Goal: Information Seeking & Learning: Learn about a topic

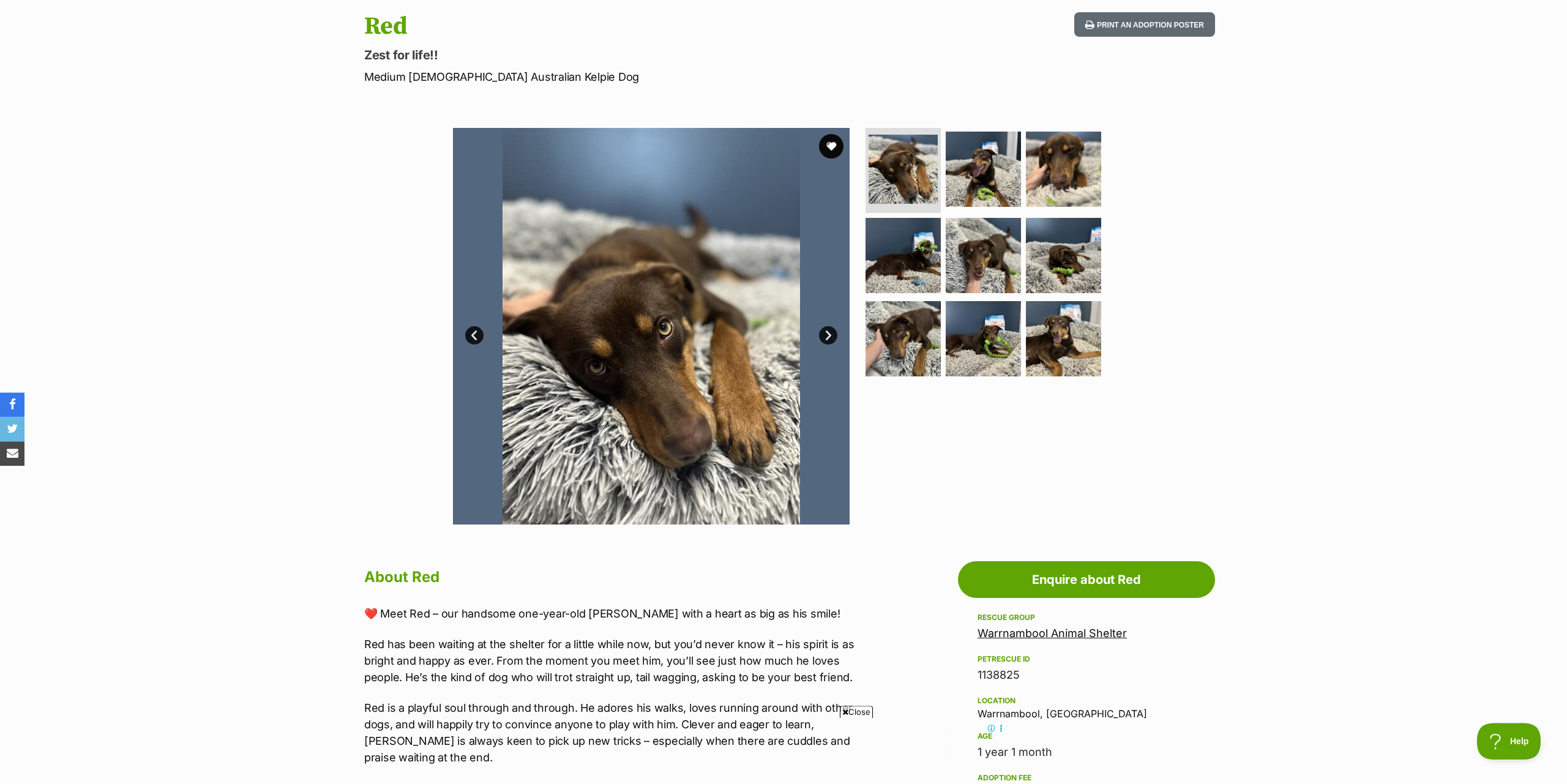
scroll to position [124, 0]
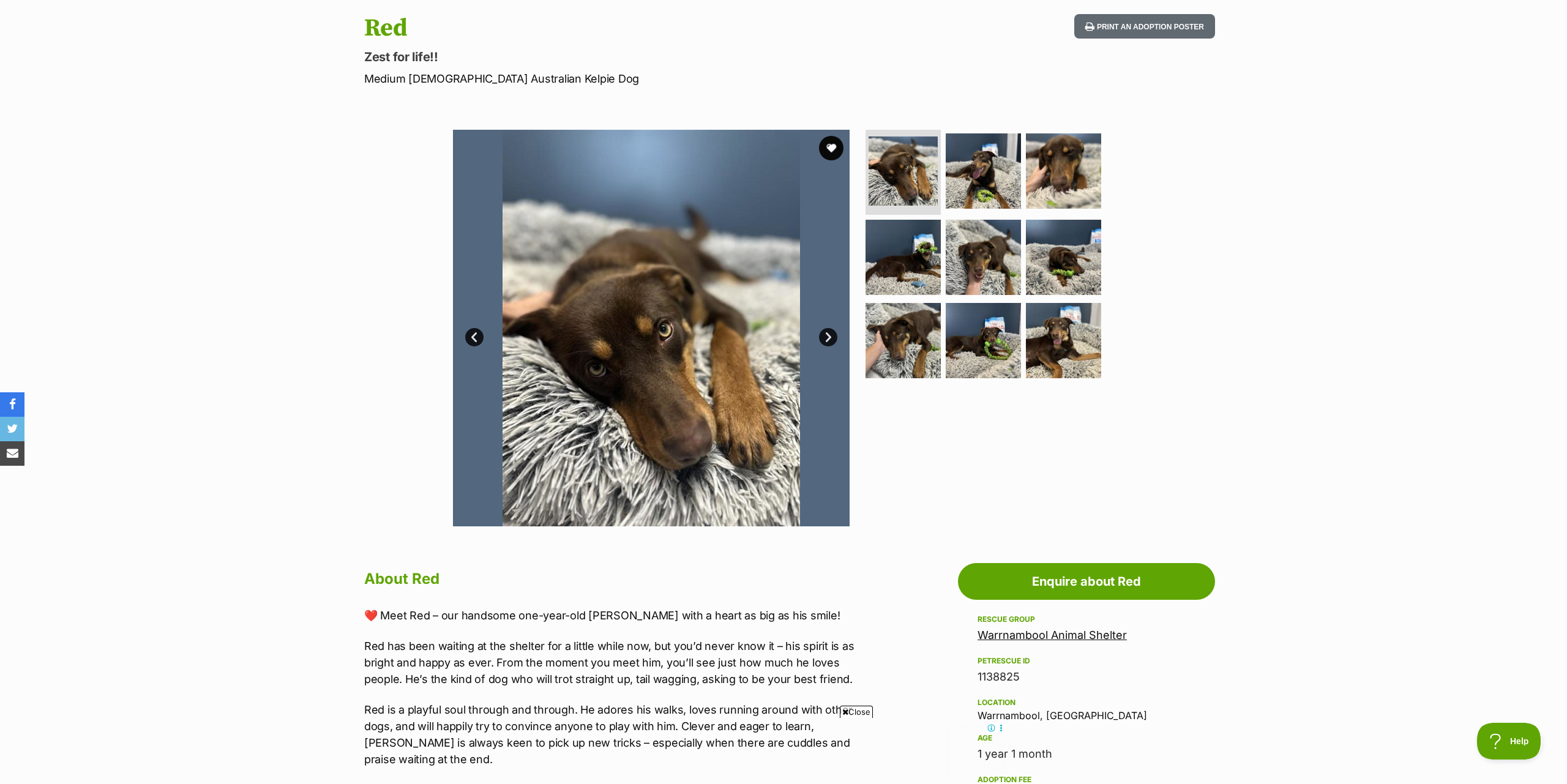
click at [823, 337] on link "Next" at bounding box center [828, 337] width 19 height 19
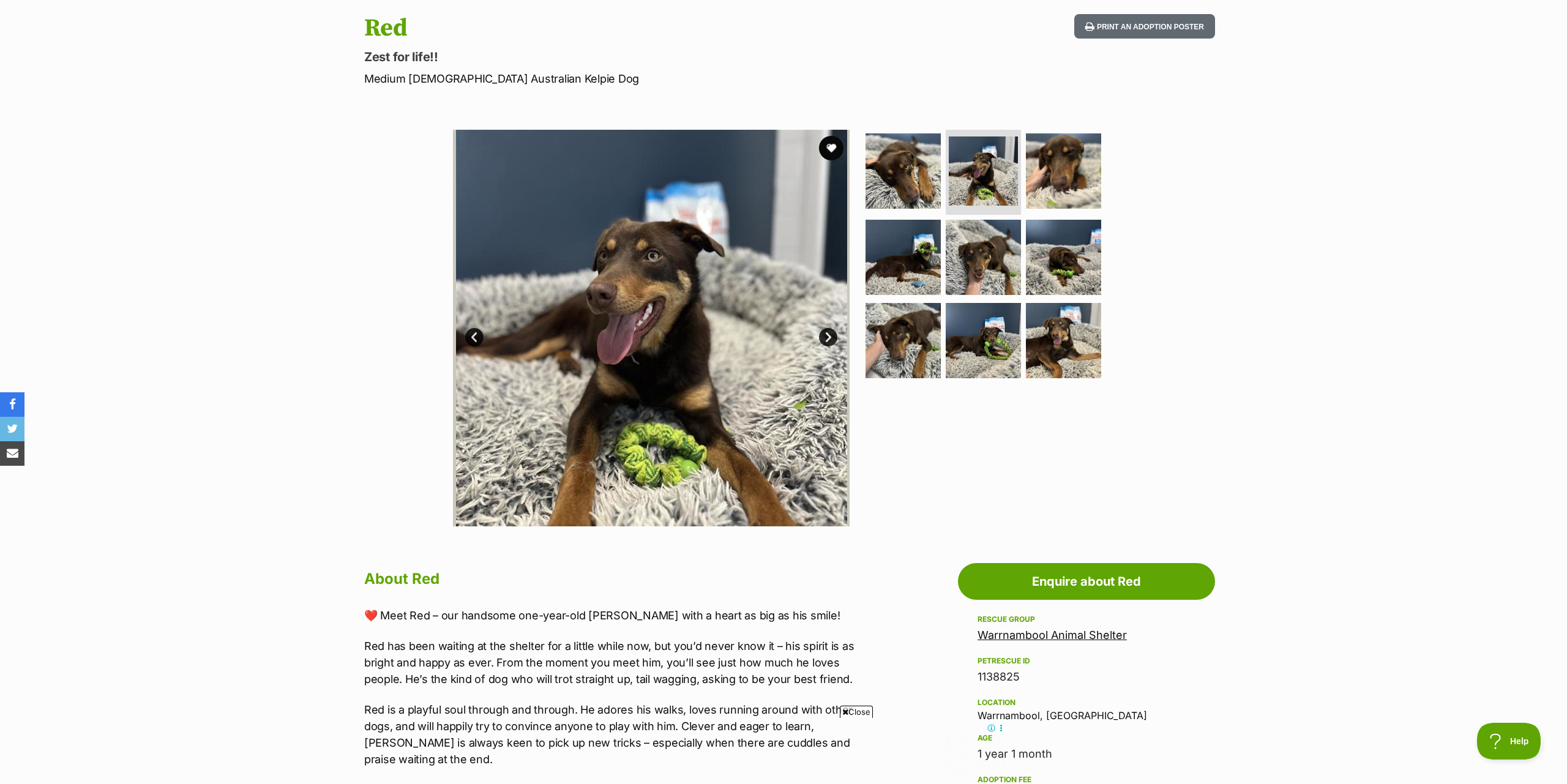
click at [825, 339] on link "Next" at bounding box center [828, 337] width 19 height 19
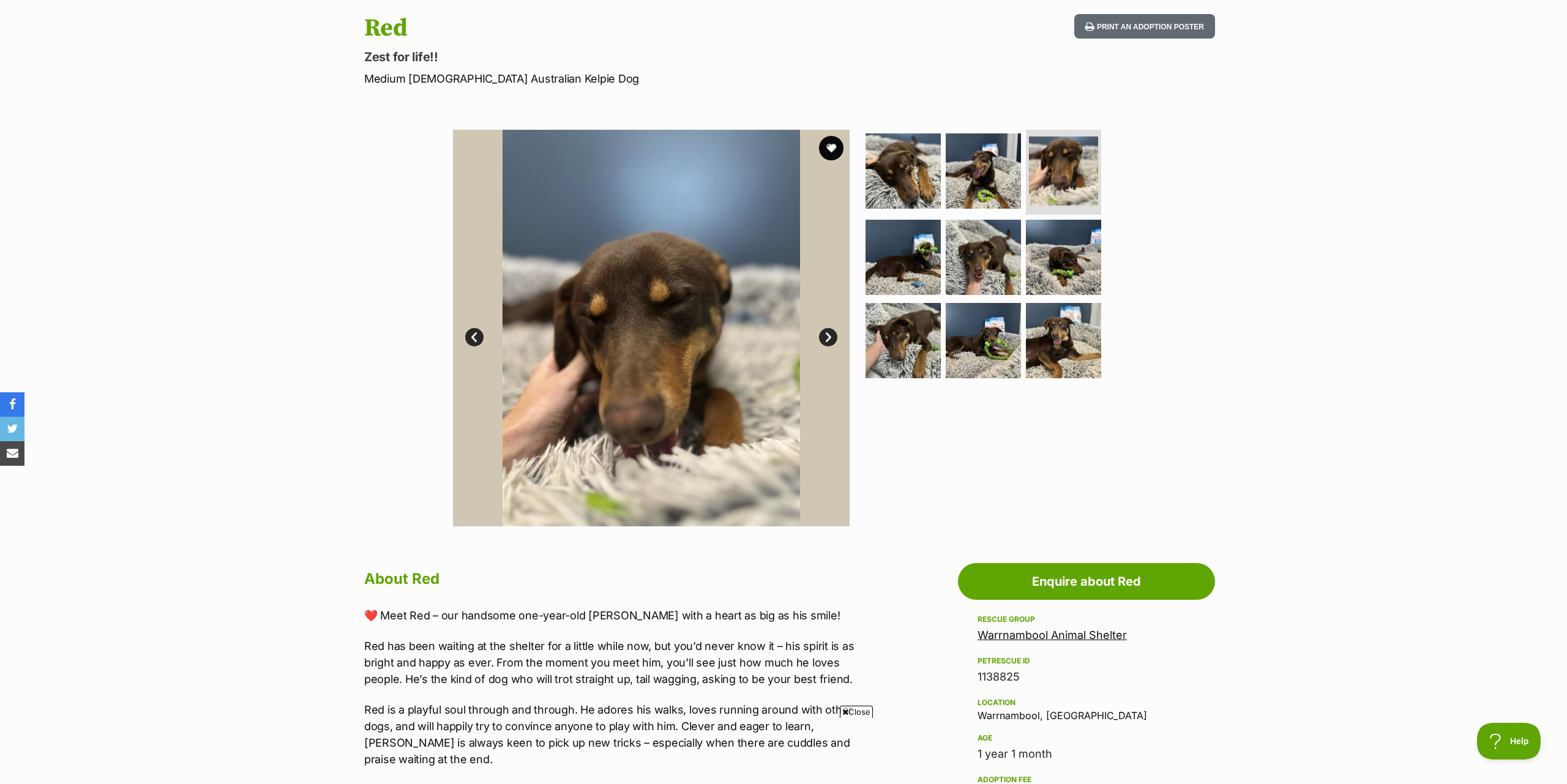
scroll to position [0, 0]
click at [825, 339] on link "Next" at bounding box center [828, 337] width 19 height 19
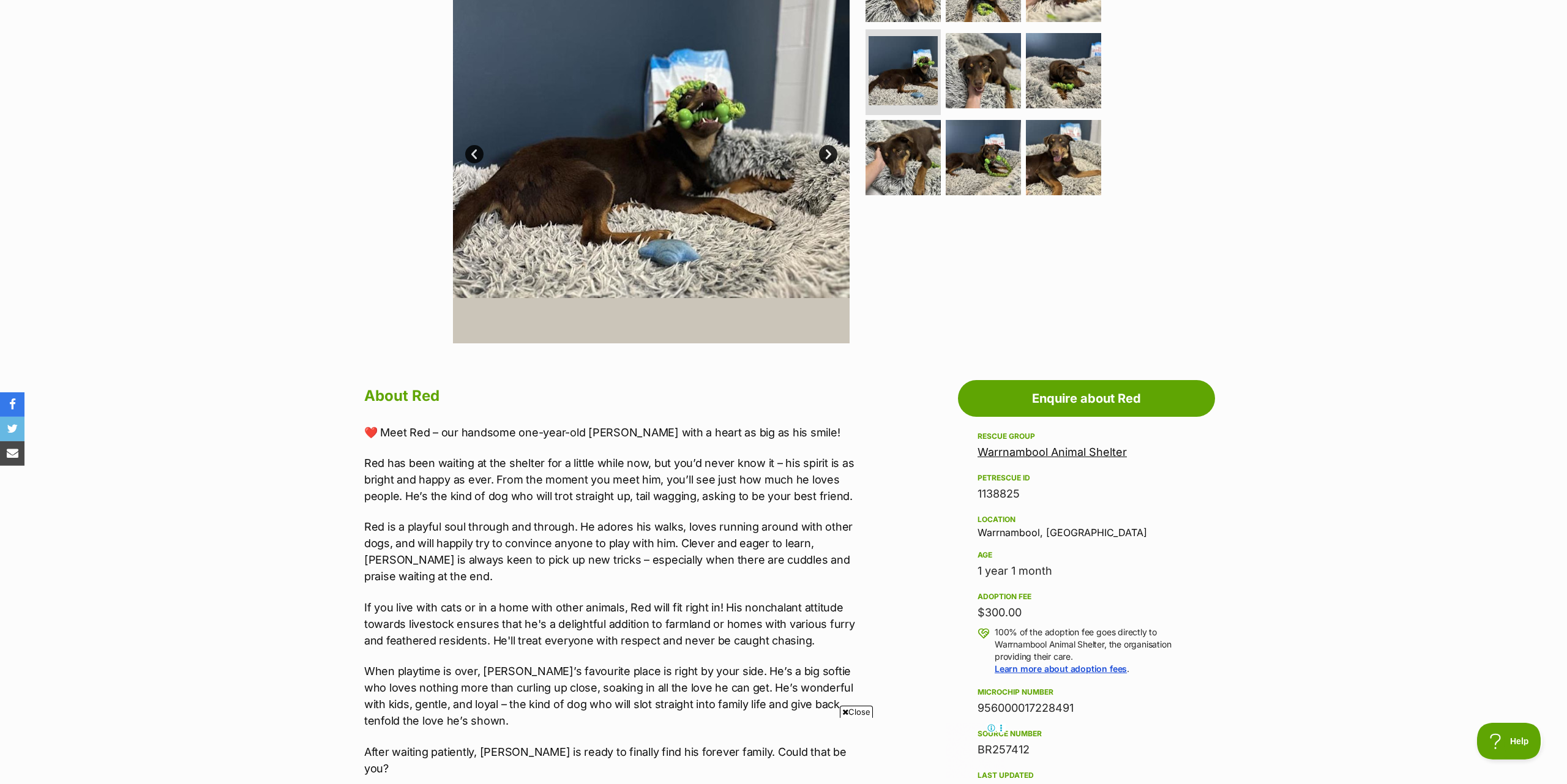
scroll to position [62, 0]
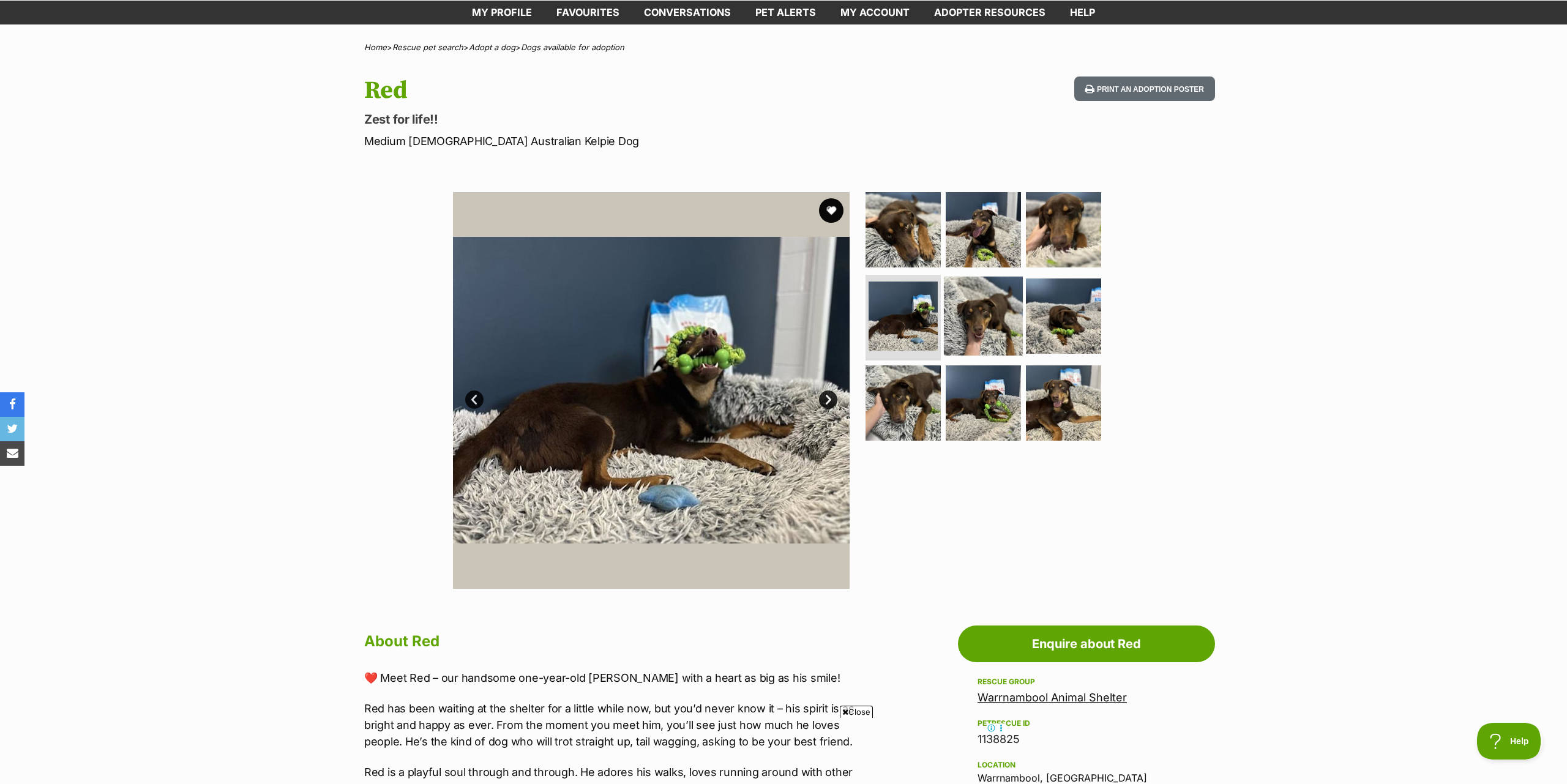
click at [1010, 307] on img at bounding box center [983, 316] width 79 height 79
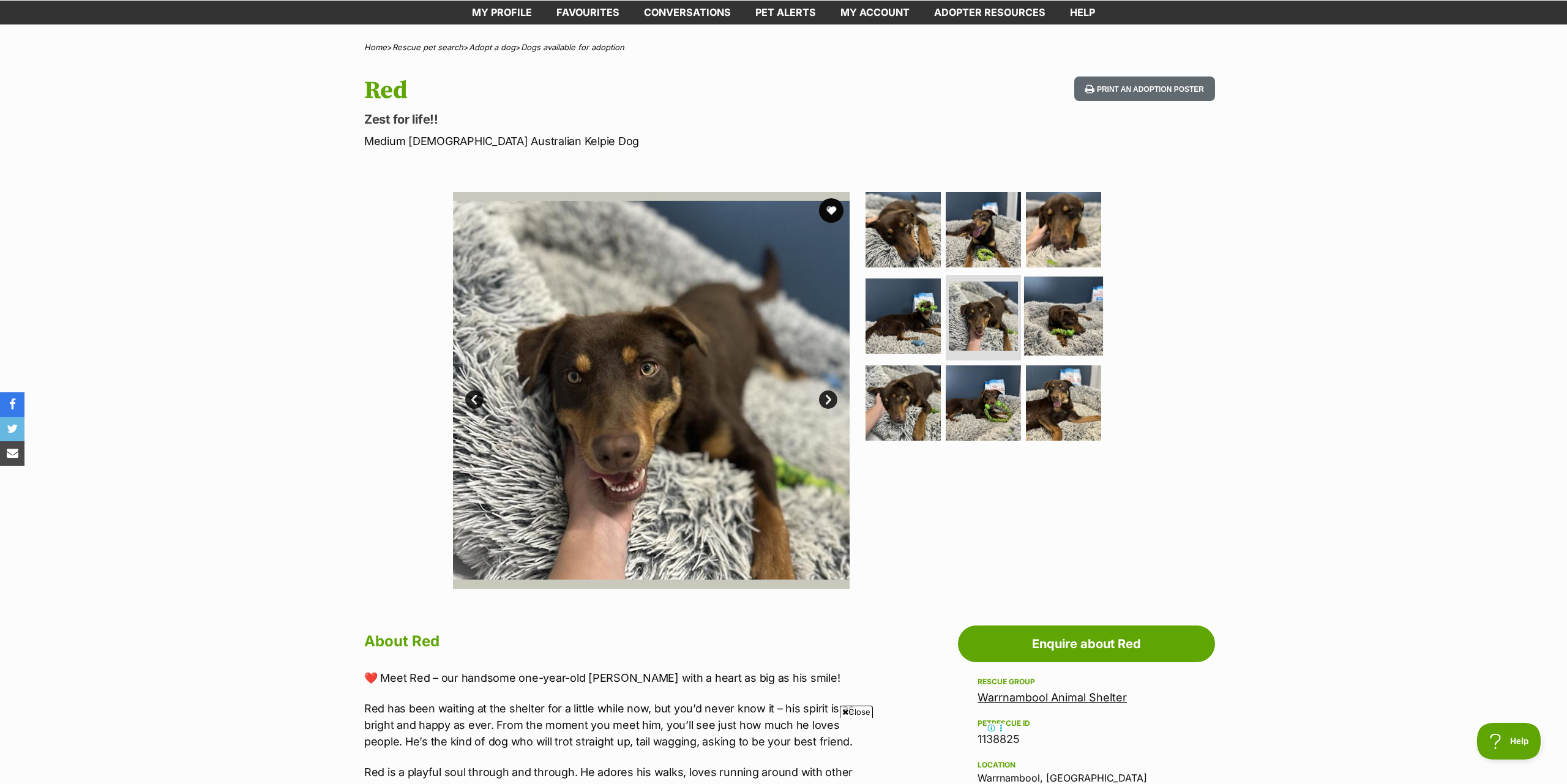
click at [1072, 322] on img at bounding box center [1063, 316] width 79 height 79
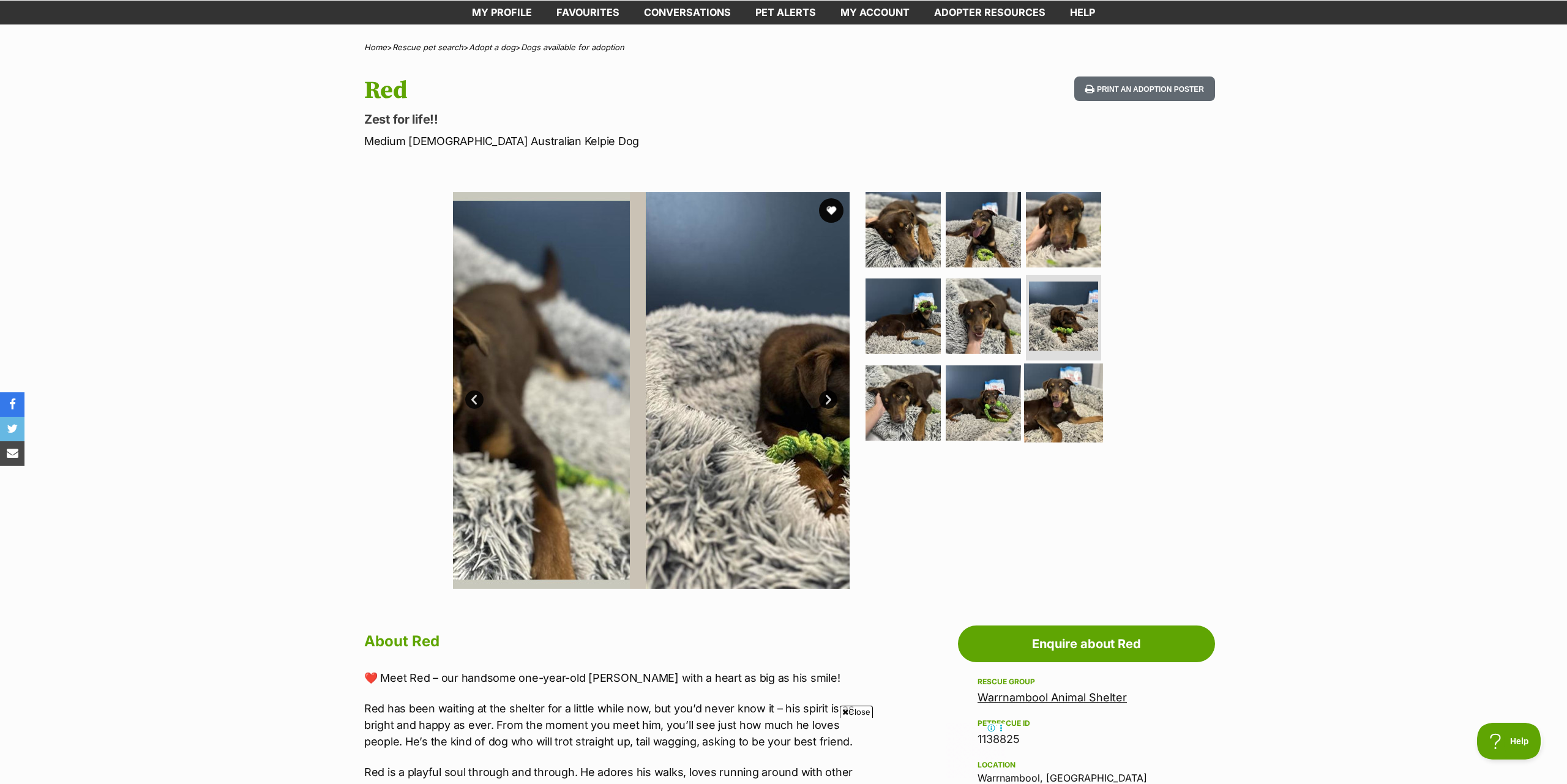
scroll to position [0, 0]
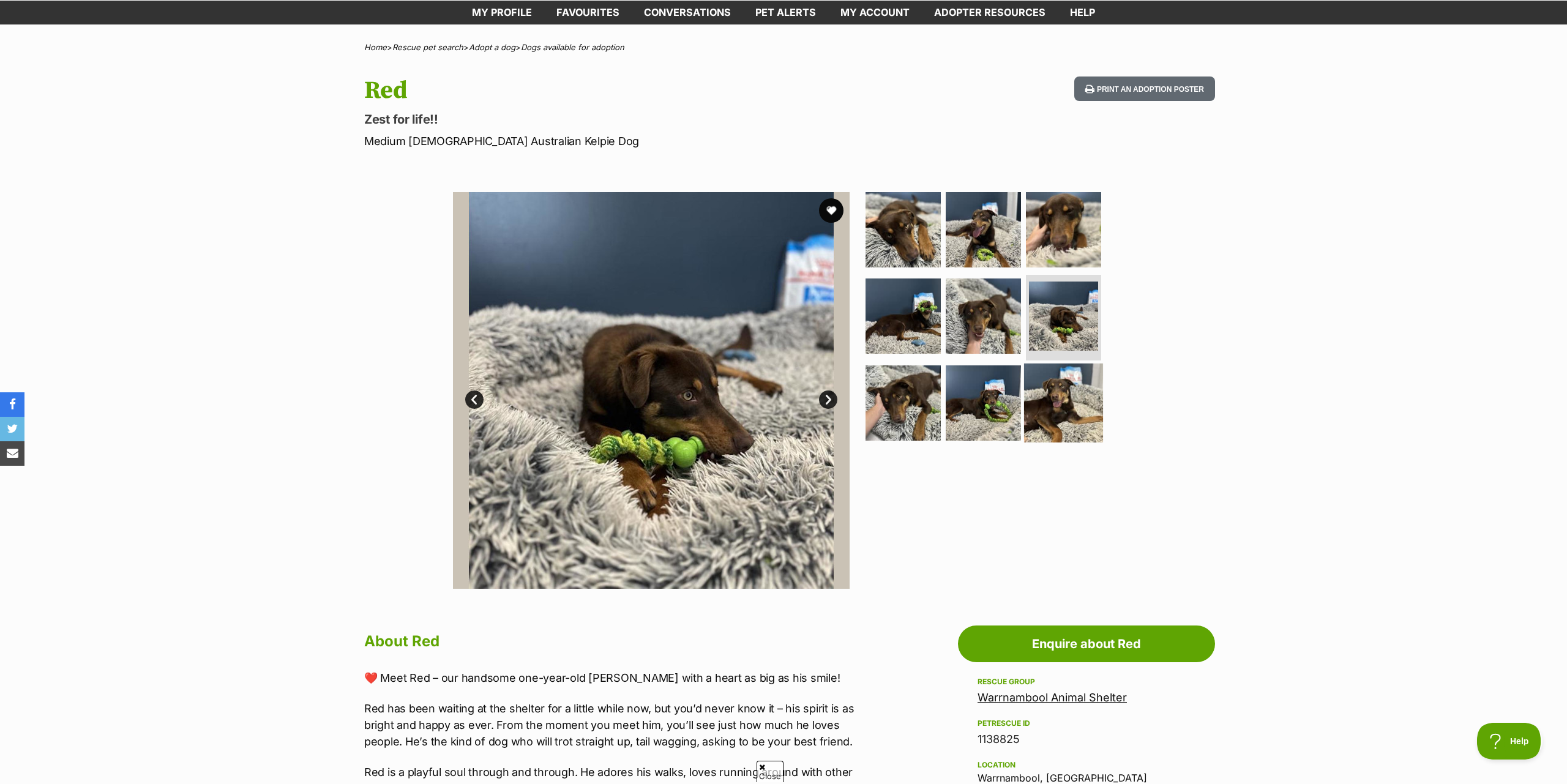
click at [1059, 409] on img at bounding box center [1063, 403] width 79 height 79
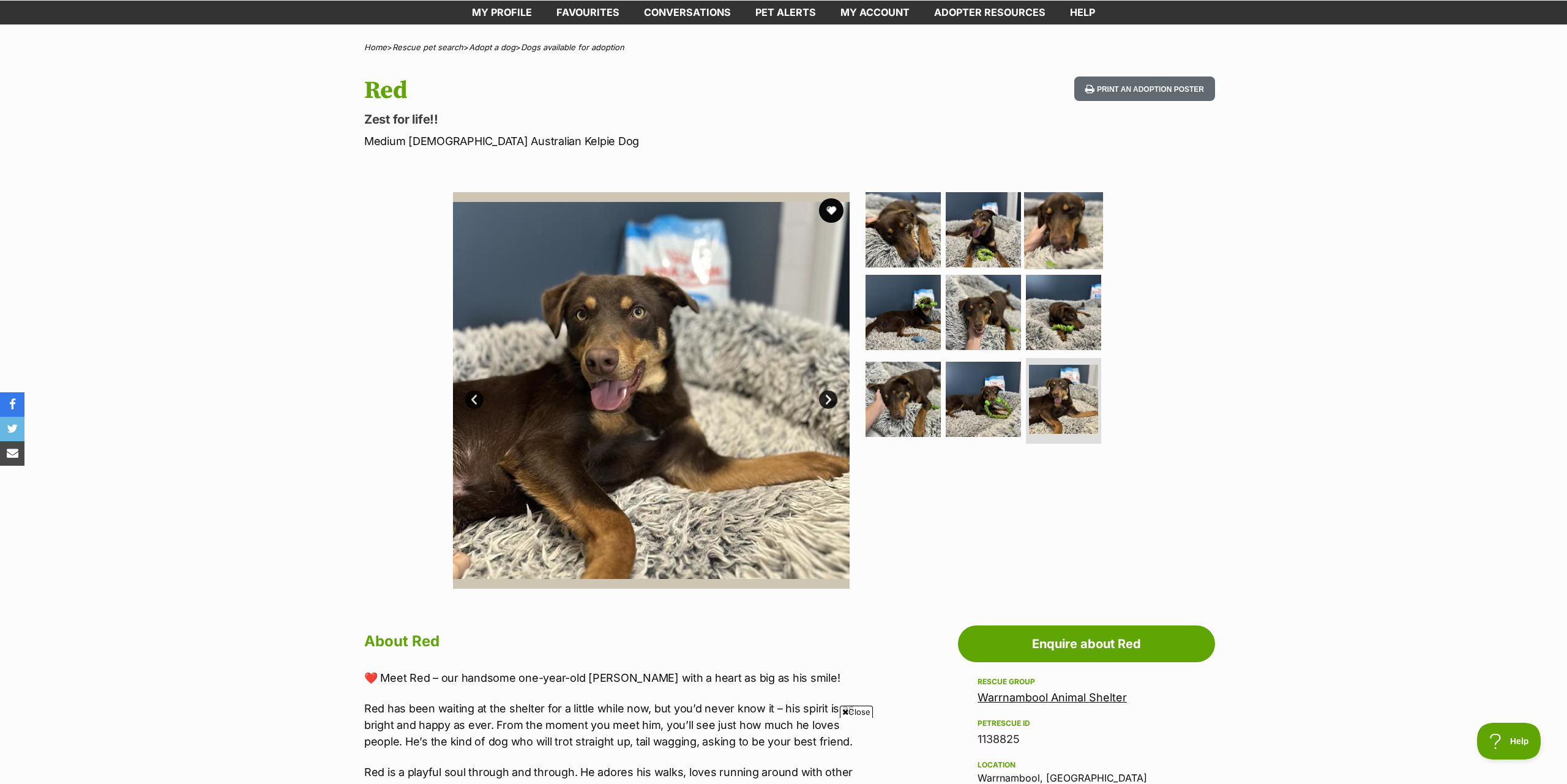
click at [1049, 222] on img at bounding box center [1063, 229] width 79 height 79
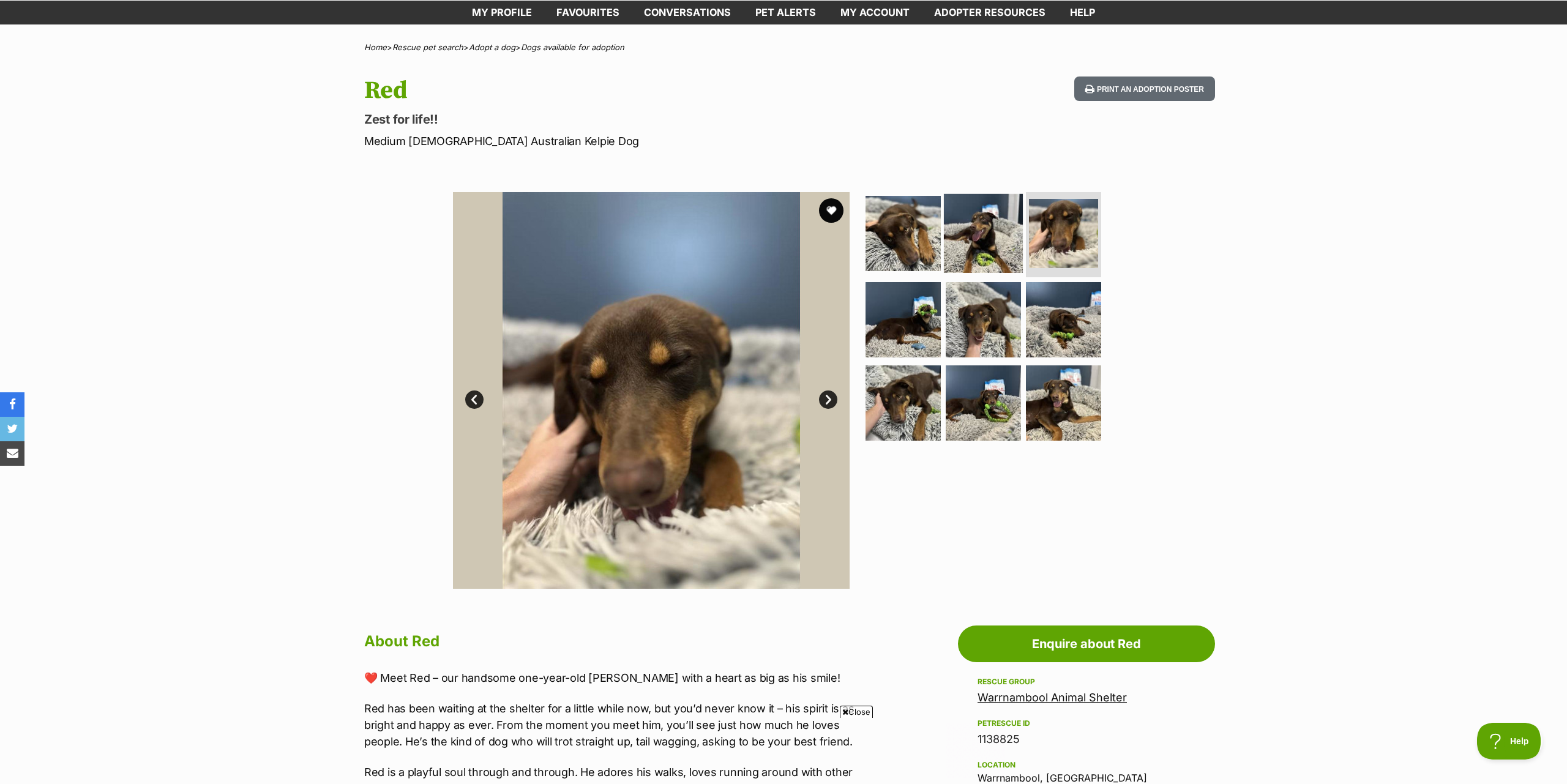
click at [981, 240] on img at bounding box center [983, 233] width 79 height 79
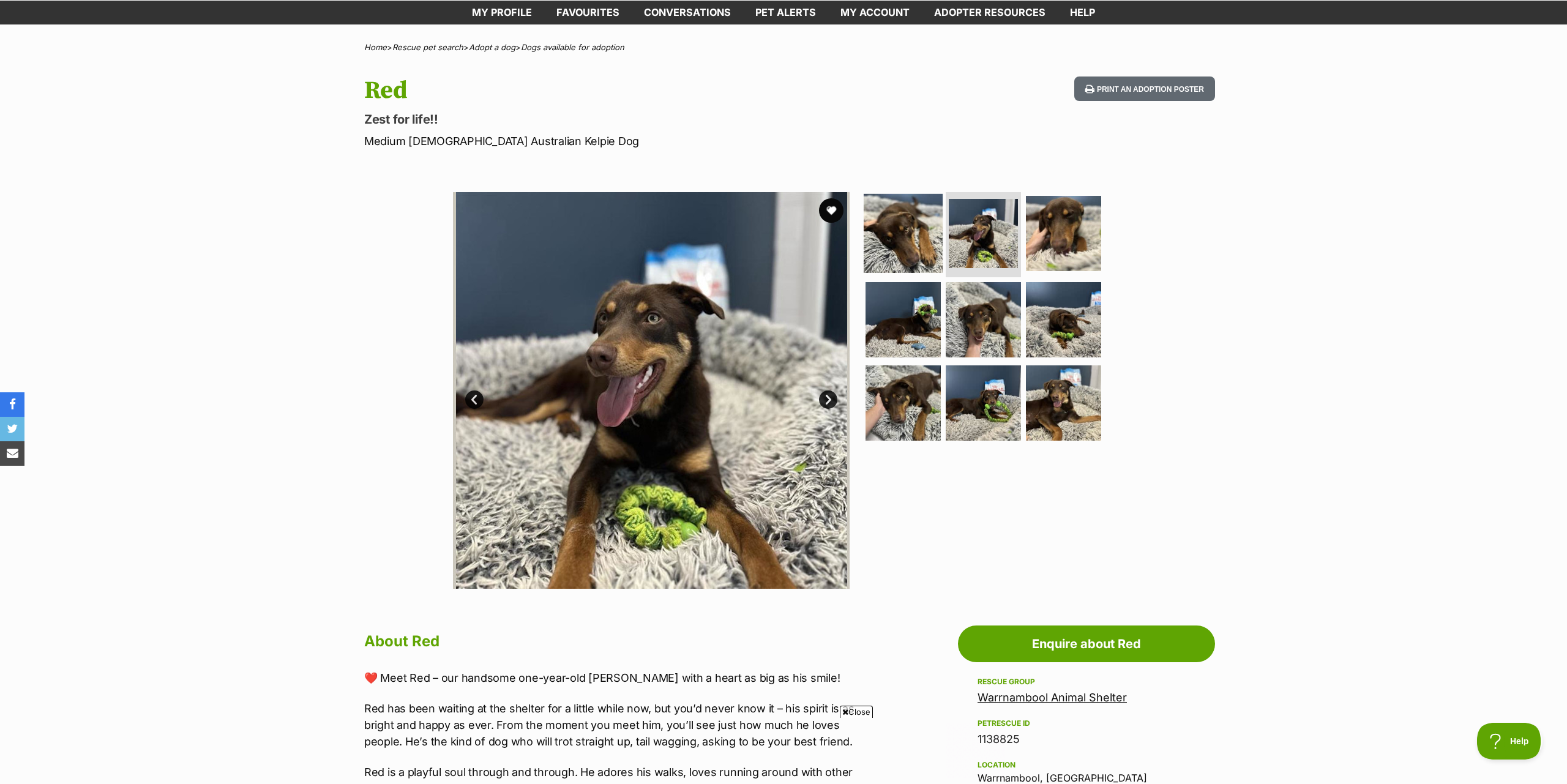
click at [896, 239] on img at bounding box center [903, 233] width 79 height 79
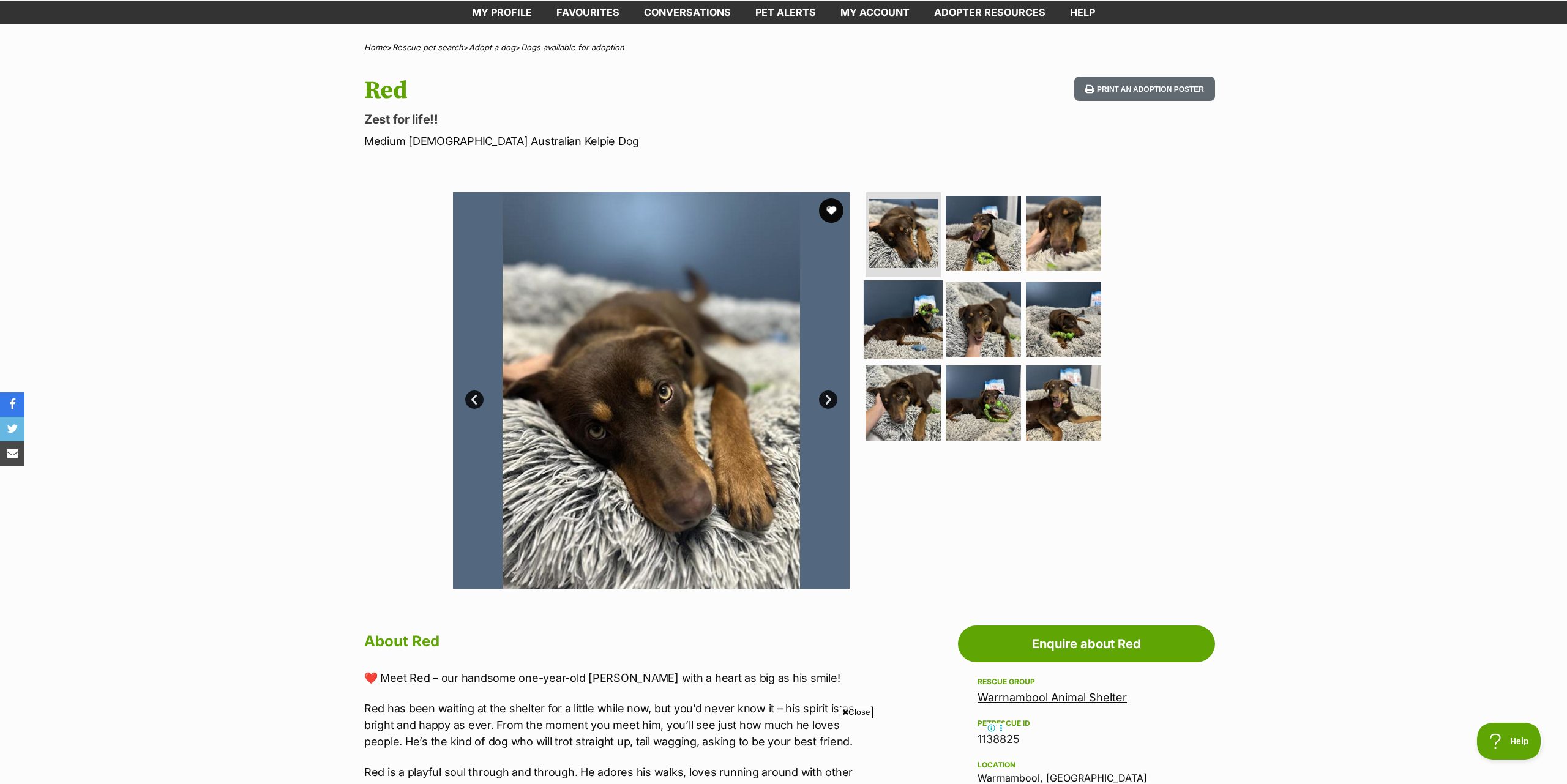
click at [895, 332] on img at bounding box center [903, 320] width 79 height 79
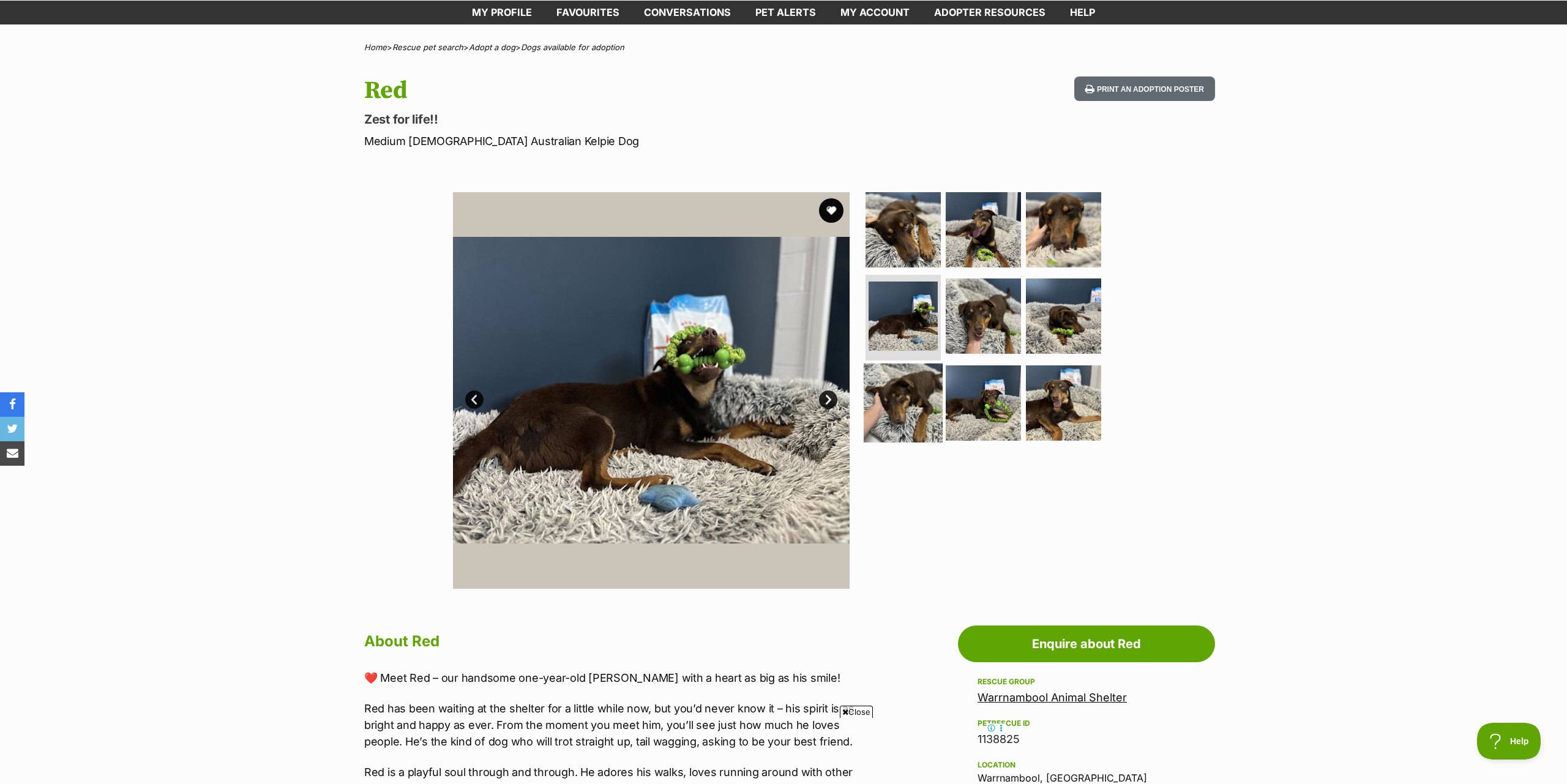
click at [898, 413] on img at bounding box center [903, 403] width 79 height 79
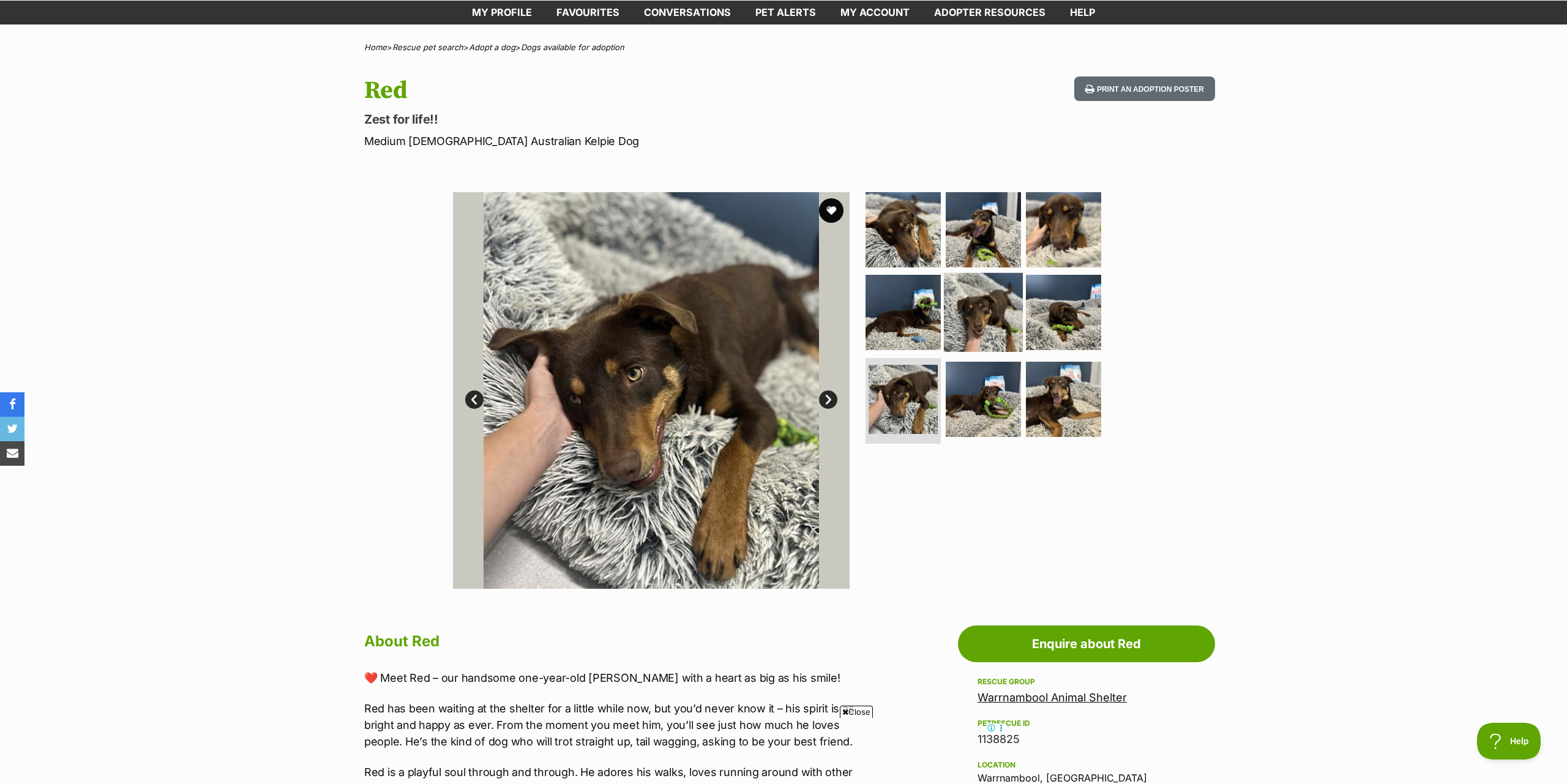
click at [978, 323] on img at bounding box center [983, 312] width 79 height 79
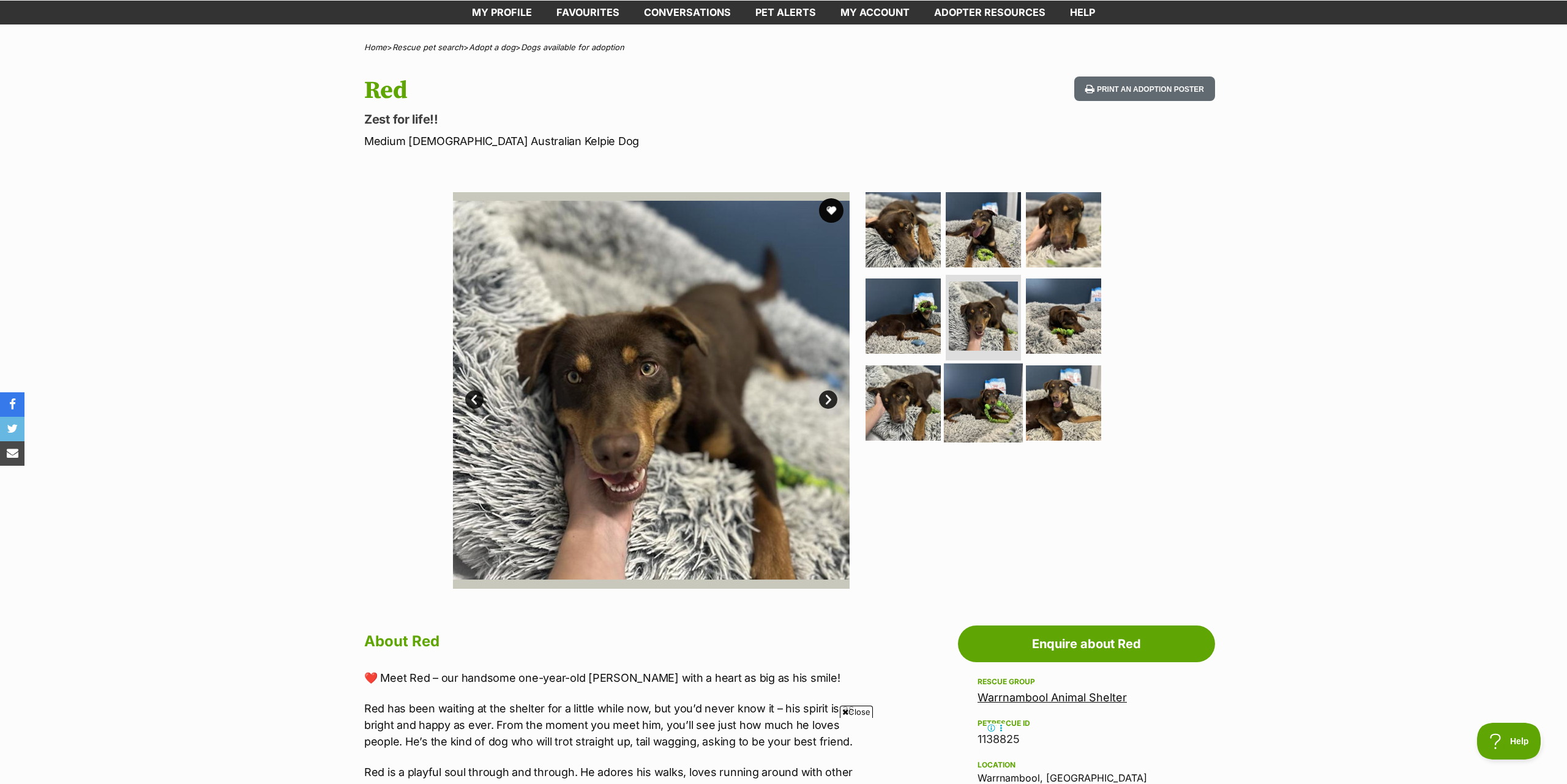
click at [975, 401] on img at bounding box center [983, 403] width 79 height 79
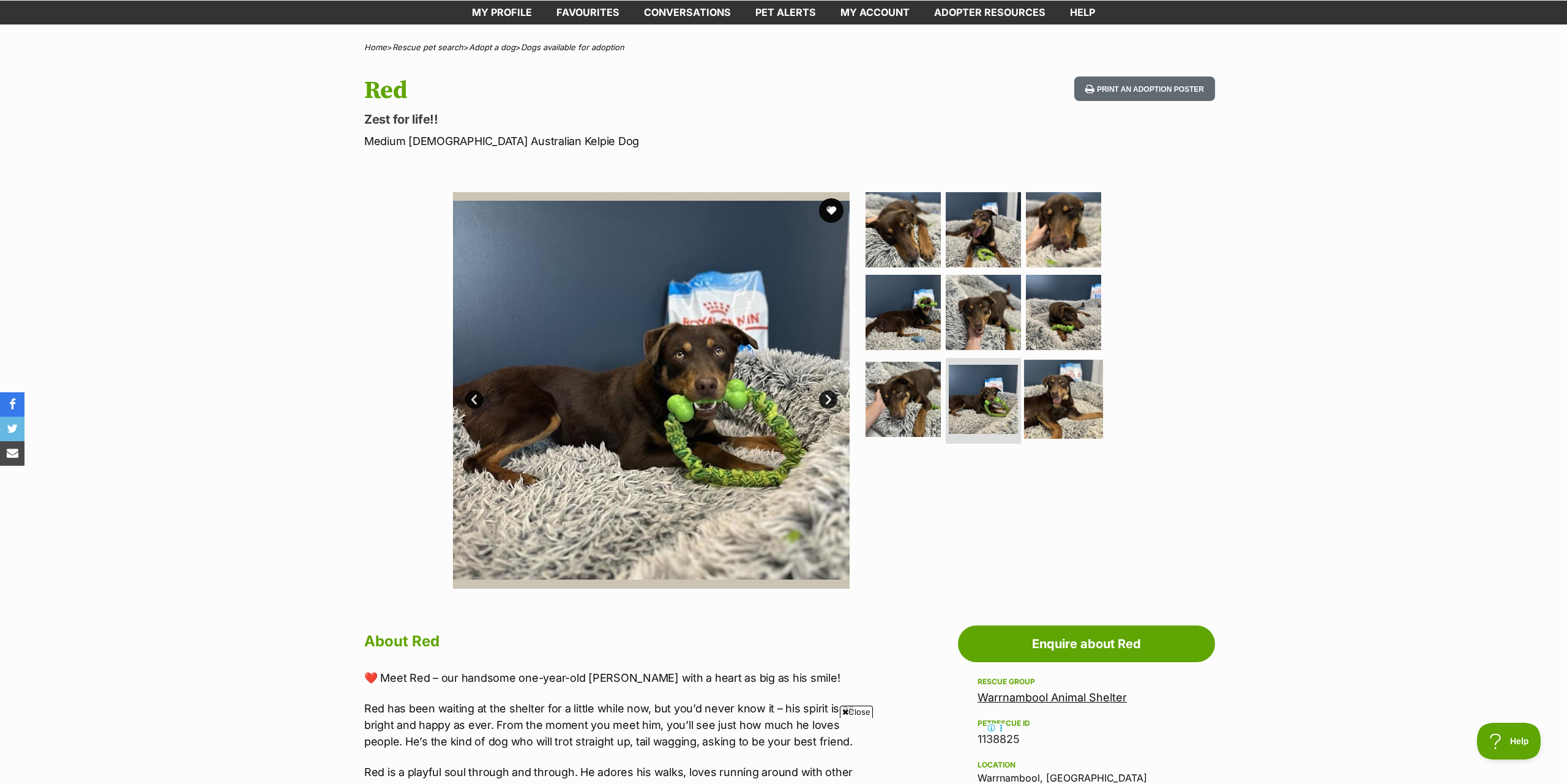
click at [1047, 393] on img at bounding box center [1063, 399] width 79 height 79
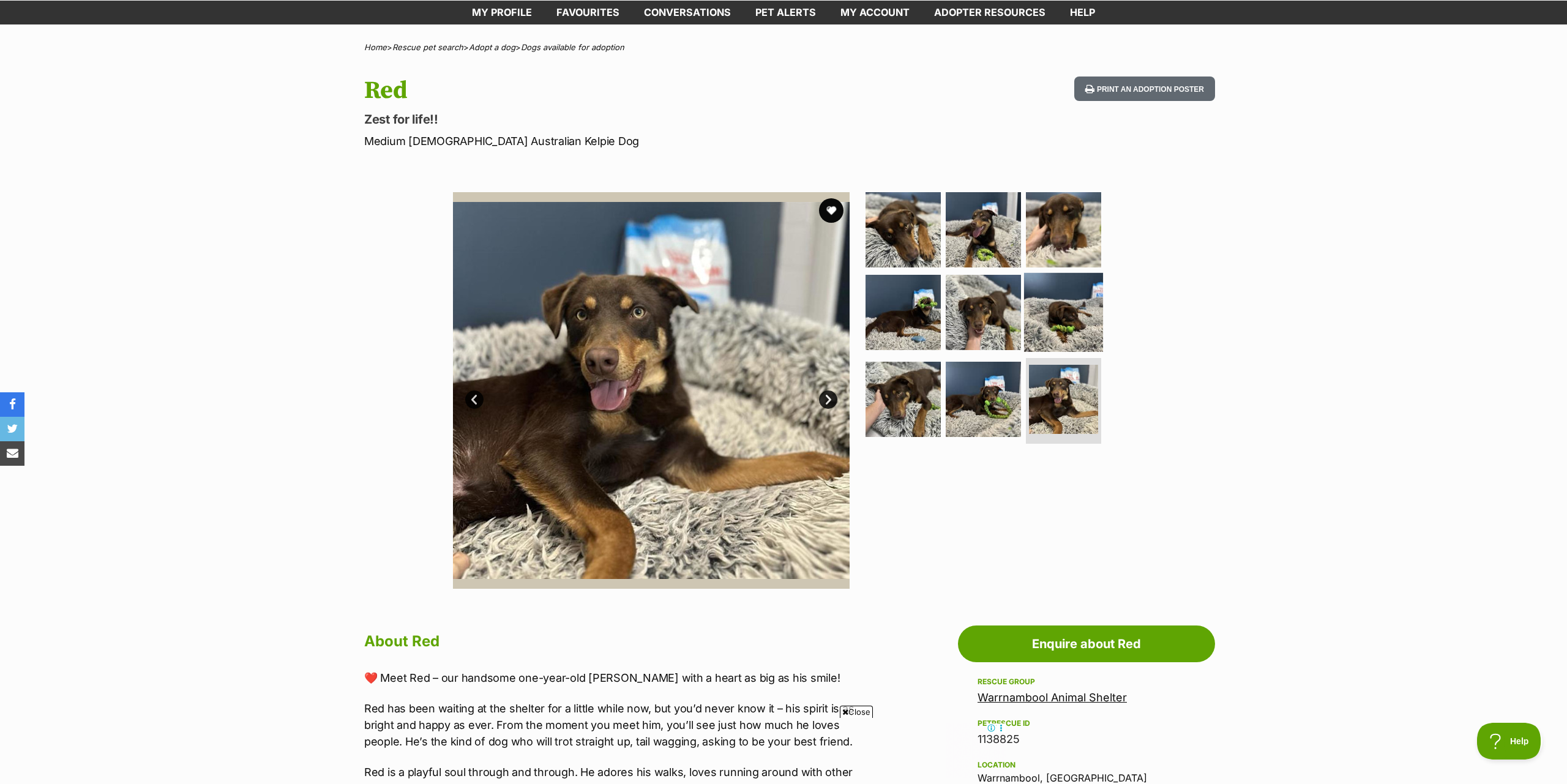
click at [1065, 319] on img at bounding box center [1063, 312] width 79 height 79
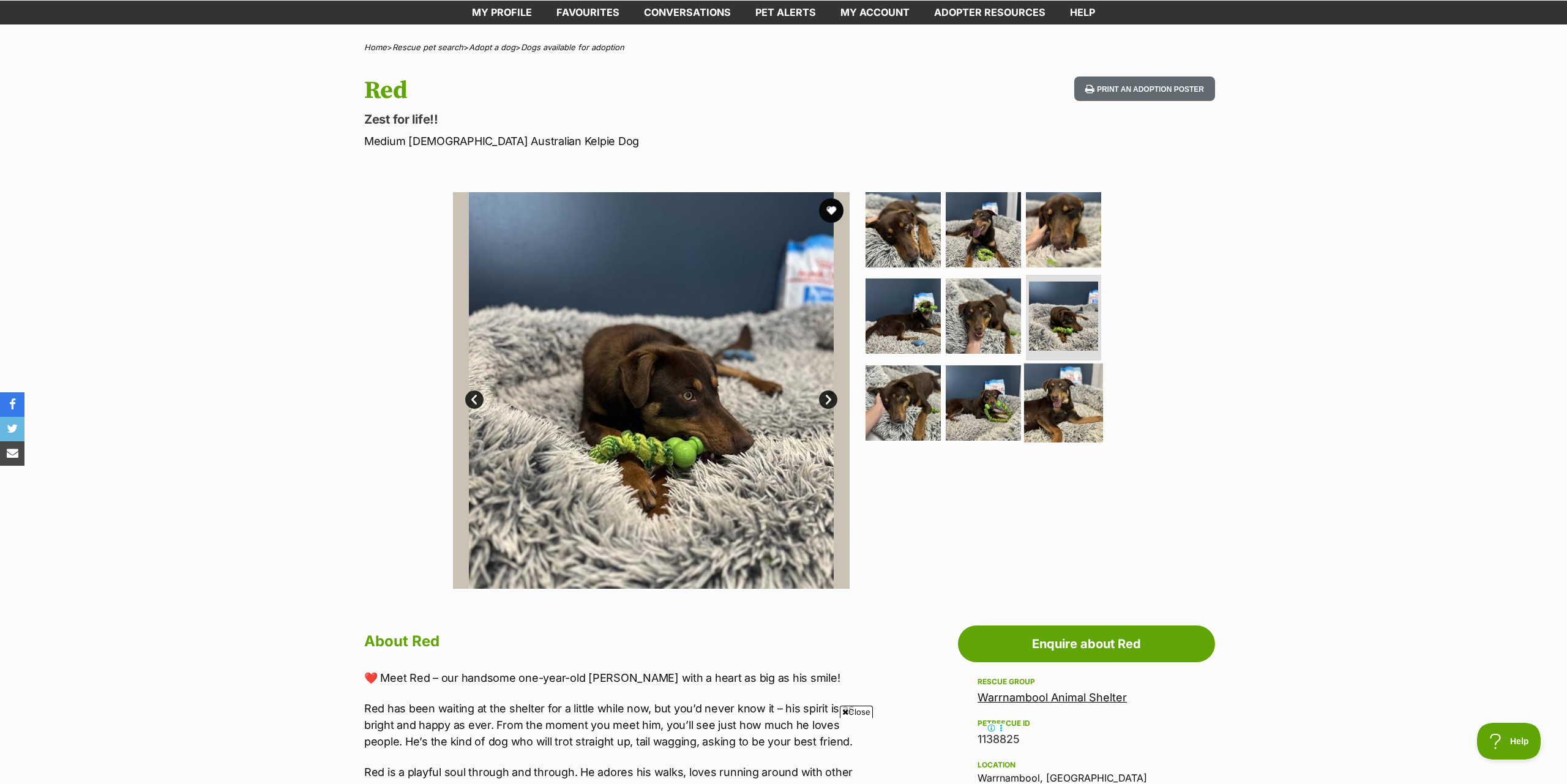
click at [1041, 413] on img at bounding box center [1063, 403] width 79 height 79
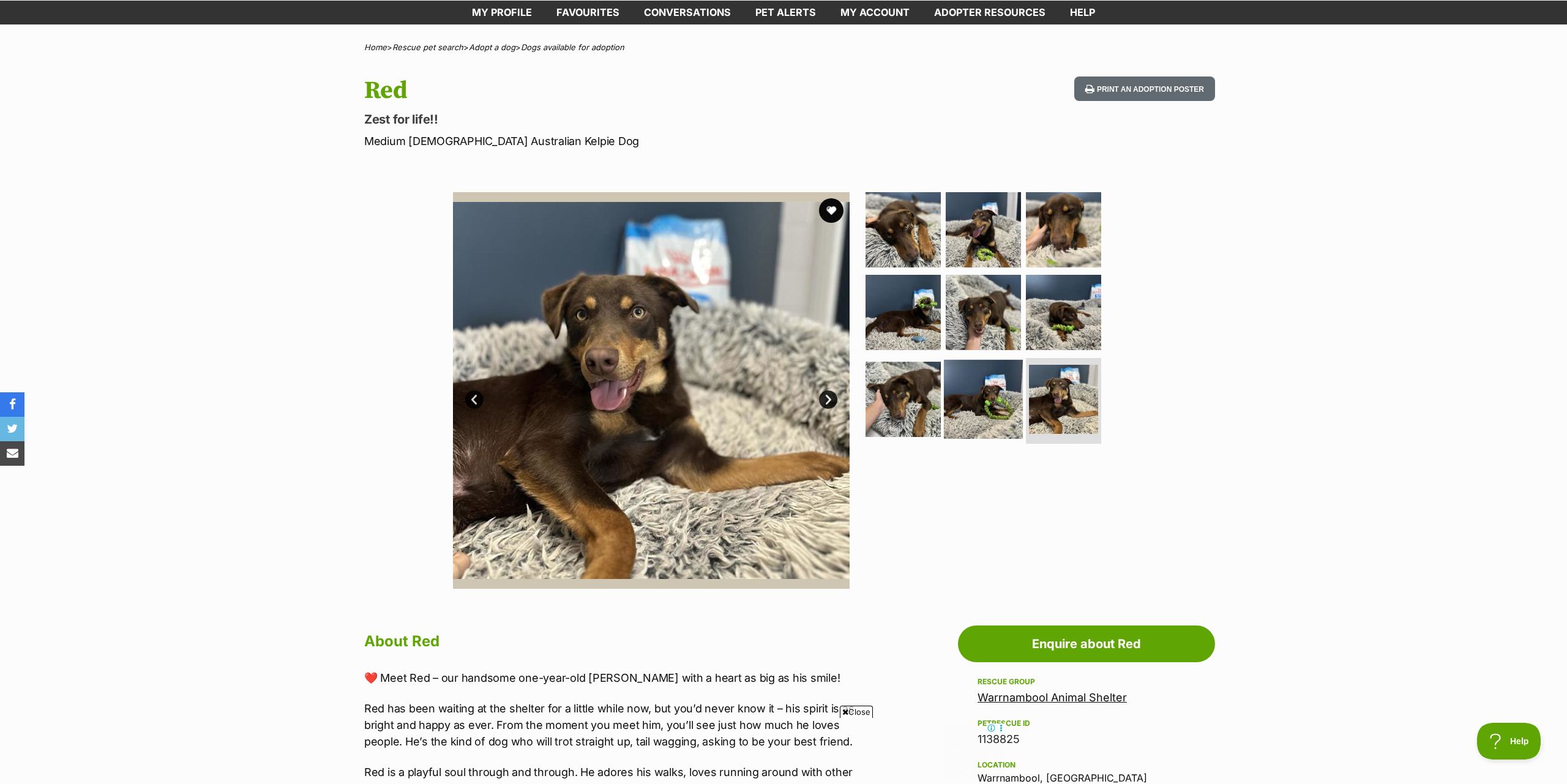
click at [983, 404] on img at bounding box center [983, 399] width 79 height 79
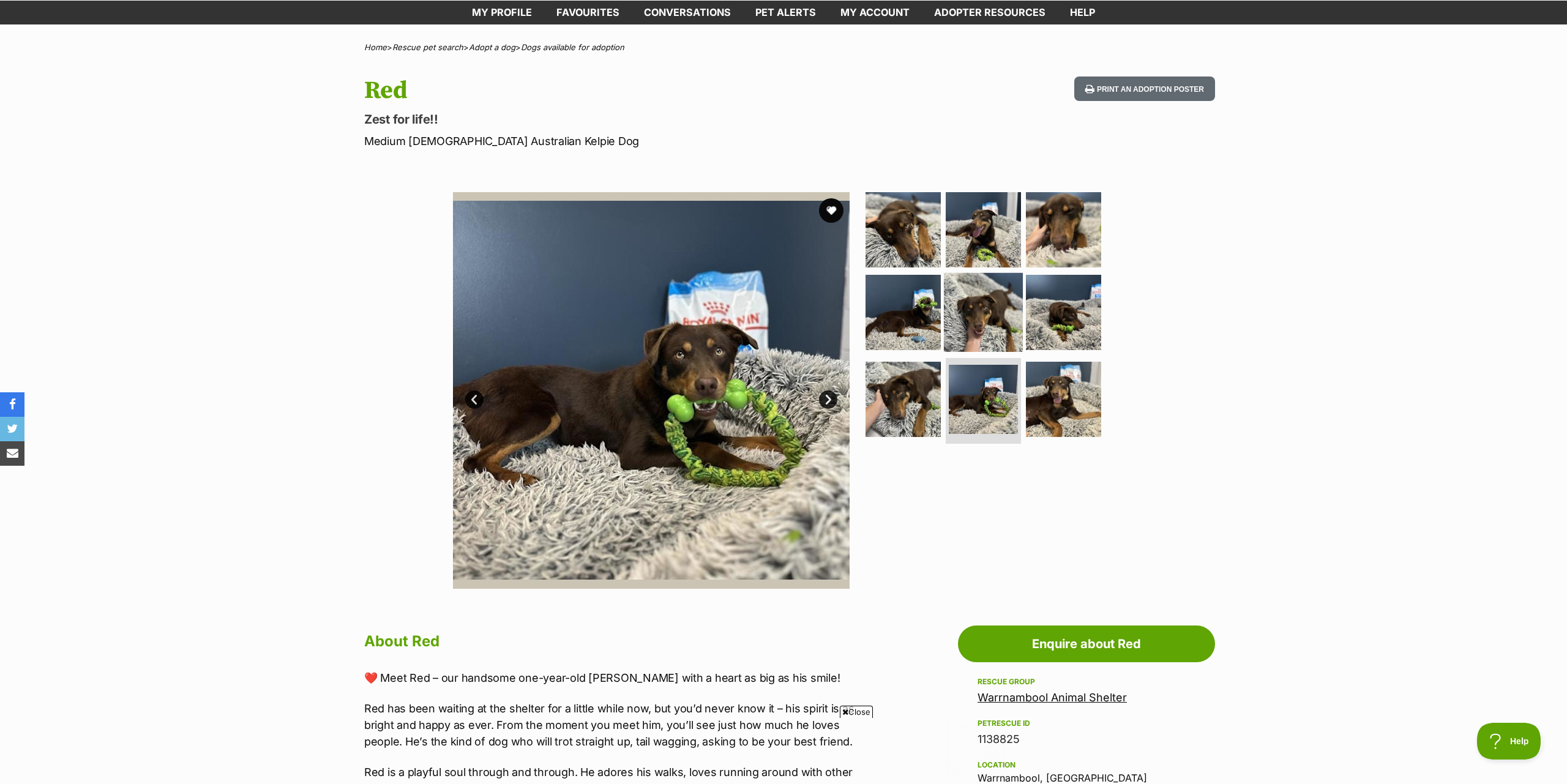
click at [977, 322] on img at bounding box center [983, 312] width 79 height 79
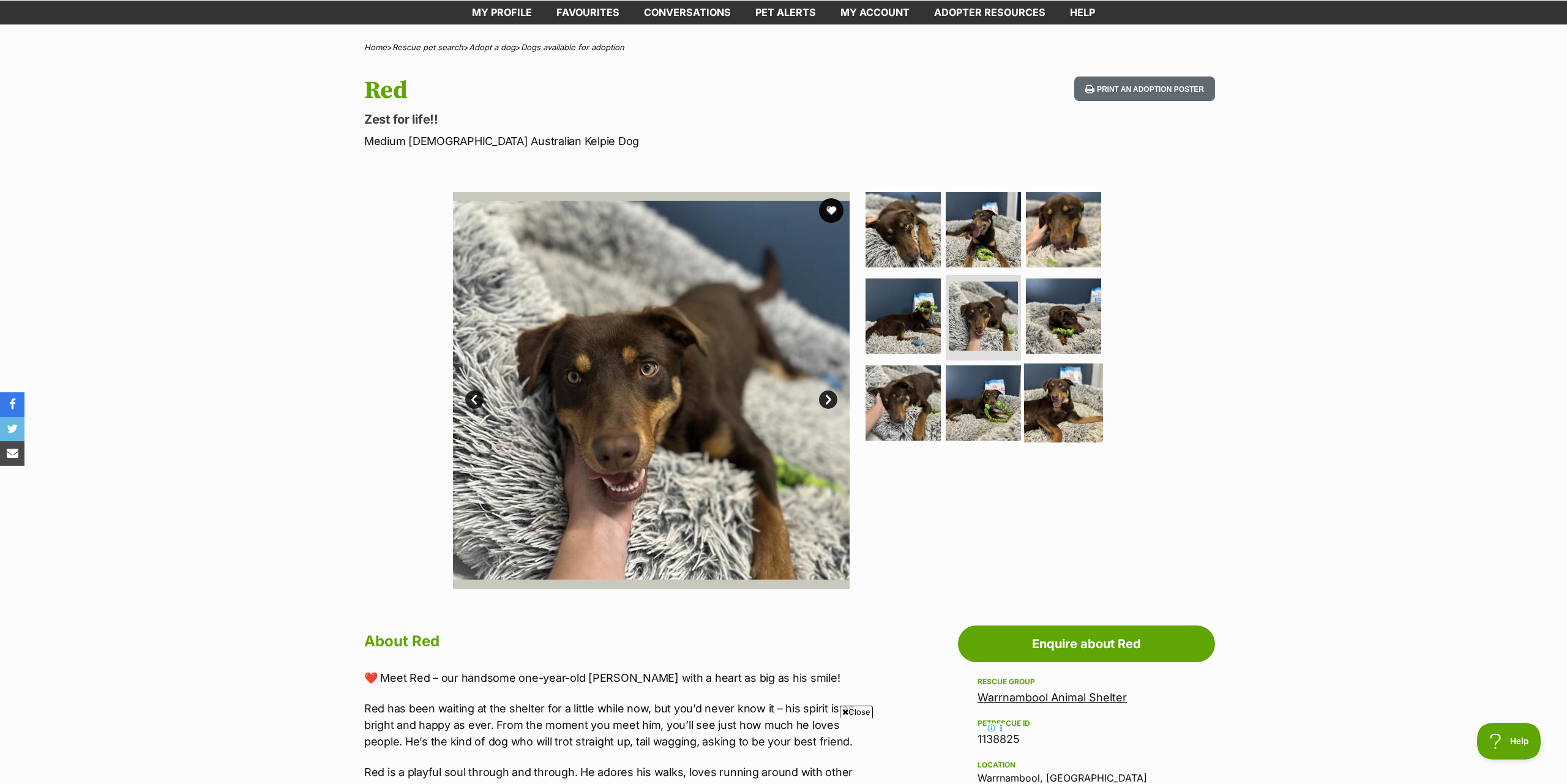
click at [1066, 416] on img at bounding box center [1063, 403] width 79 height 79
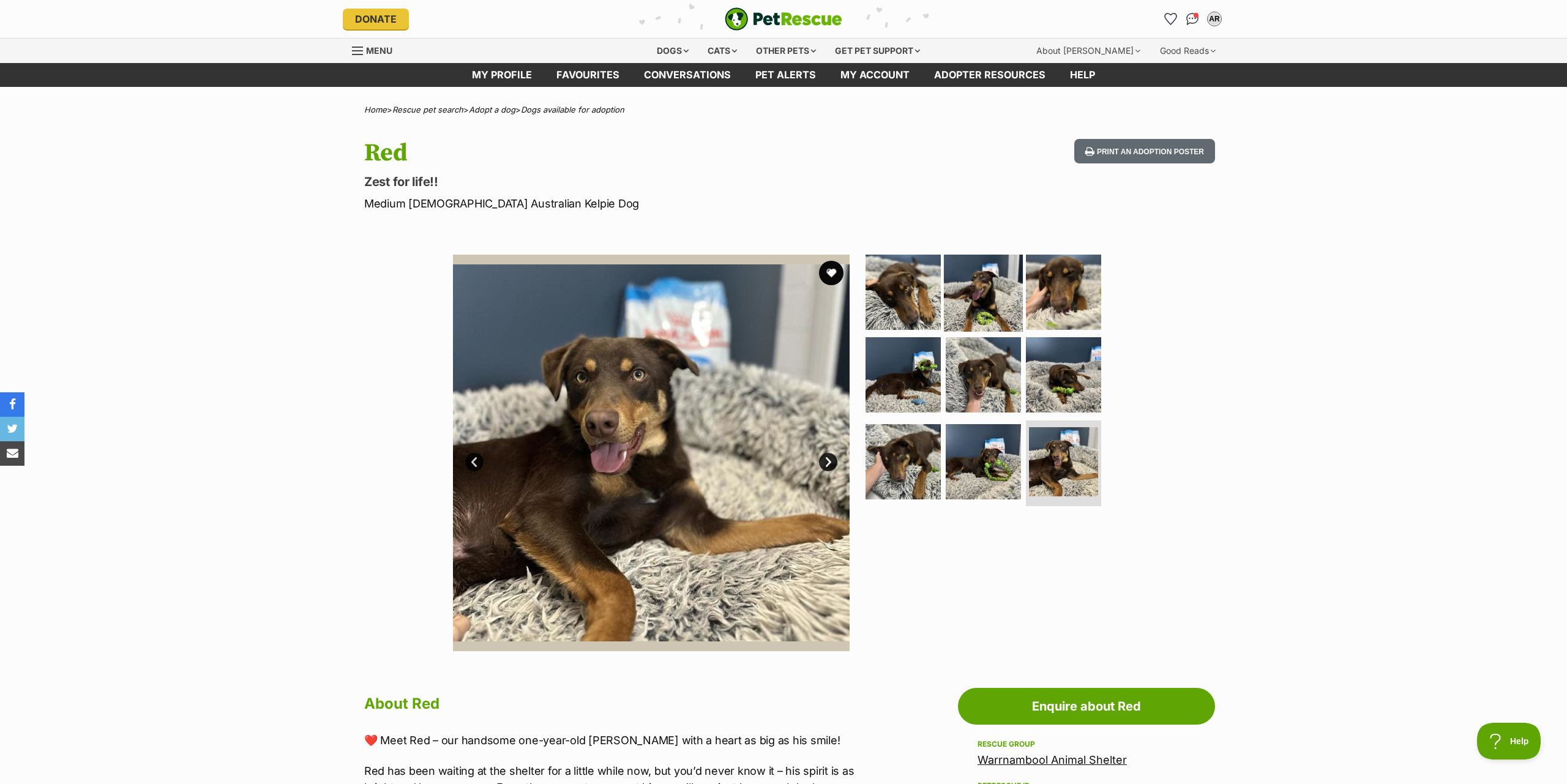
drag, startPoint x: 990, startPoint y: 286, endPoint x: 997, endPoint y: 287, distance: 7.1
click at [990, 286] on img at bounding box center [983, 291] width 79 height 79
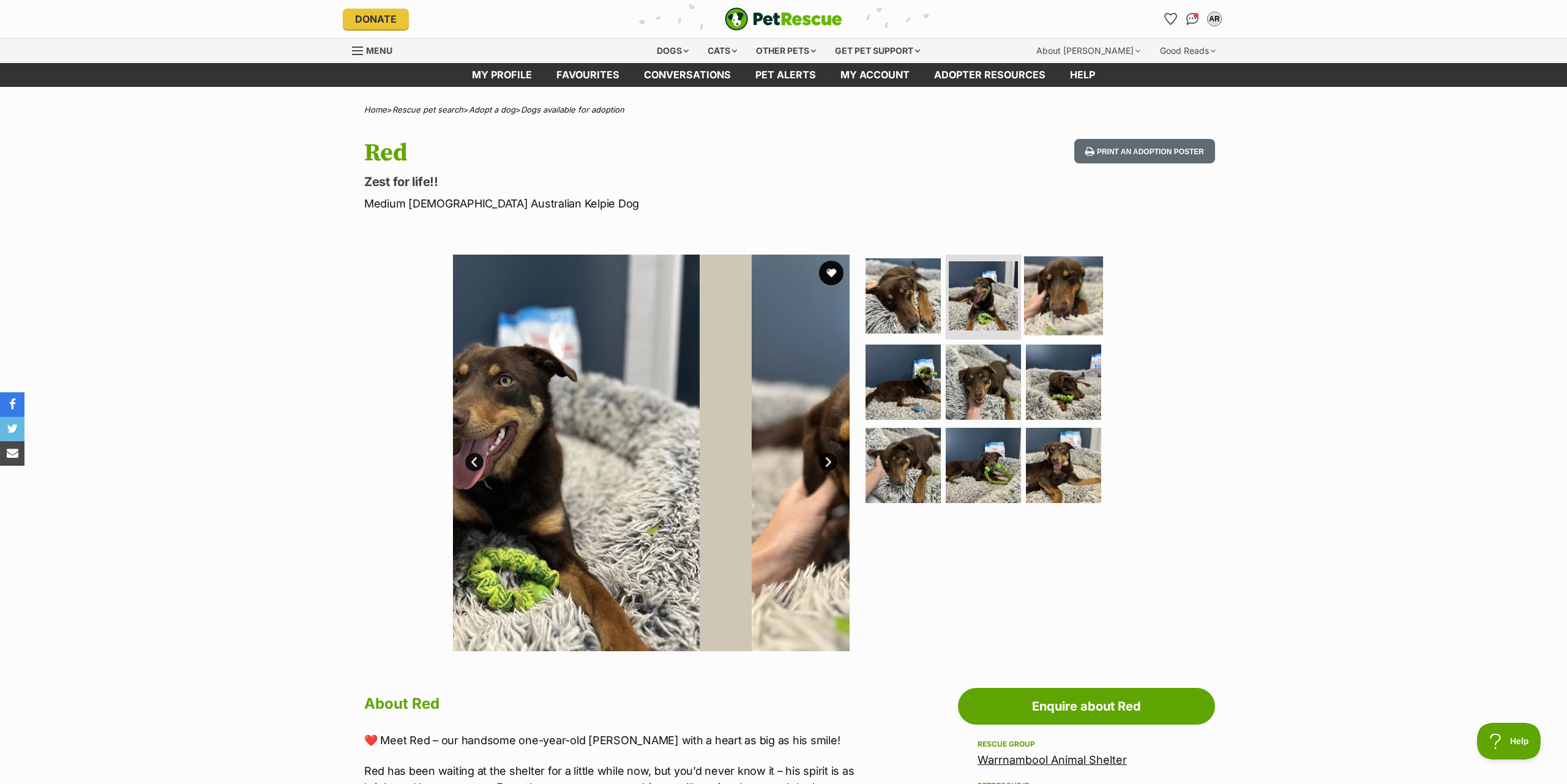
click at [1073, 293] on img at bounding box center [1063, 295] width 79 height 79
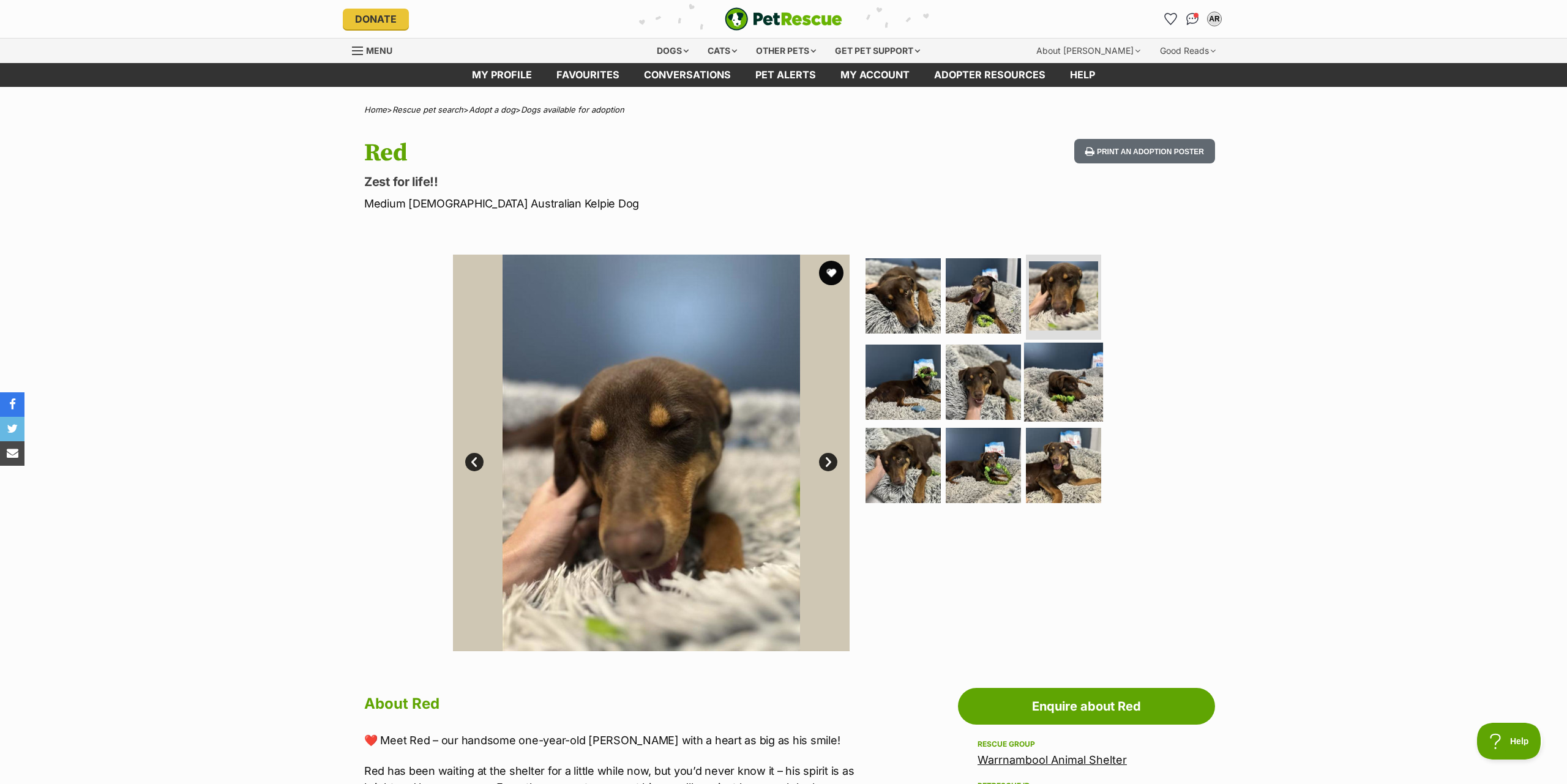
click at [1073, 386] on img at bounding box center [1063, 382] width 79 height 79
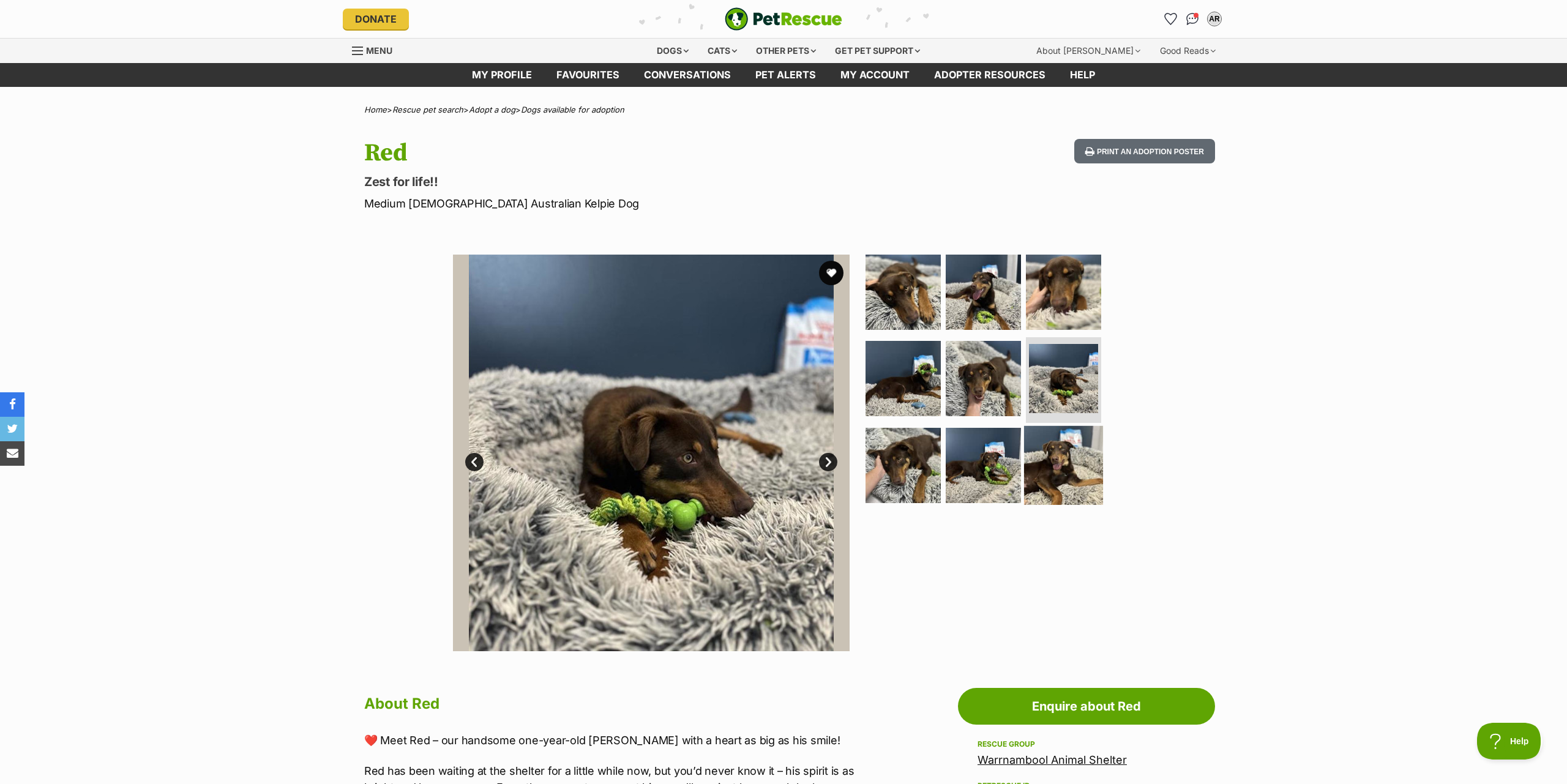
click at [1054, 463] on img at bounding box center [1063, 465] width 79 height 79
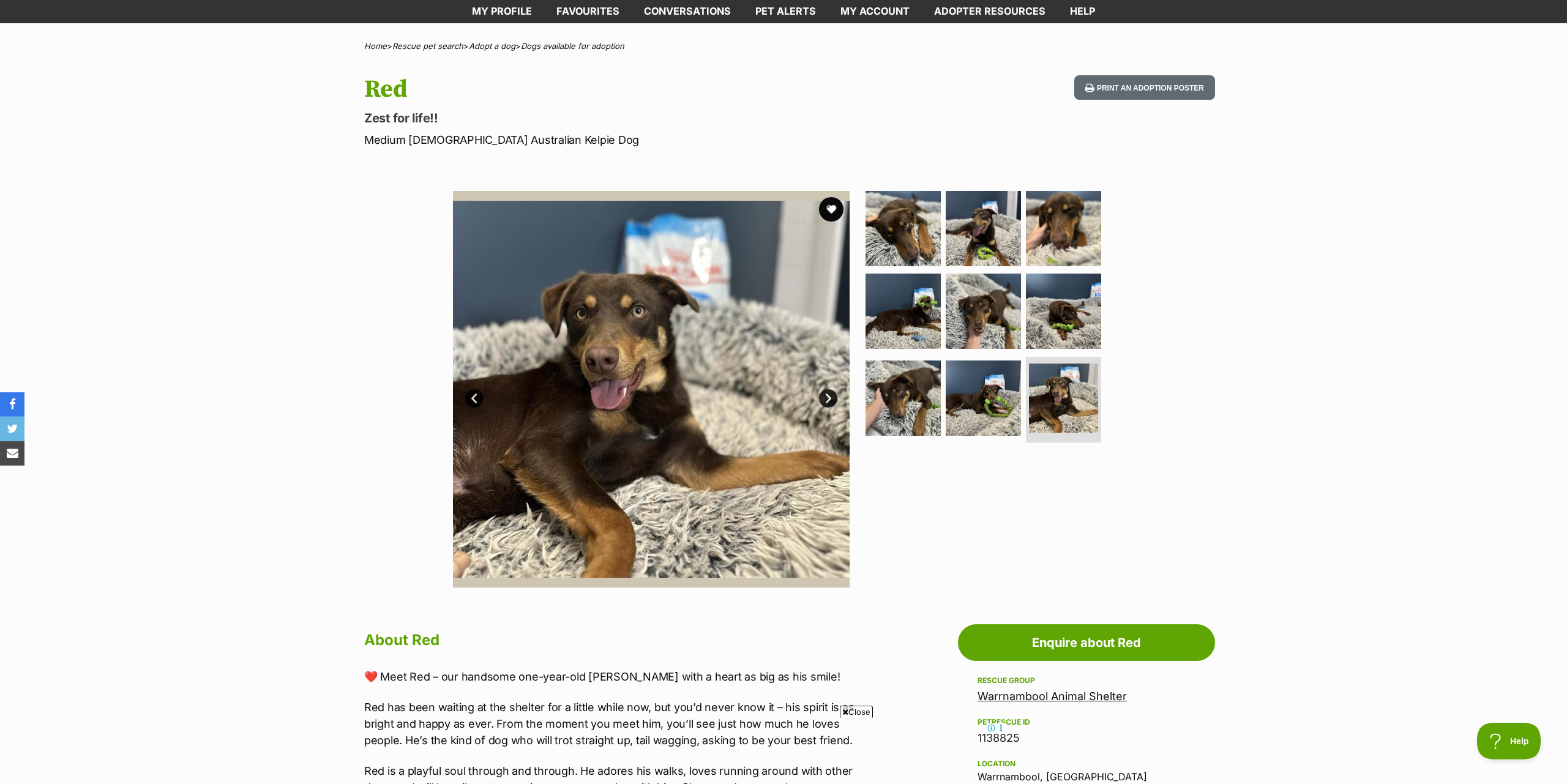
scroll to position [62, 0]
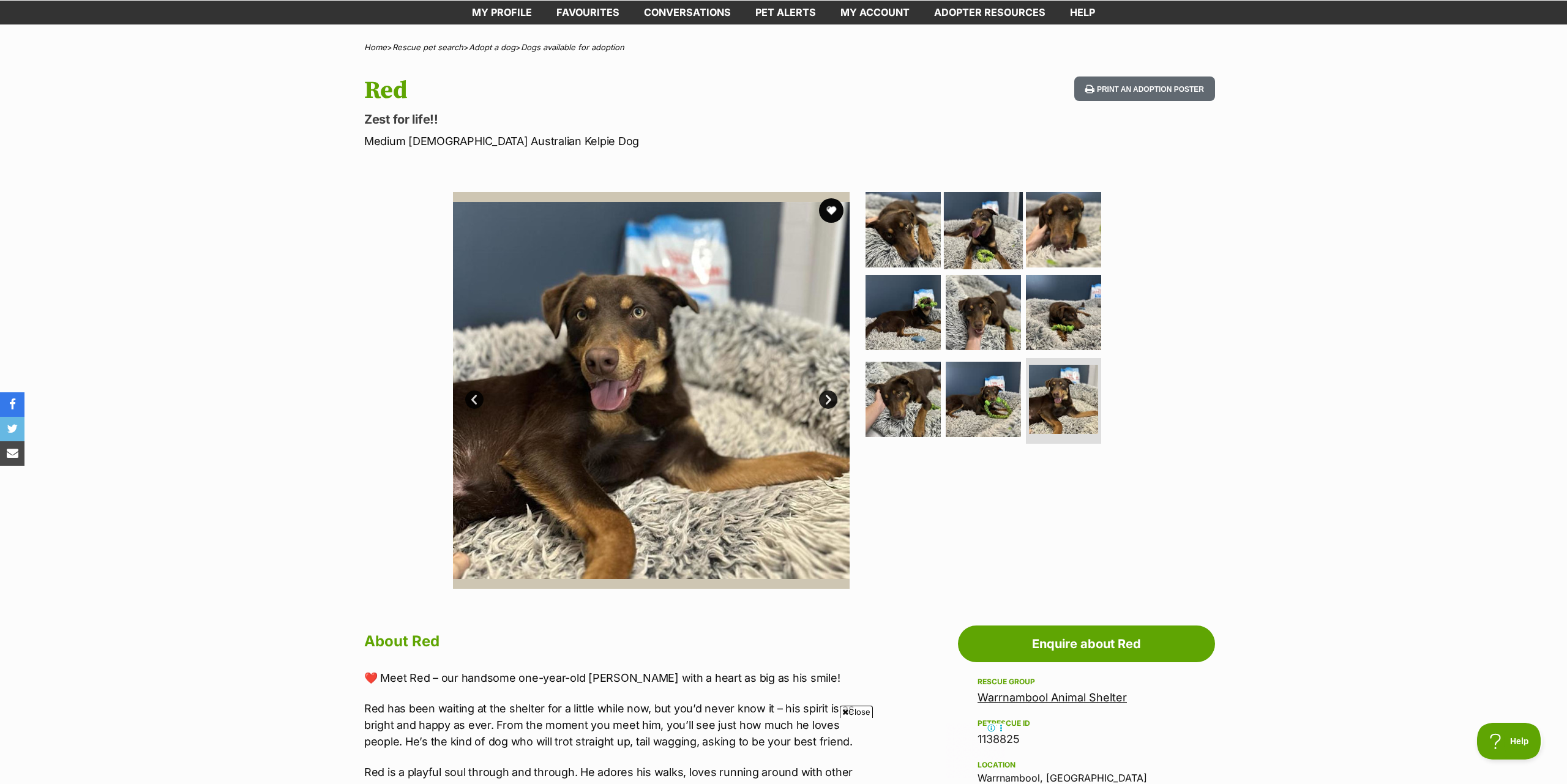
click at [983, 242] on img at bounding box center [983, 229] width 79 height 79
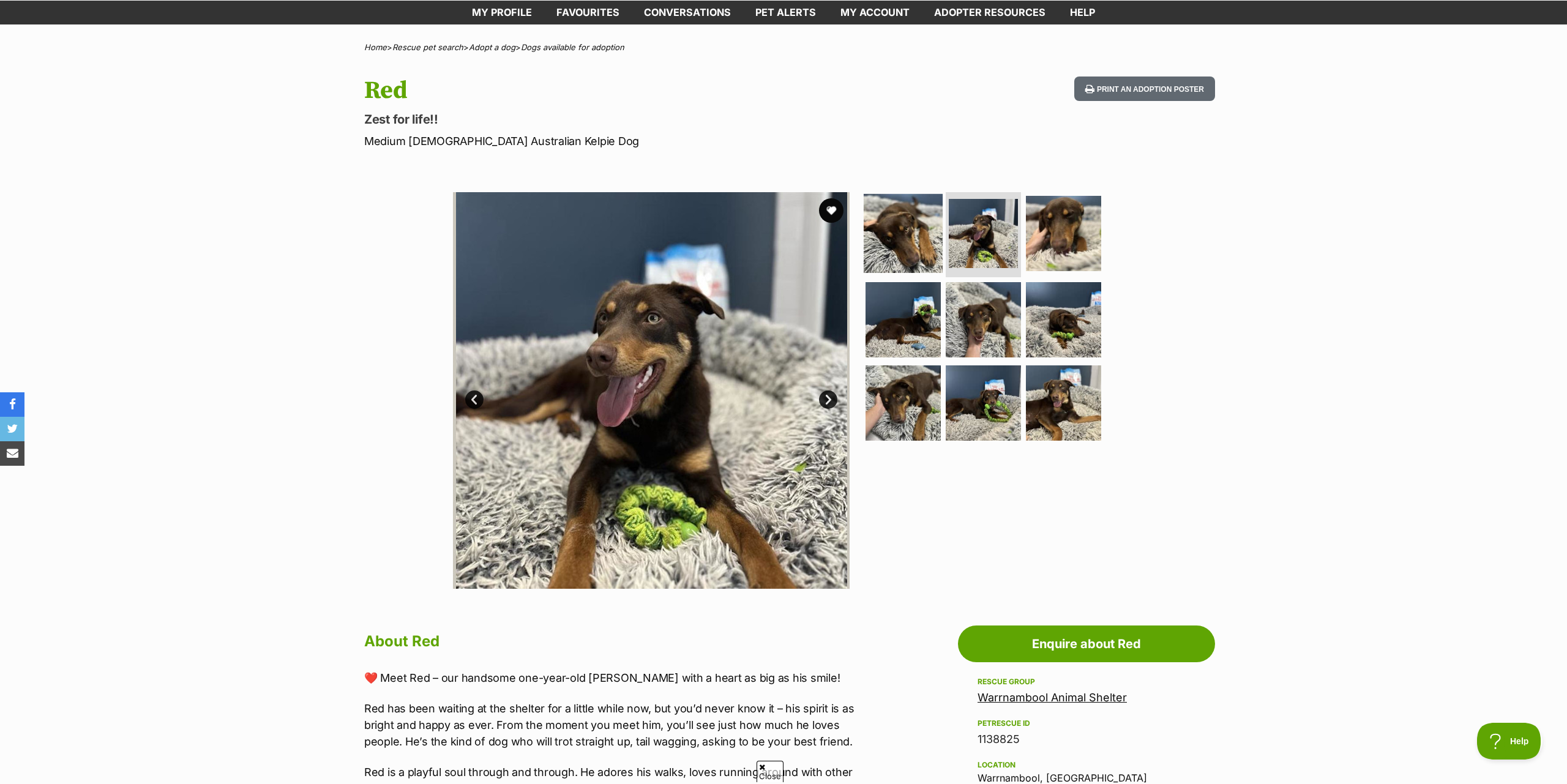
click at [903, 249] on img at bounding box center [903, 233] width 79 height 79
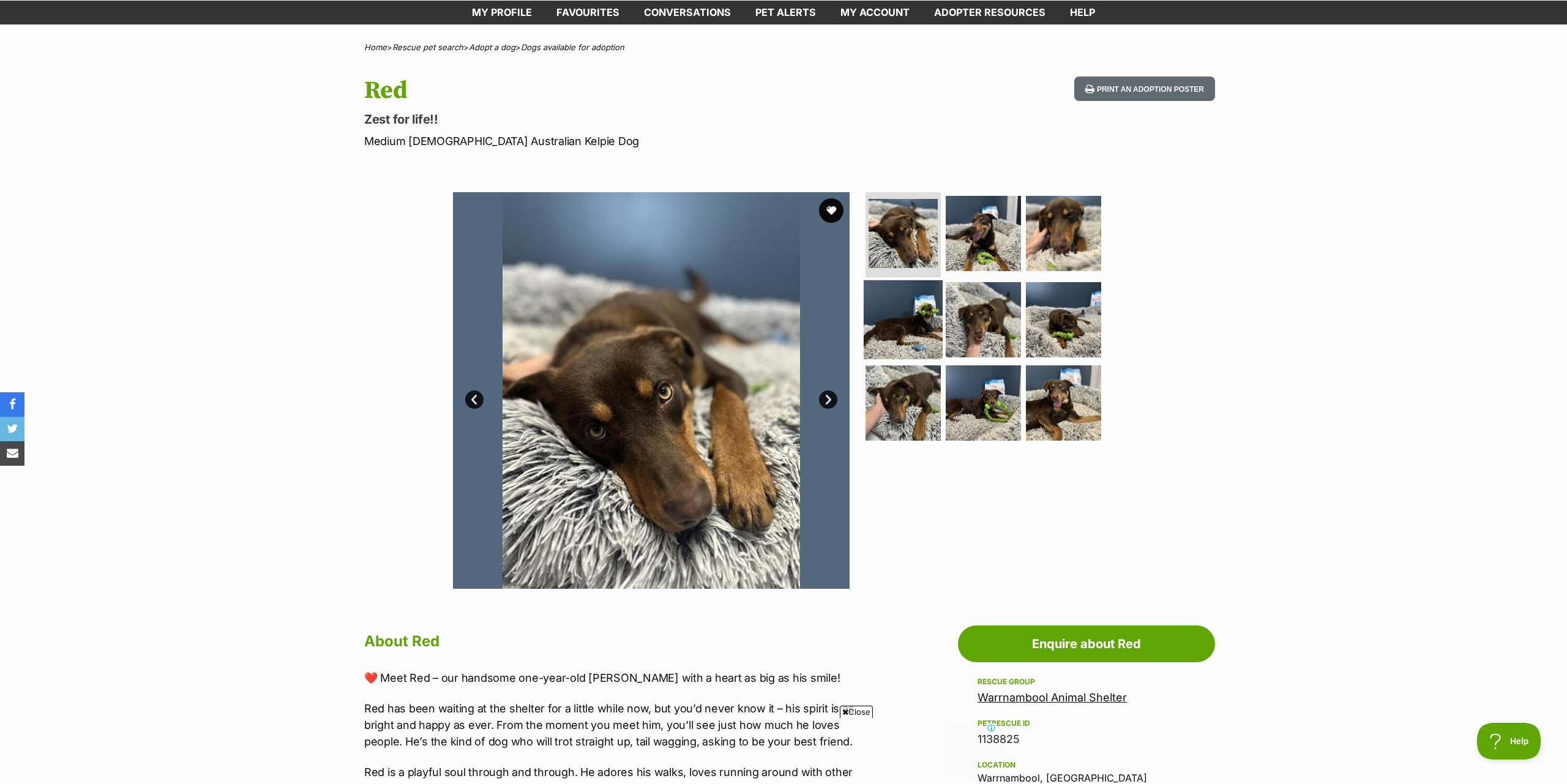
click at [901, 339] on img at bounding box center [903, 320] width 79 height 79
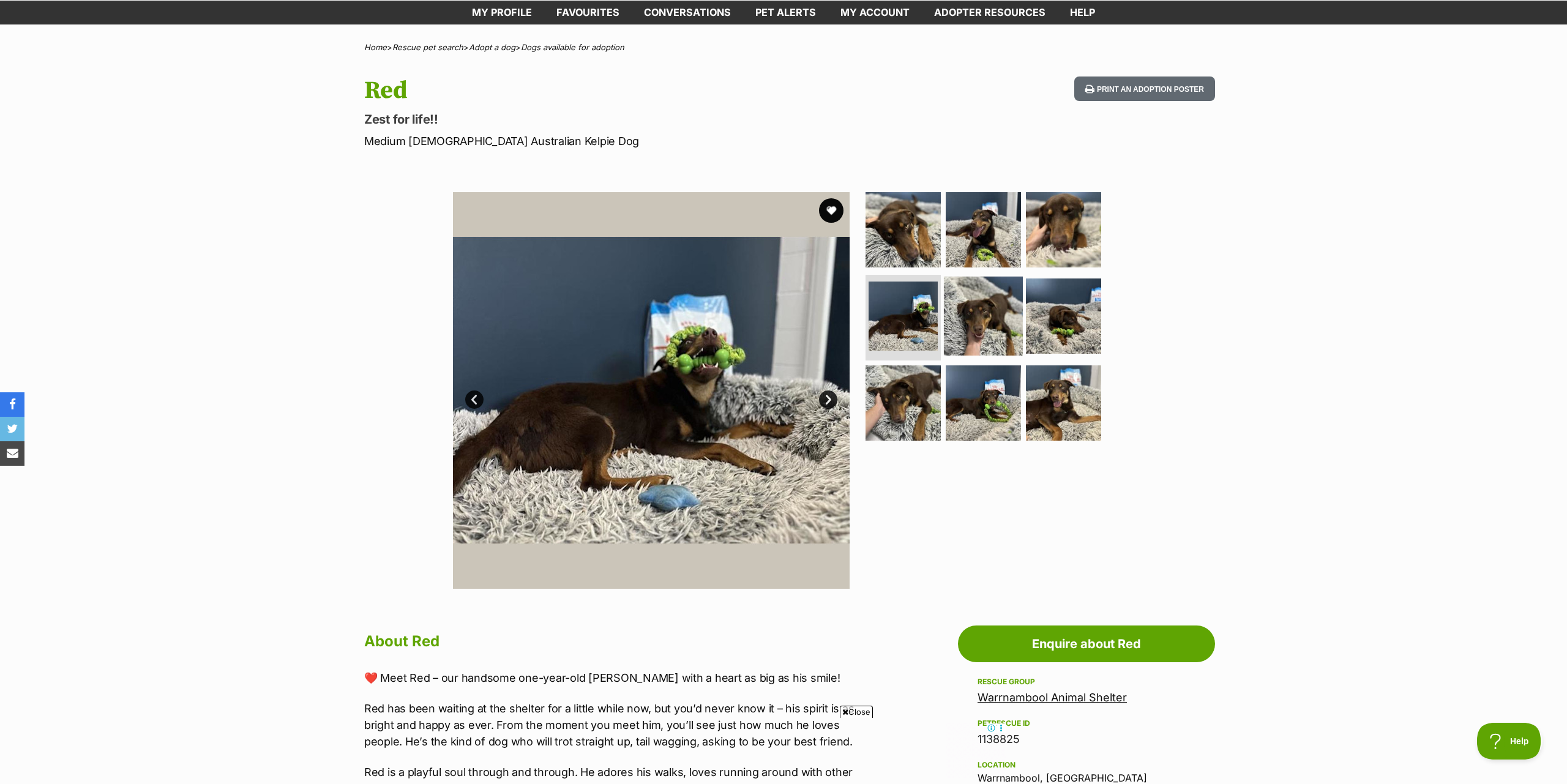
click at [977, 330] on img at bounding box center [983, 316] width 79 height 79
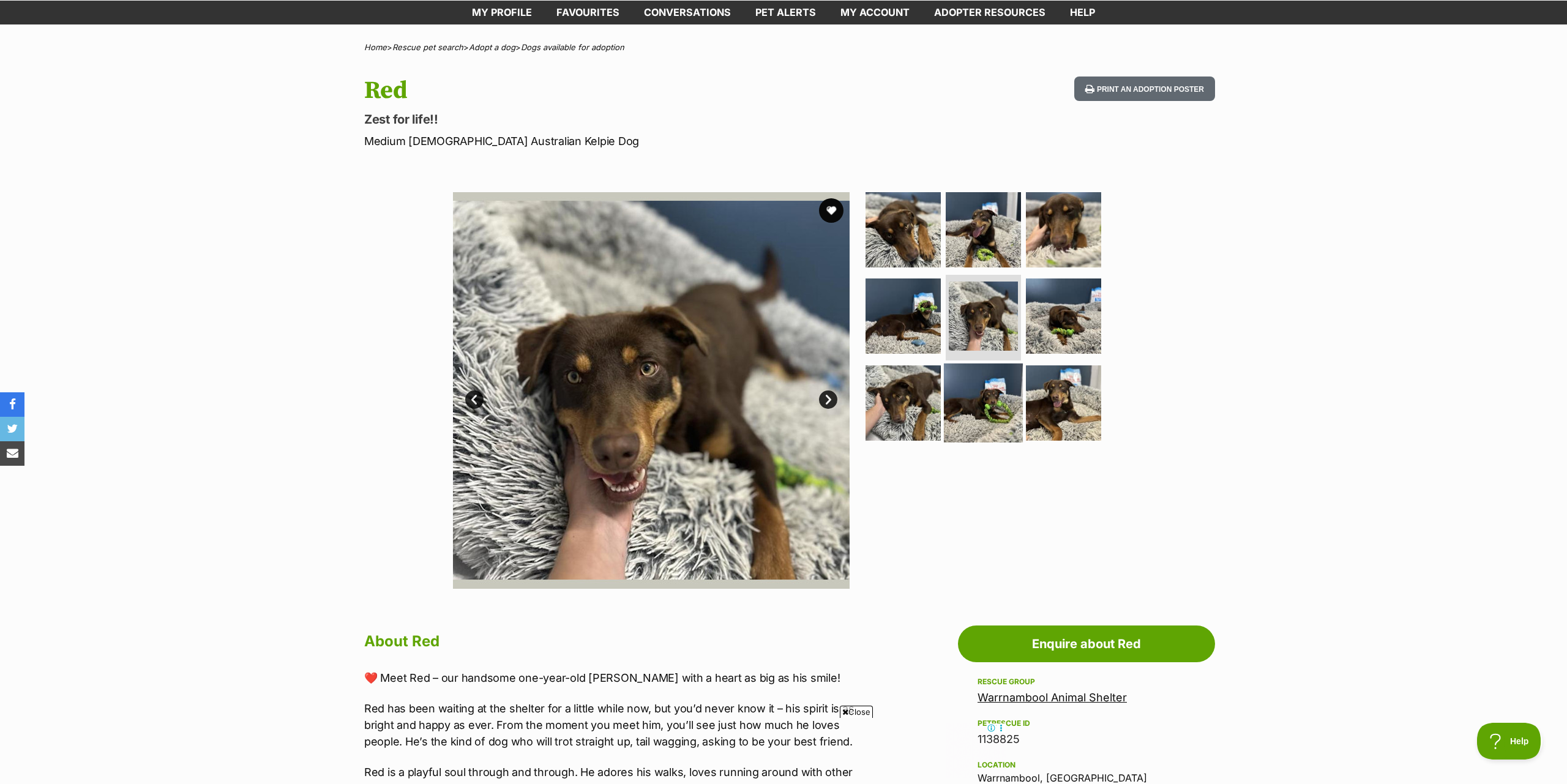
click at [980, 412] on img at bounding box center [983, 403] width 79 height 79
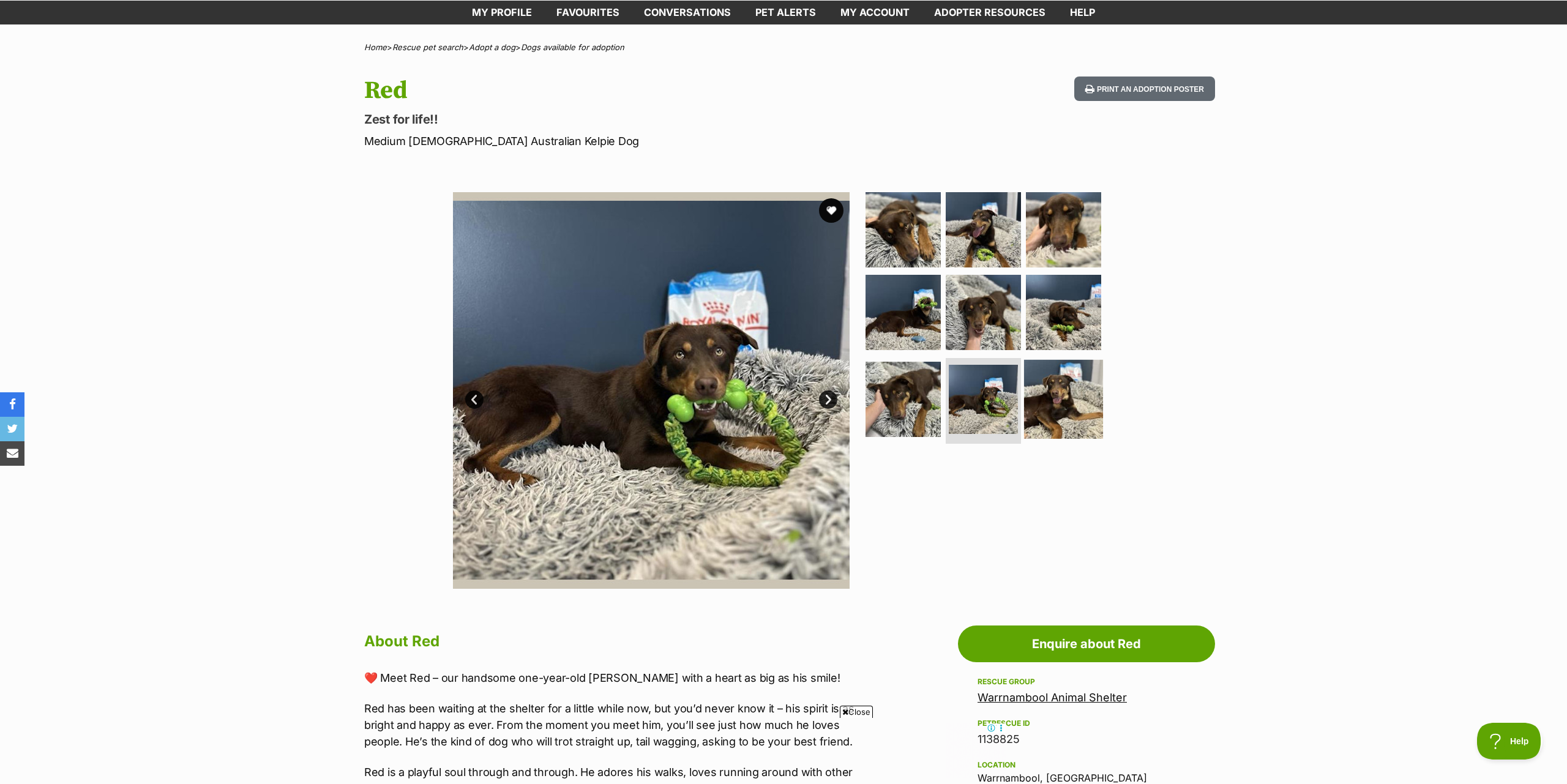
click at [1049, 407] on img at bounding box center [1063, 399] width 79 height 79
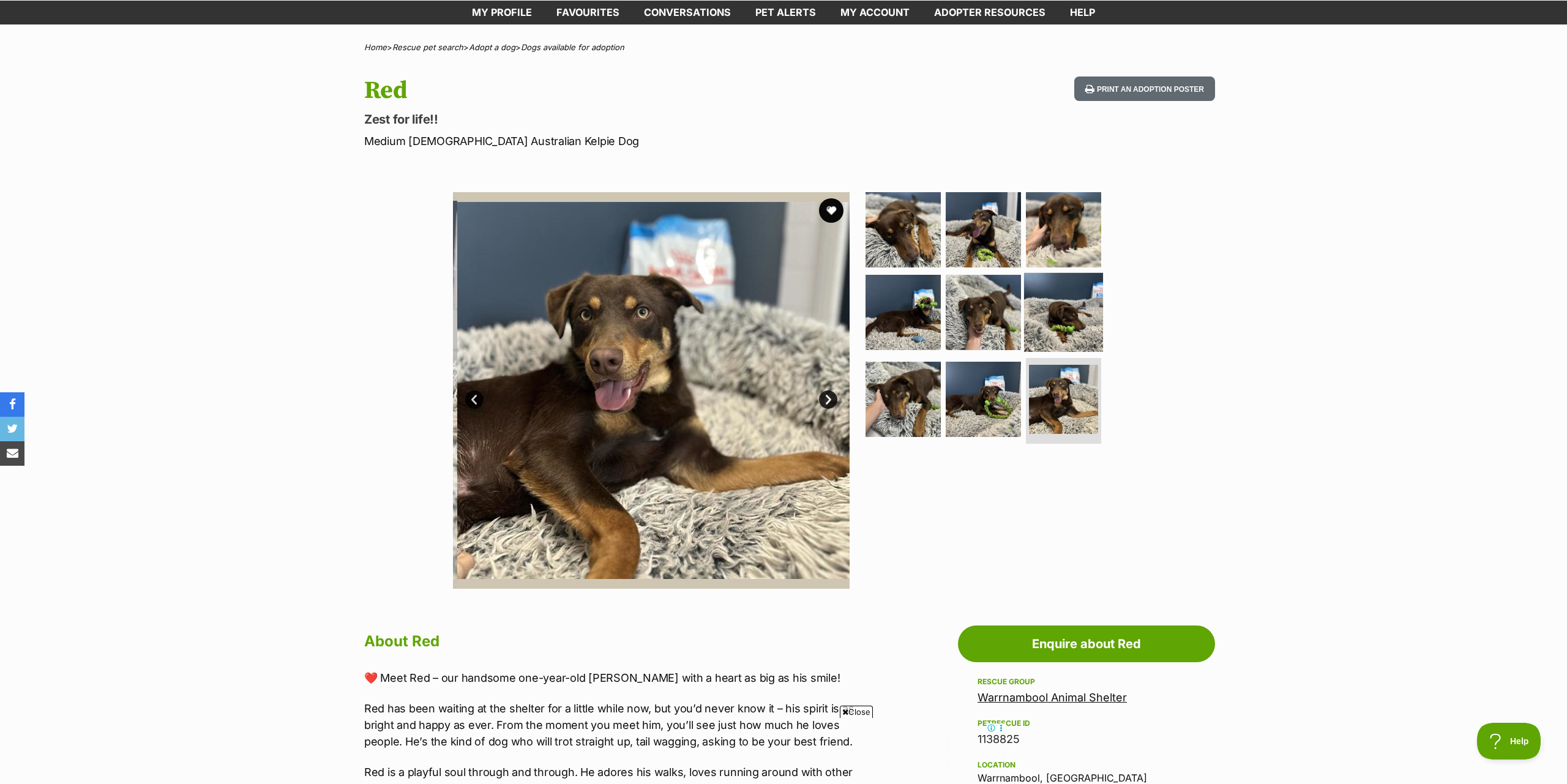
click at [1048, 331] on img at bounding box center [1063, 312] width 79 height 79
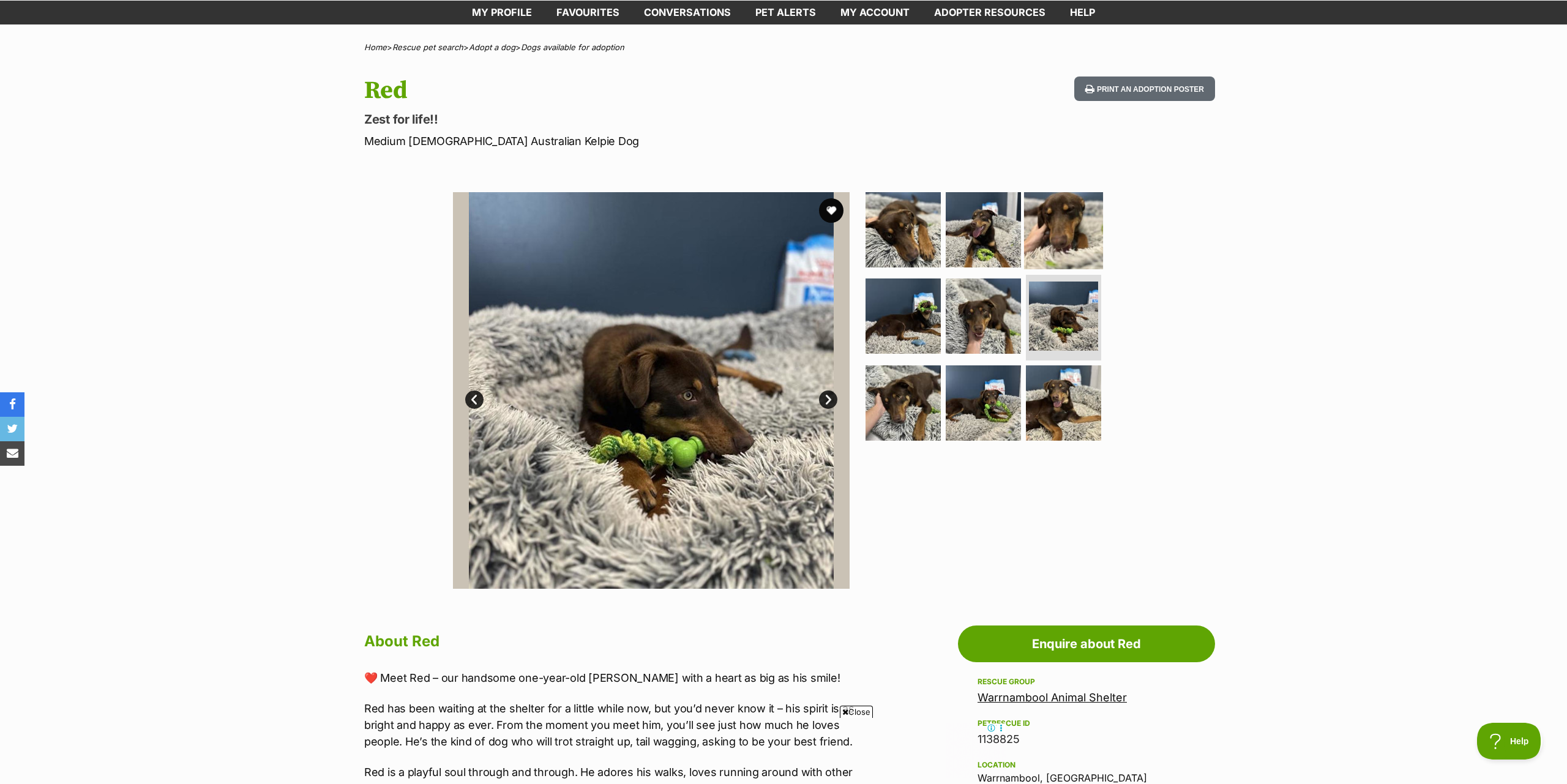
click at [1052, 240] on img at bounding box center [1063, 229] width 79 height 79
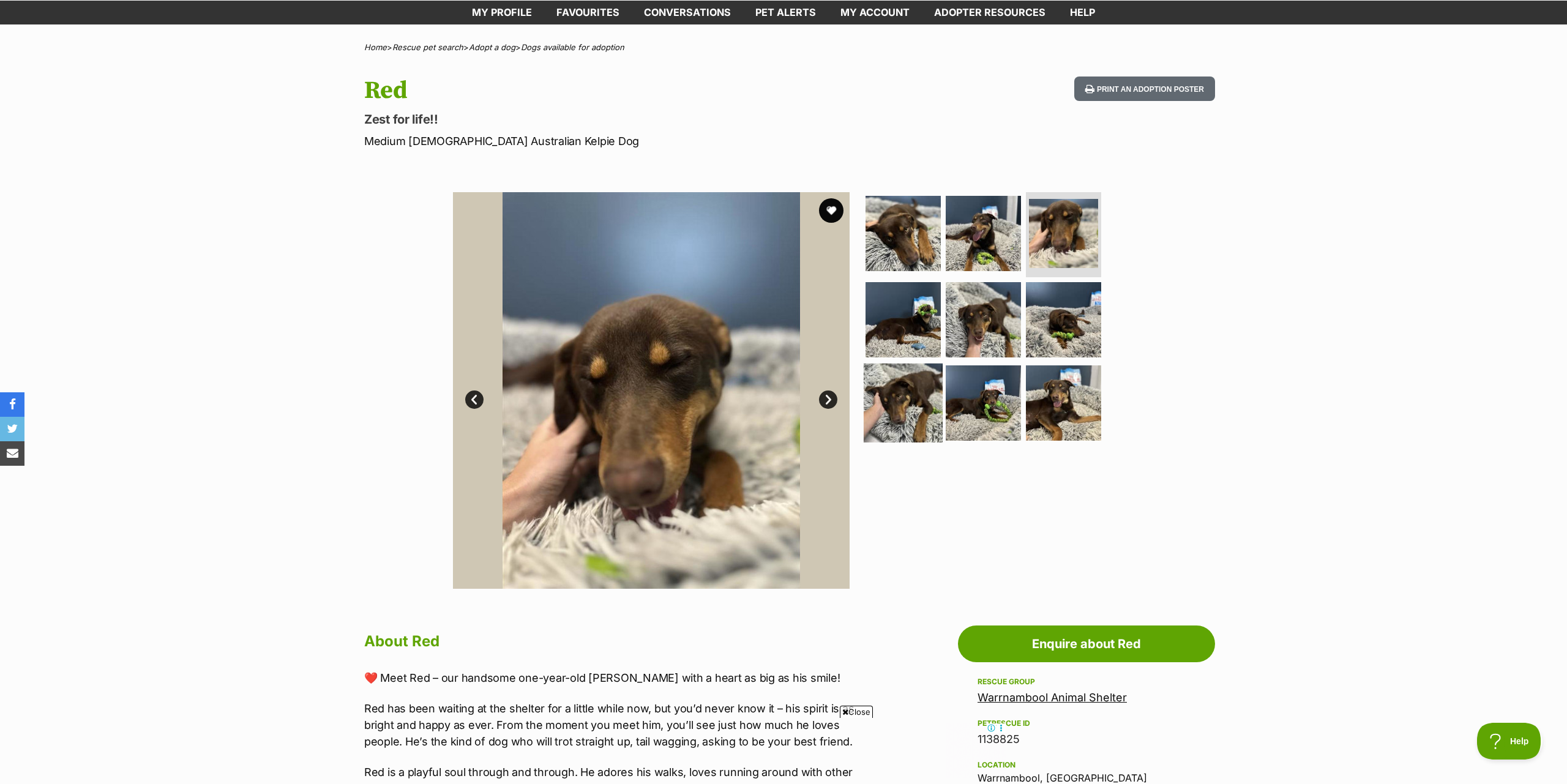
click at [880, 429] on img at bounding box center [903, 403] width 79 height 79
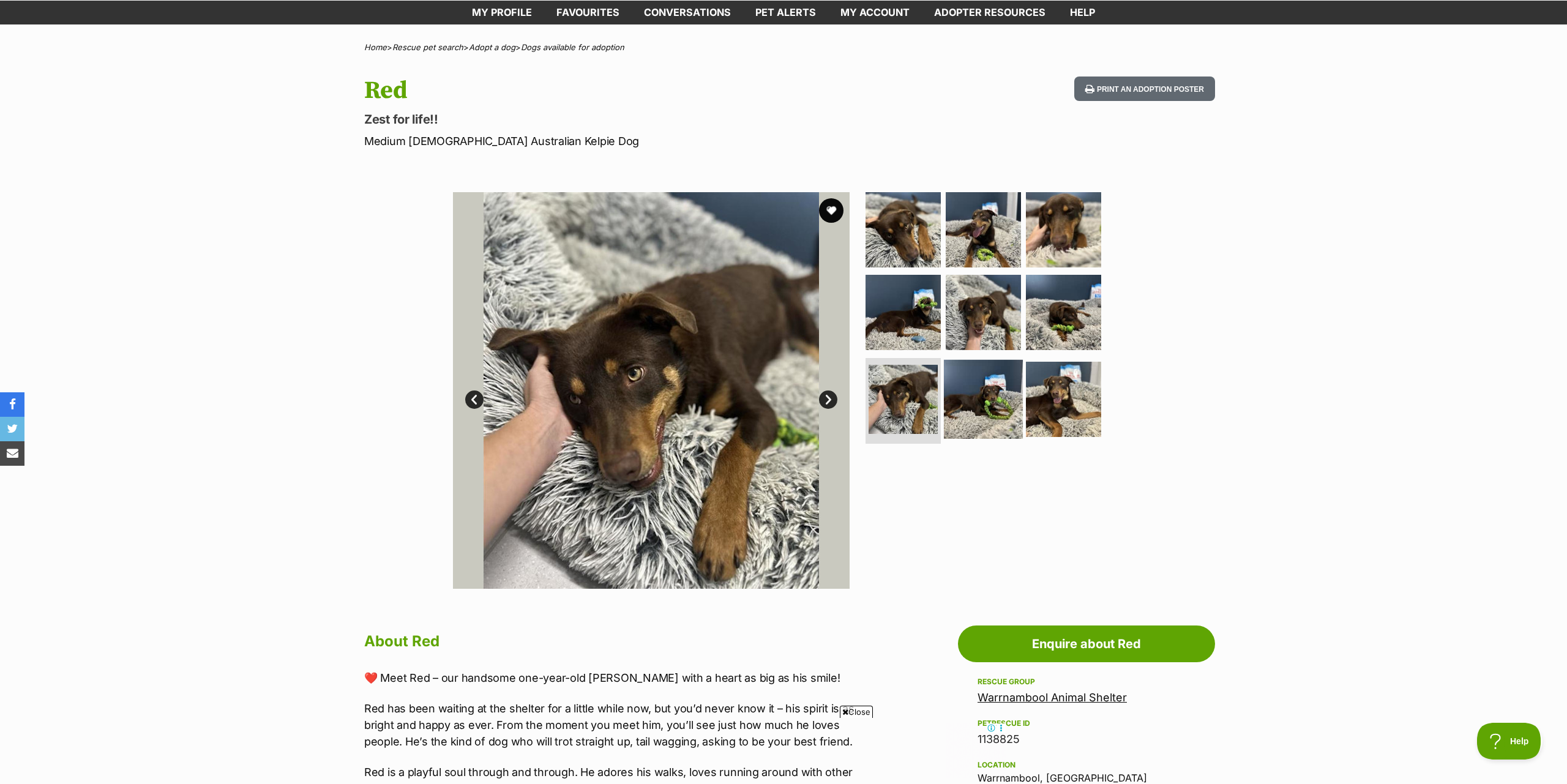
click at [997, 424] on img at bounding box center [983, 399] width 79 height 79
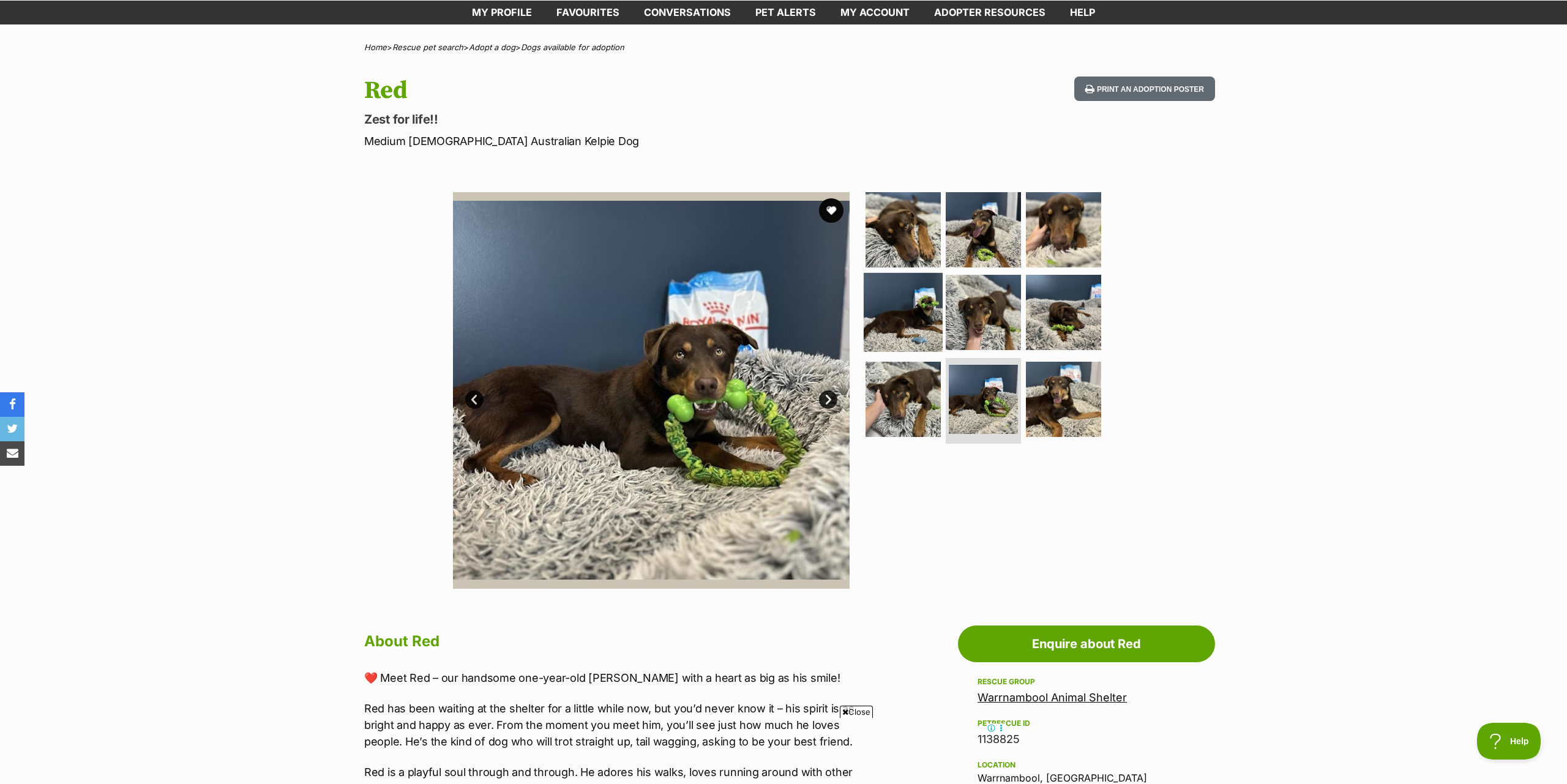
click at [913, 333] on img at bounding box center [903, 312] width 79 height 79
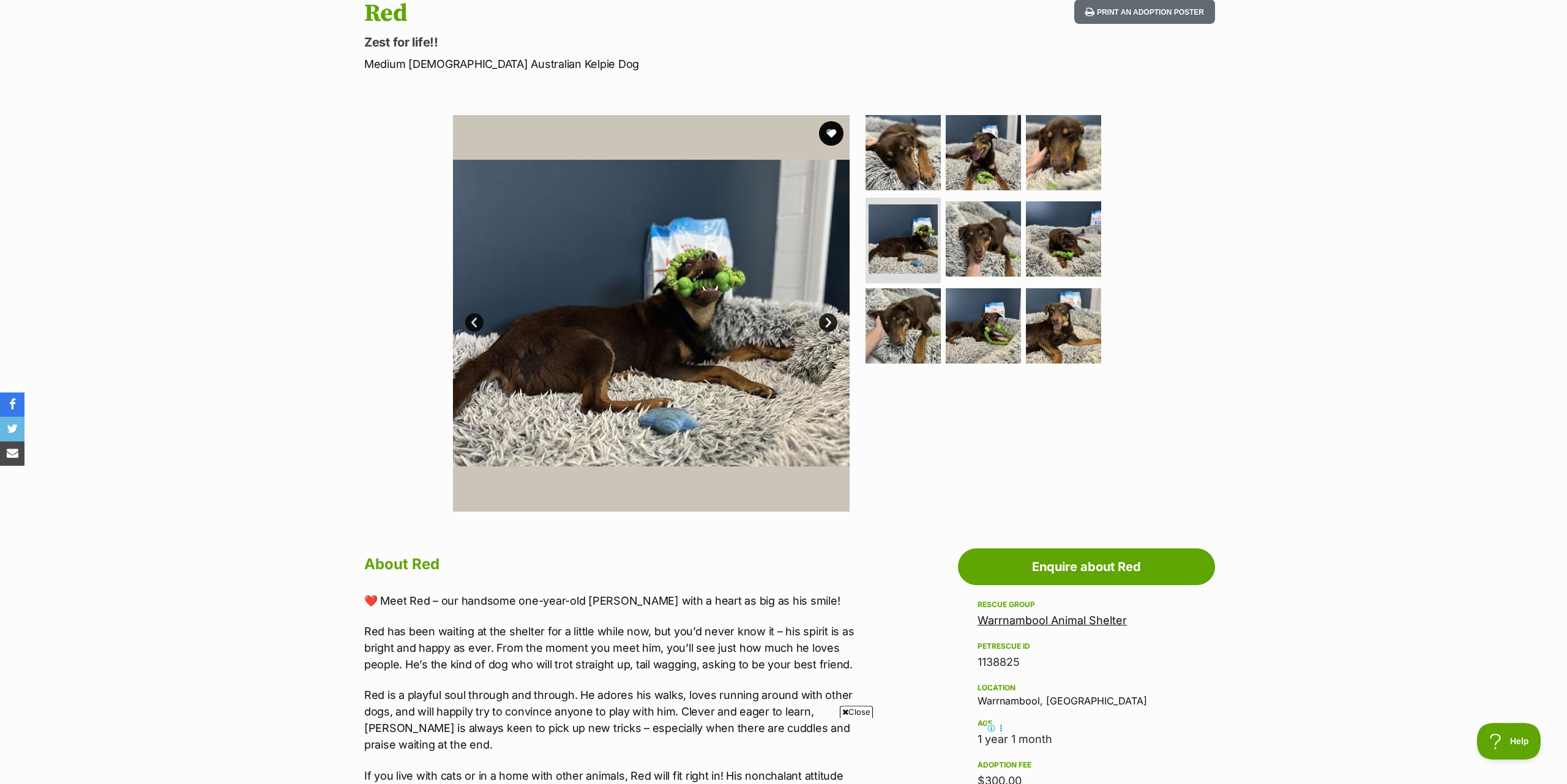
scroll to position [62, 0]
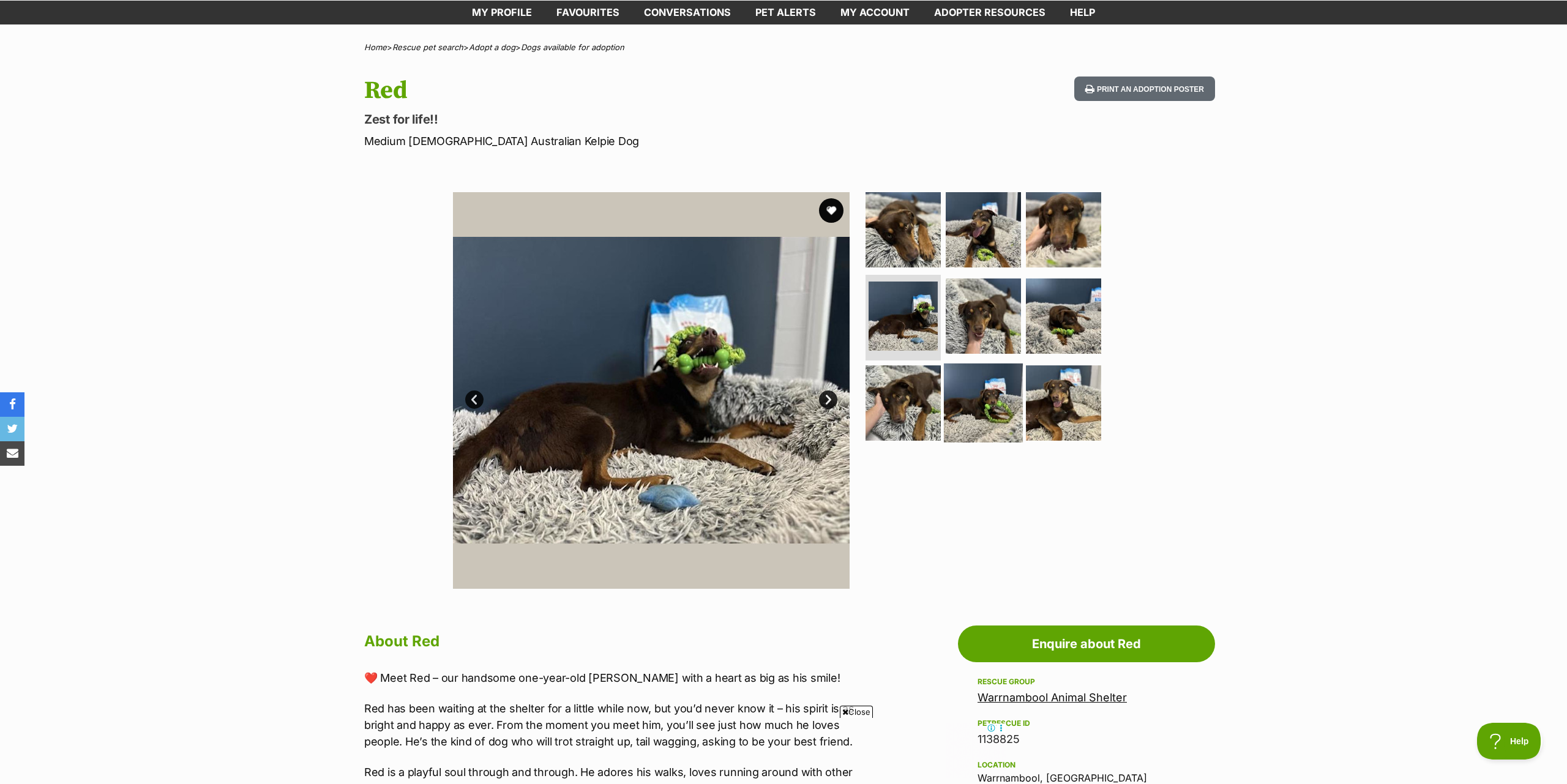
click at [965, 395] on img at bounding box center [983, 403] width 79 height 79
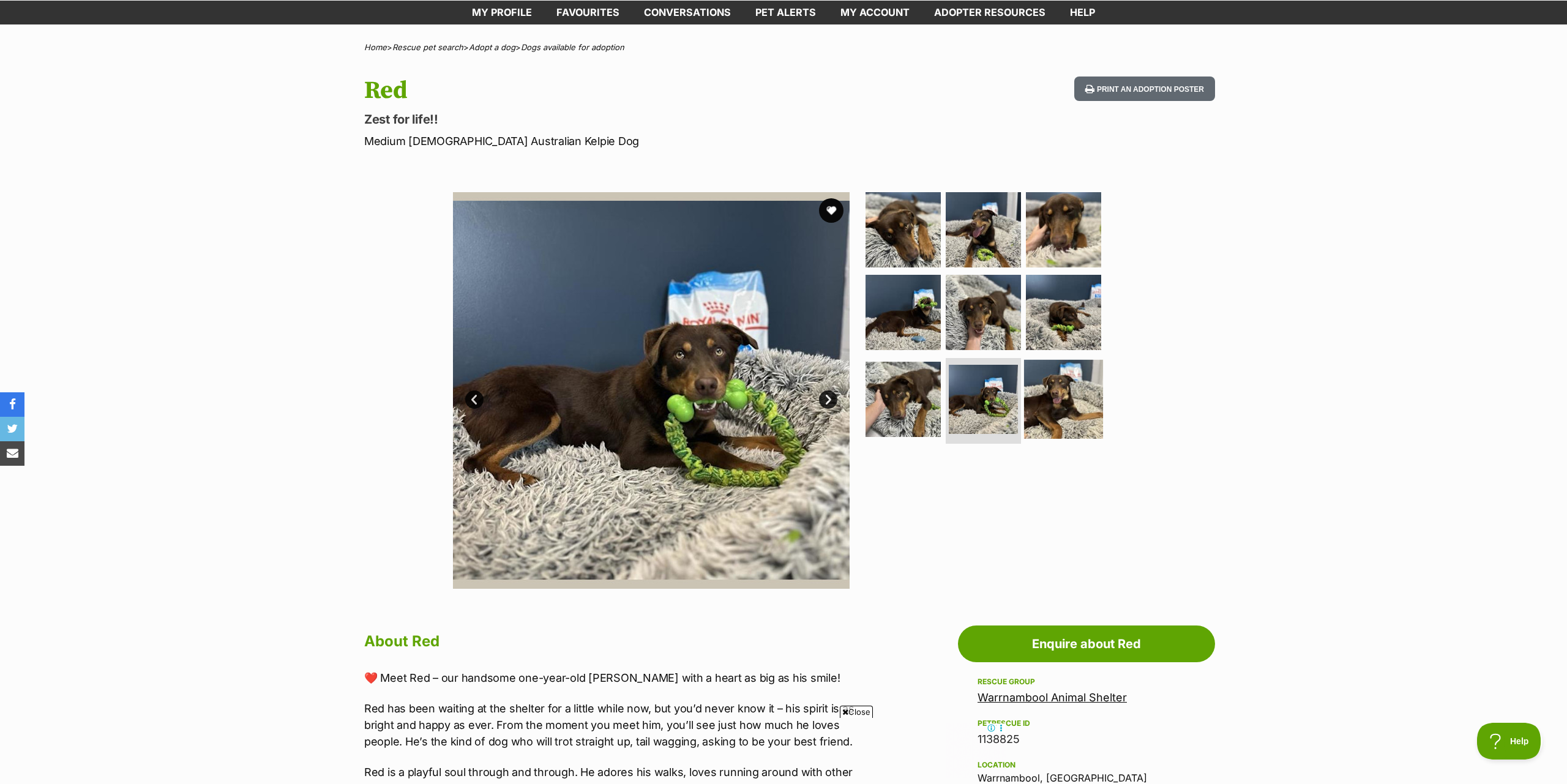
click at [1089, 398] on img at bounding box center [1063, 399] width 79 height 79
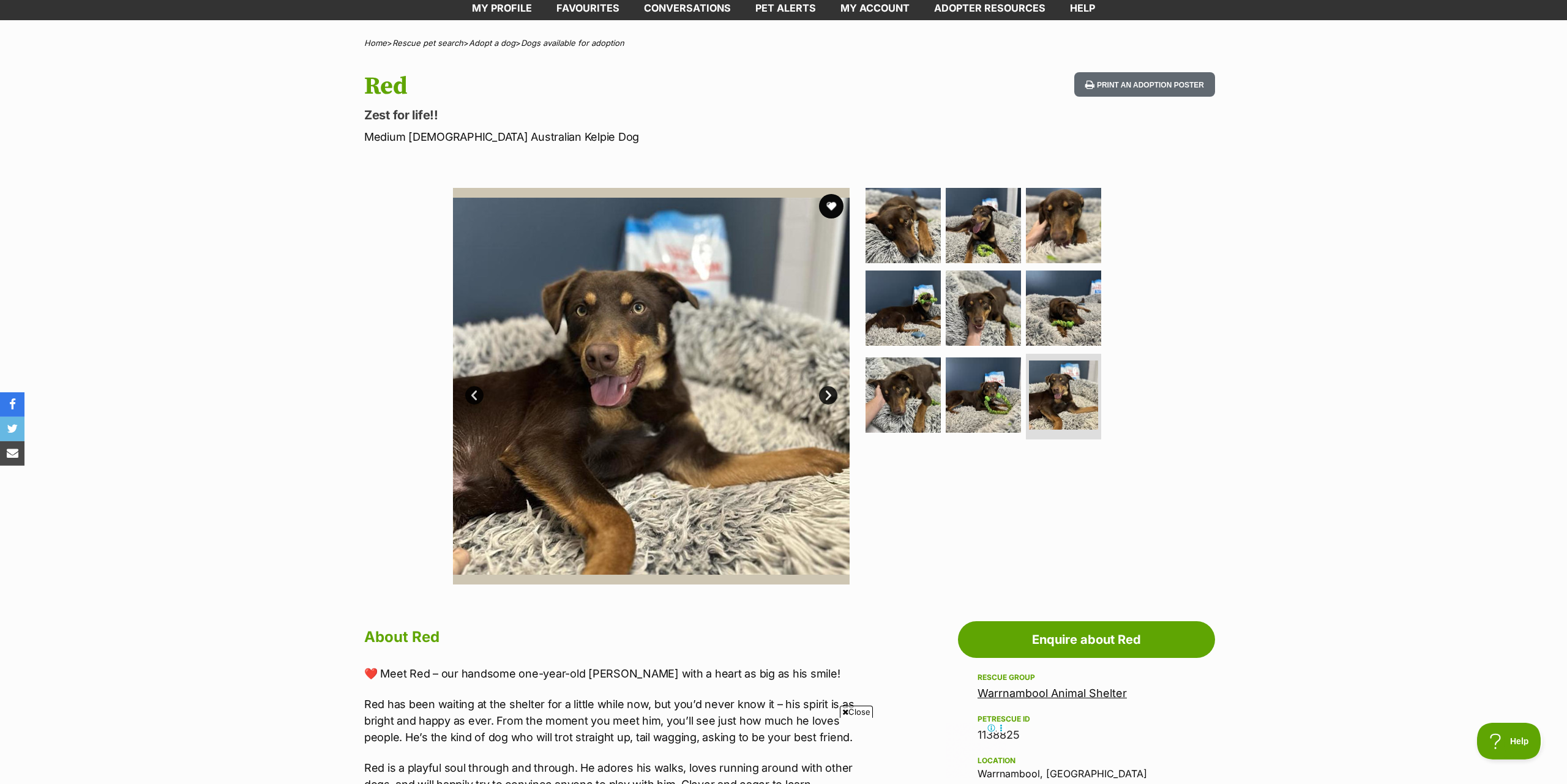
scroll to position [0, 0]
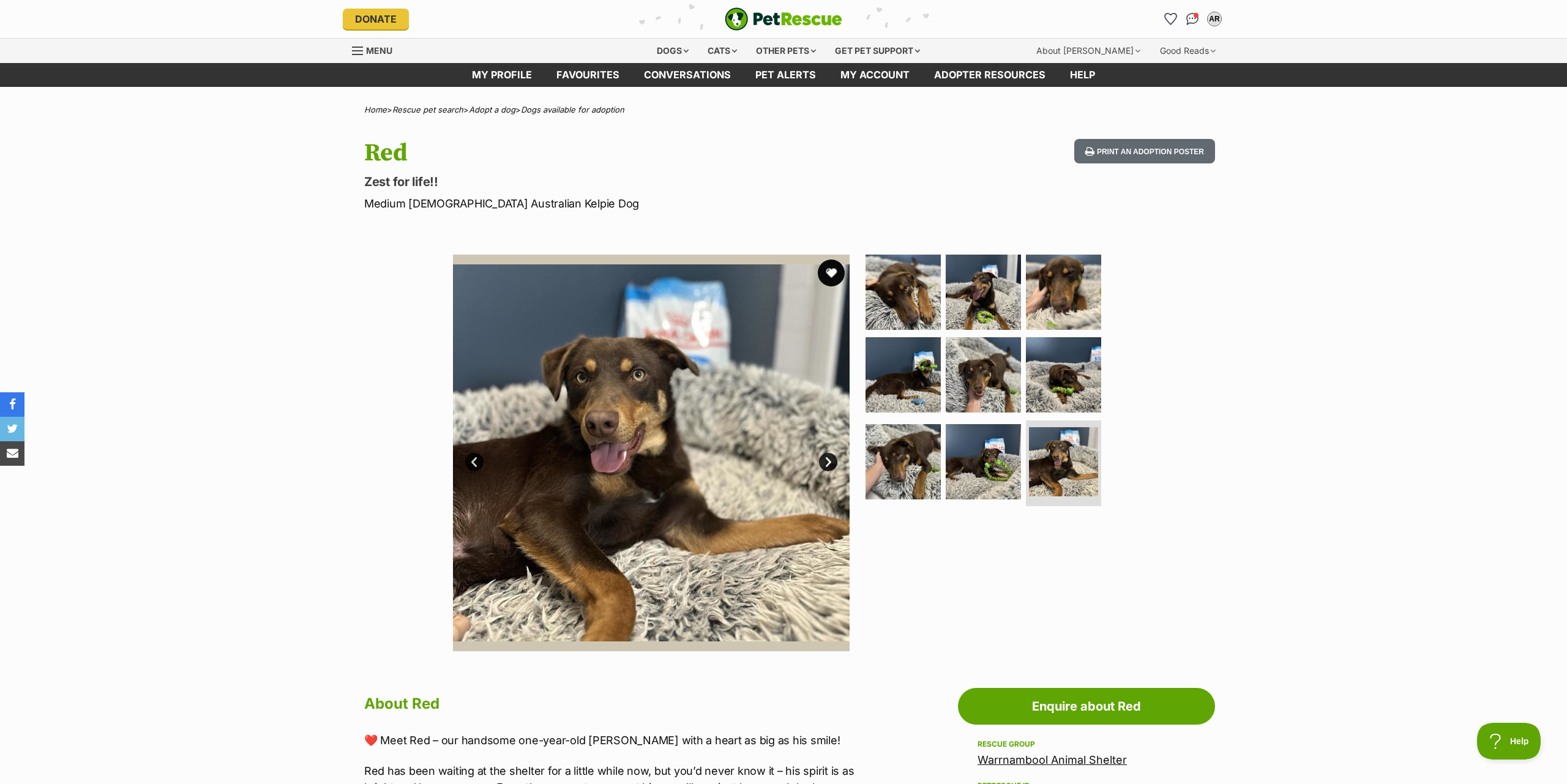
click at [829, 270] on button "favourite" at bounding box center [831, 273] width 27 height 27
click at [607, 77] on link "Favourites" at bounding box center [588, 75] width 88 height 24
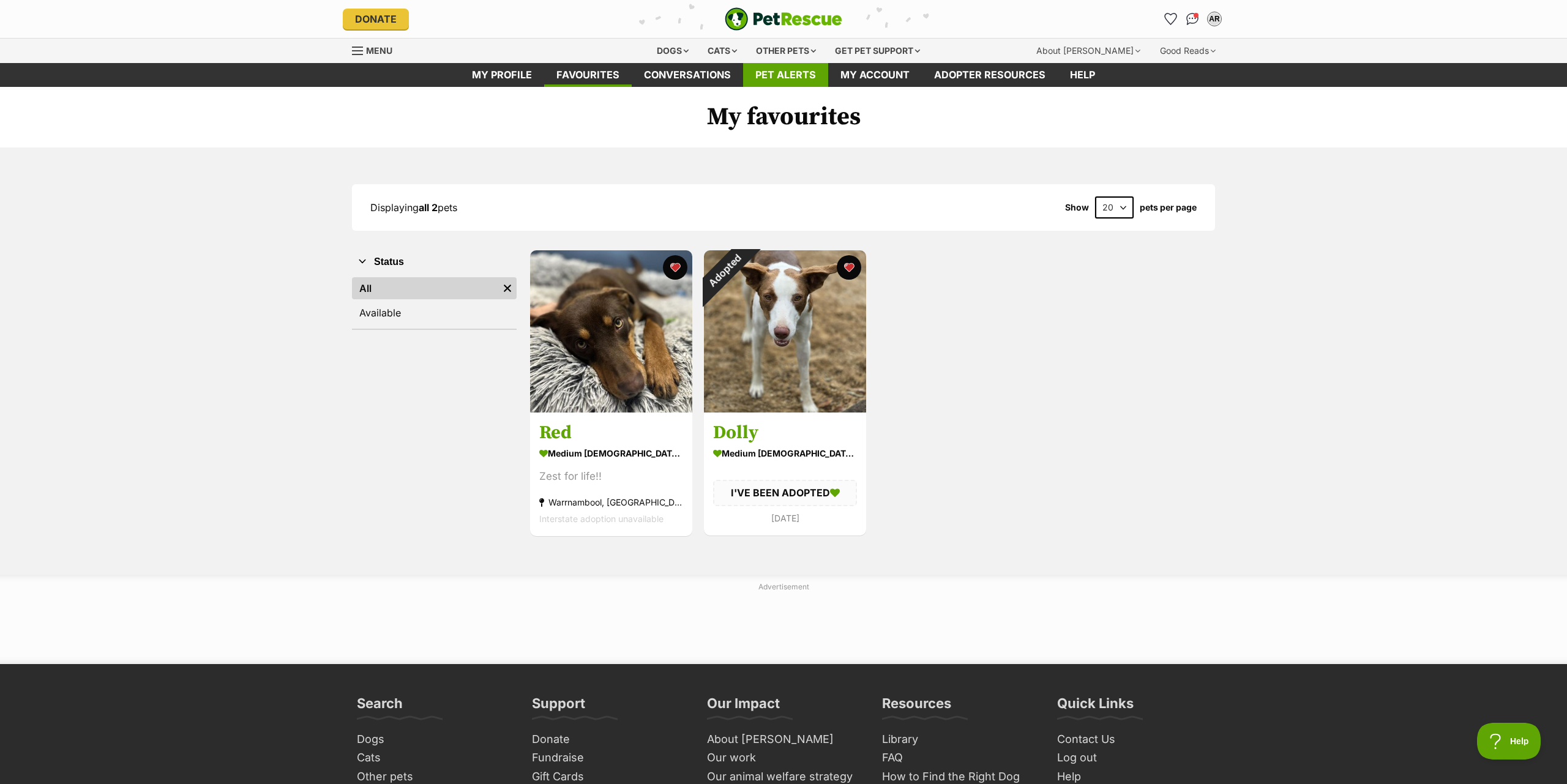
click at [770, 76] on link "Pet alerts" at bounding box center [785, 75] width 85 height 24
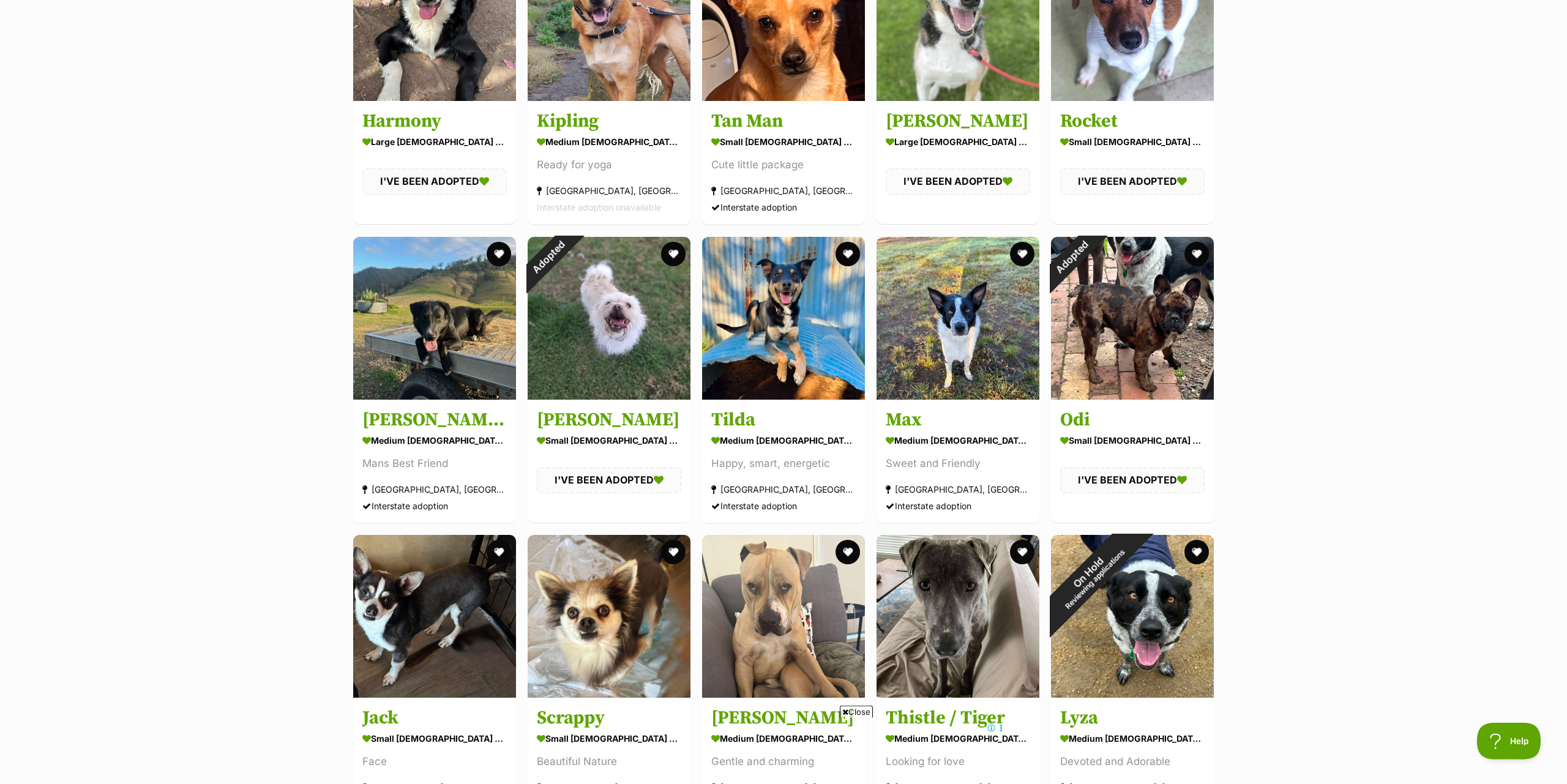
scroll to position [5428, 0]
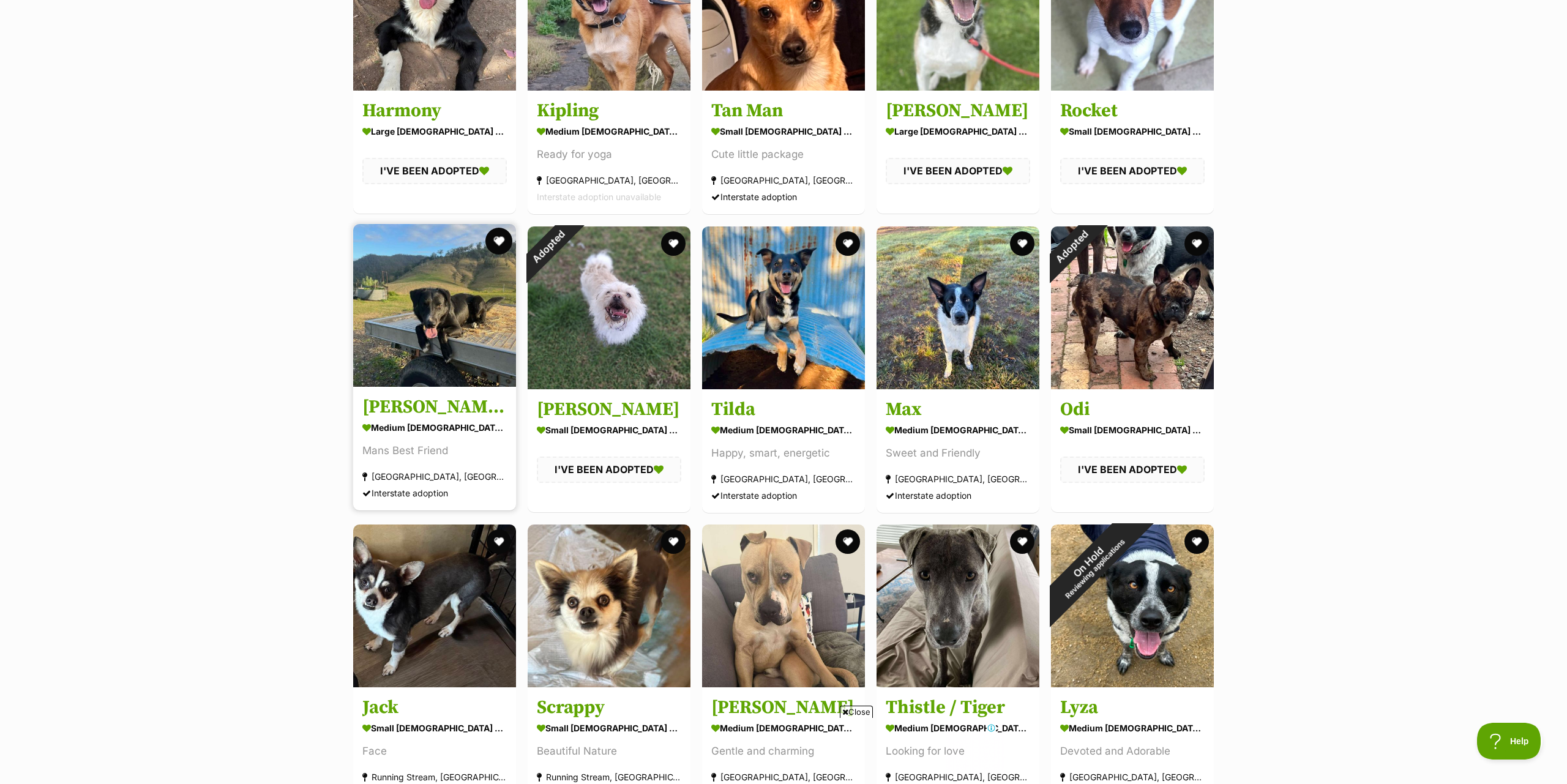
click at [508, 240] on button "favourite" at bounding box center [498, 240] width 27 height 27
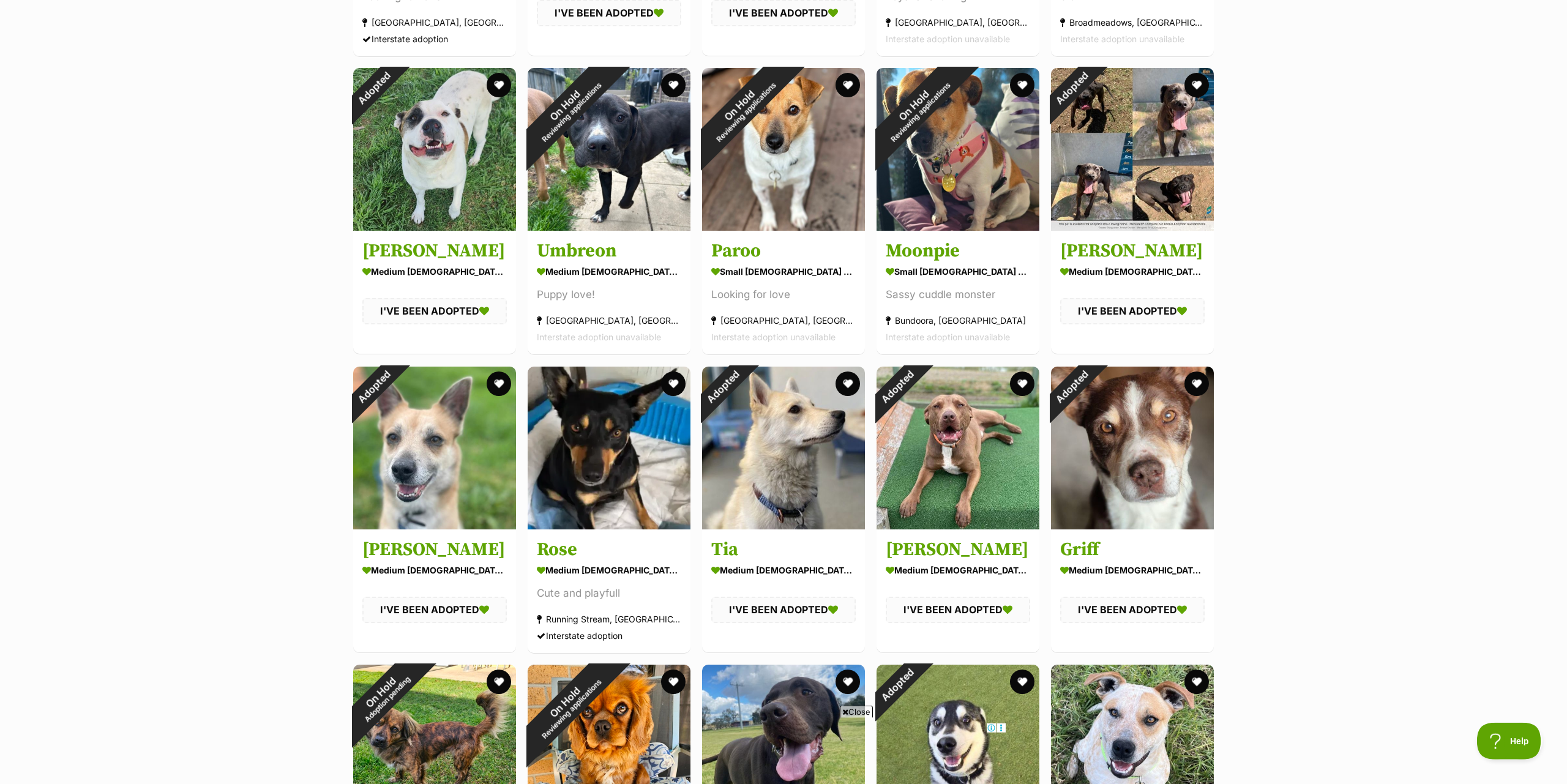
scroll to position [6862, 0]
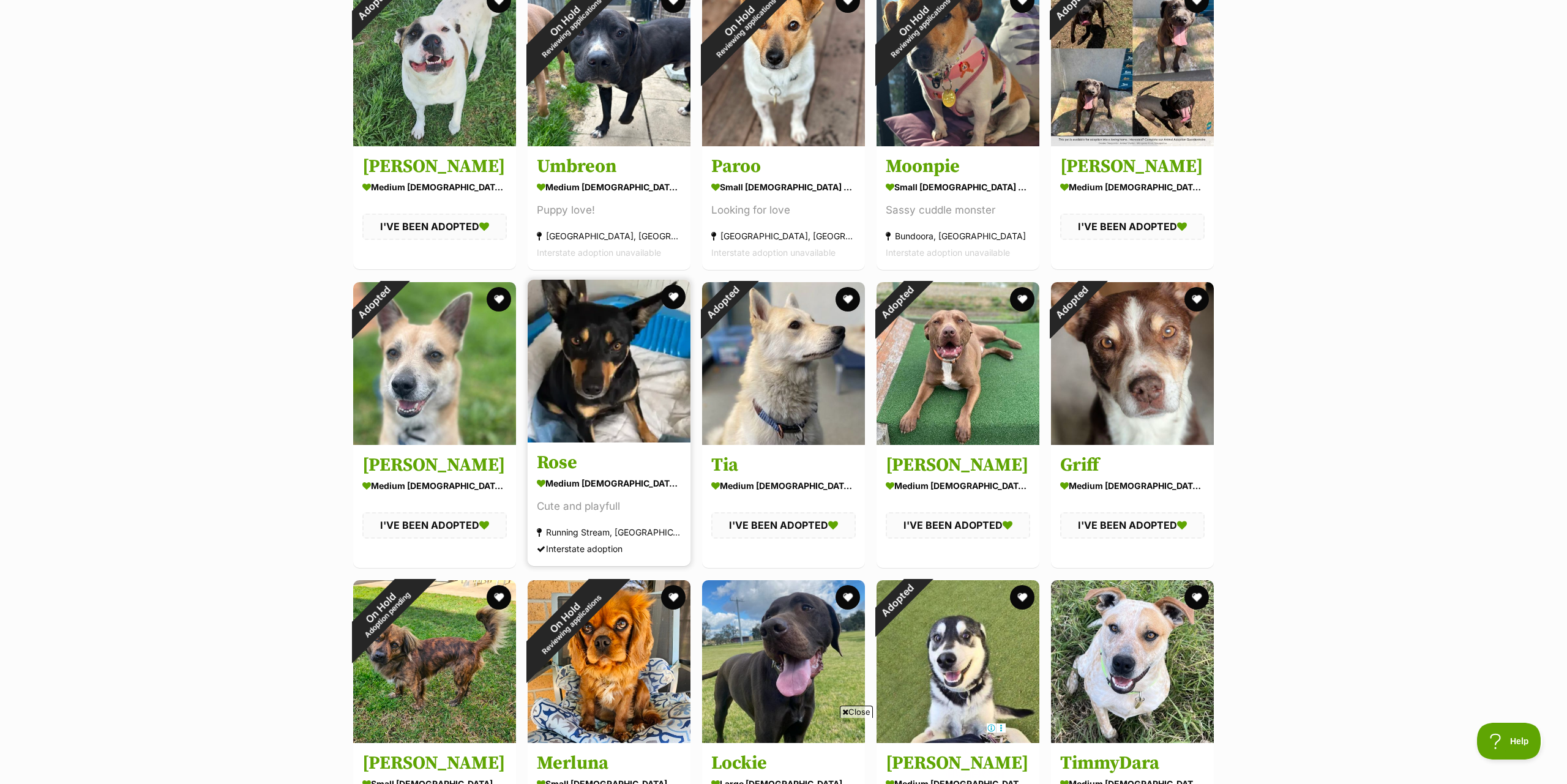
click at [581, 347] on img at bounding box center [609, 360] width 163 height 163
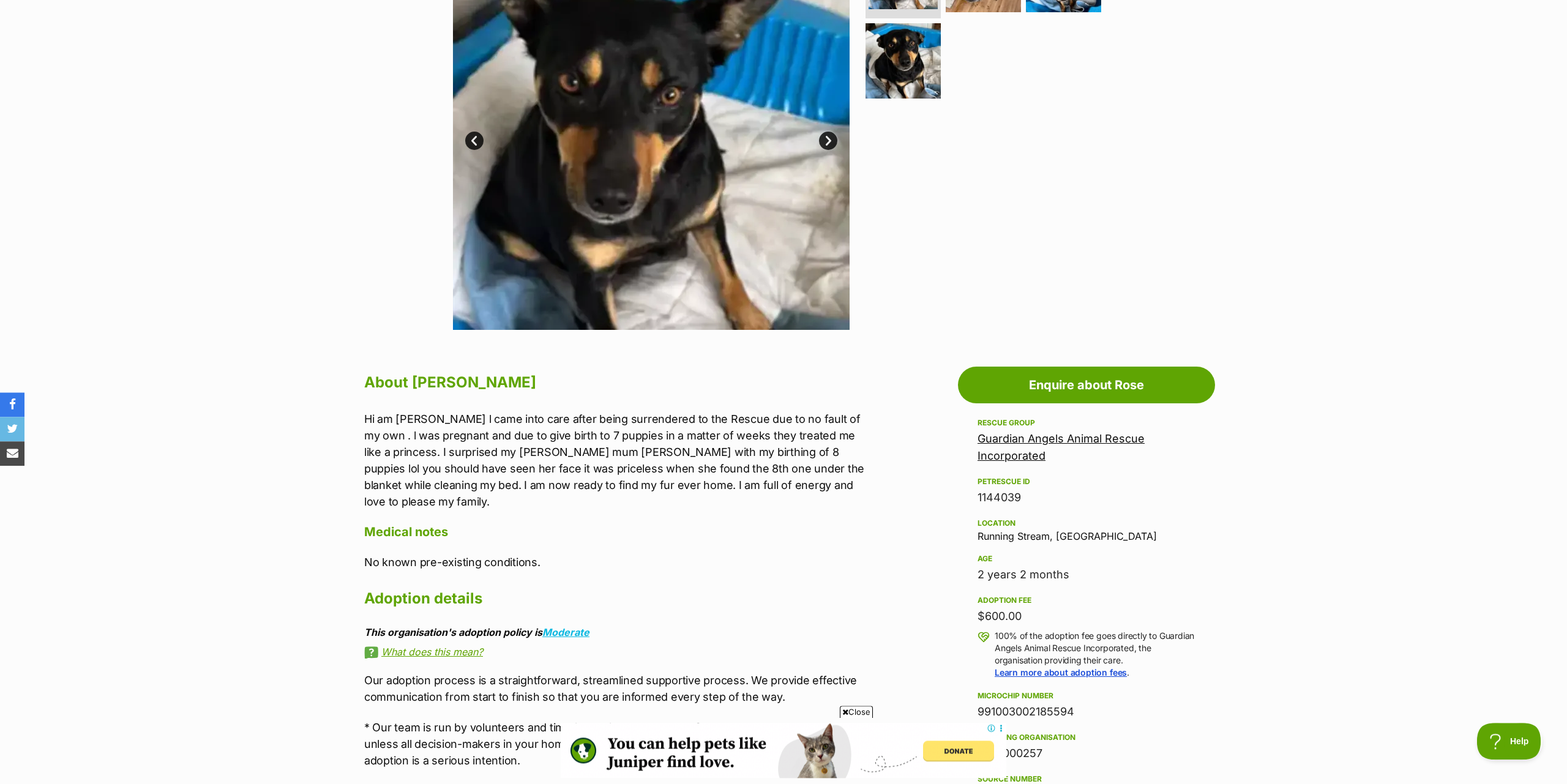
scroll to position [124, 0]
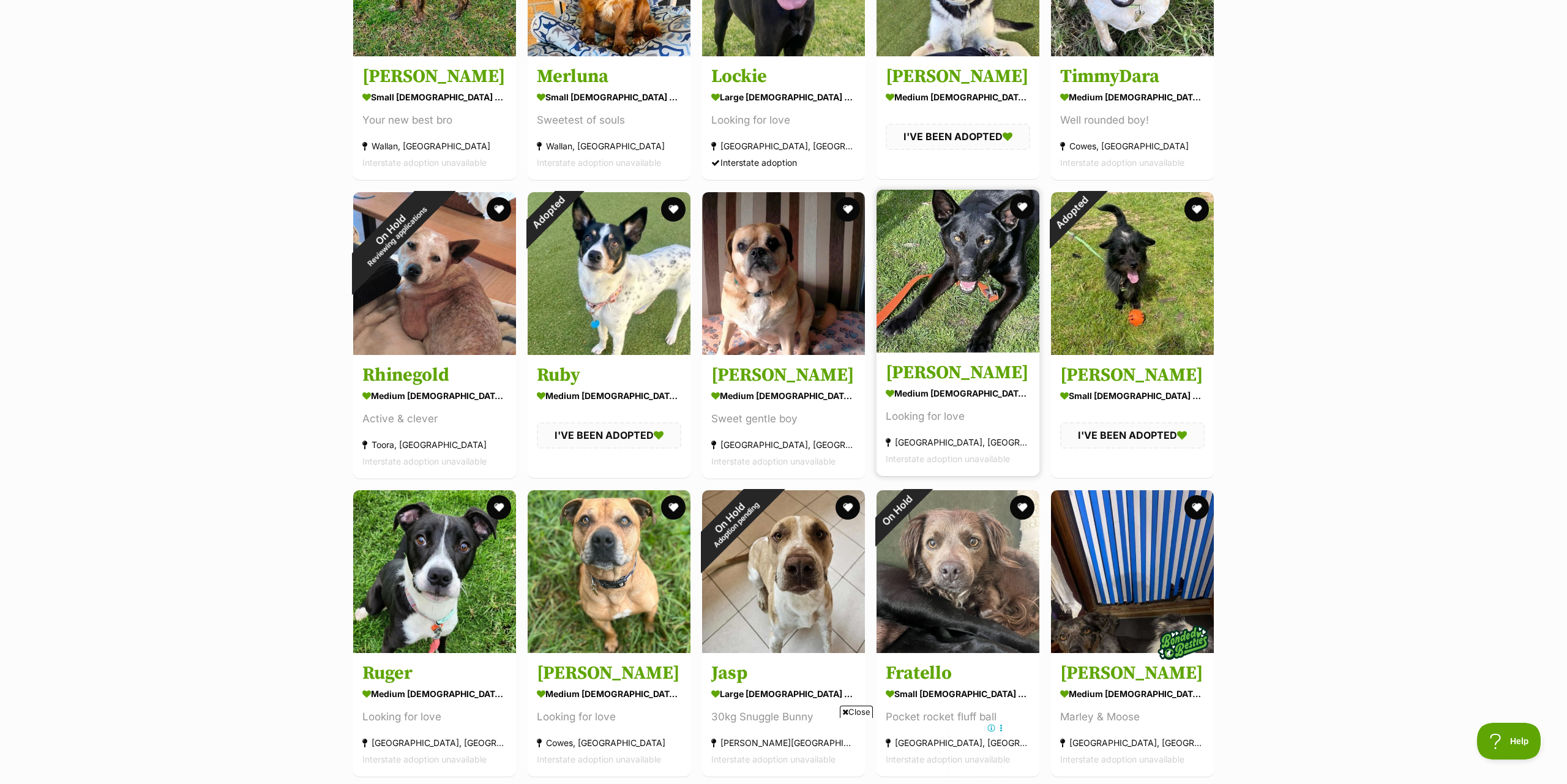
click at [952, 274] on img at bounding box center [957, 271] width 163 height 163
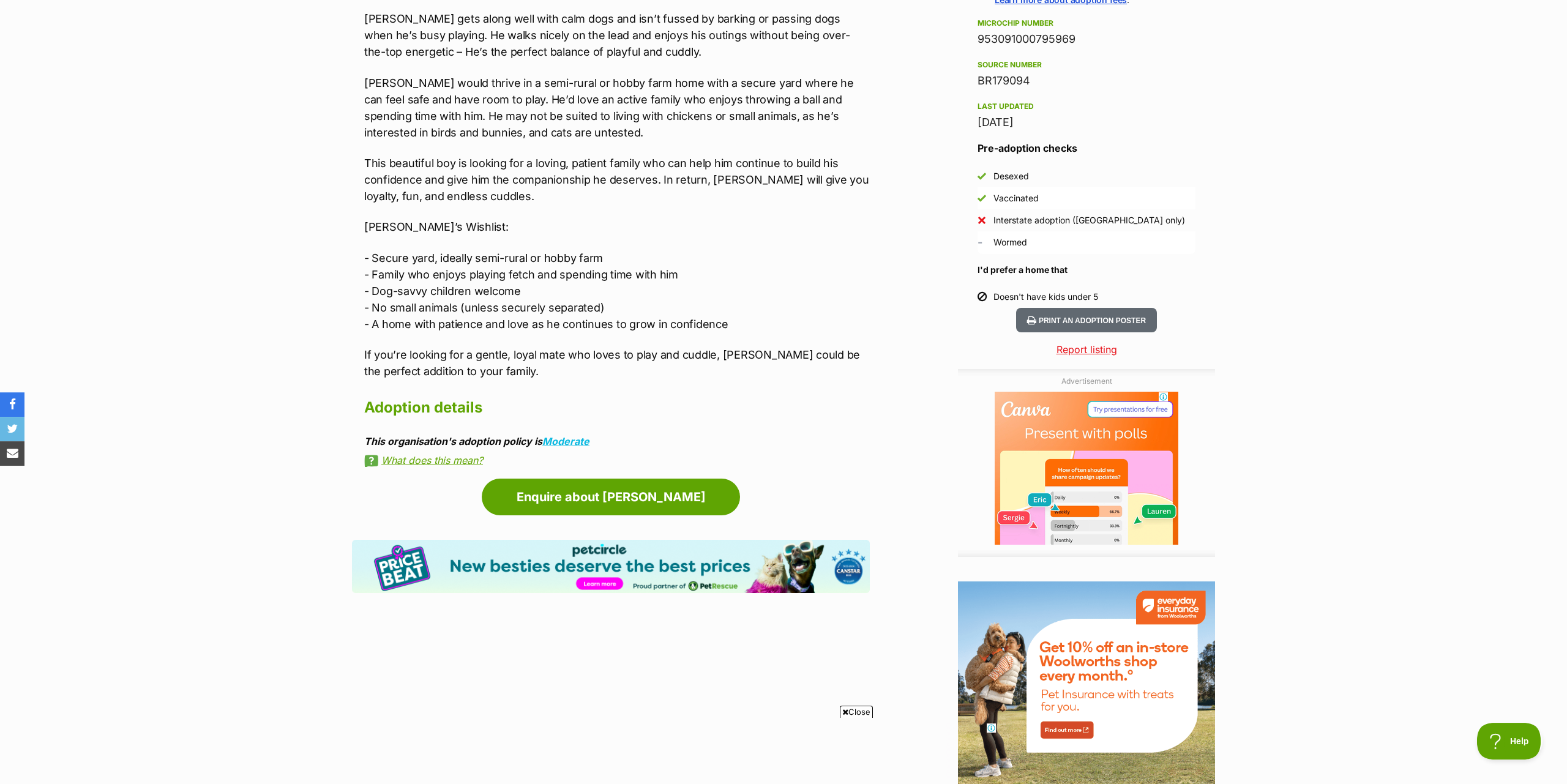
scroll to position [998, 0]
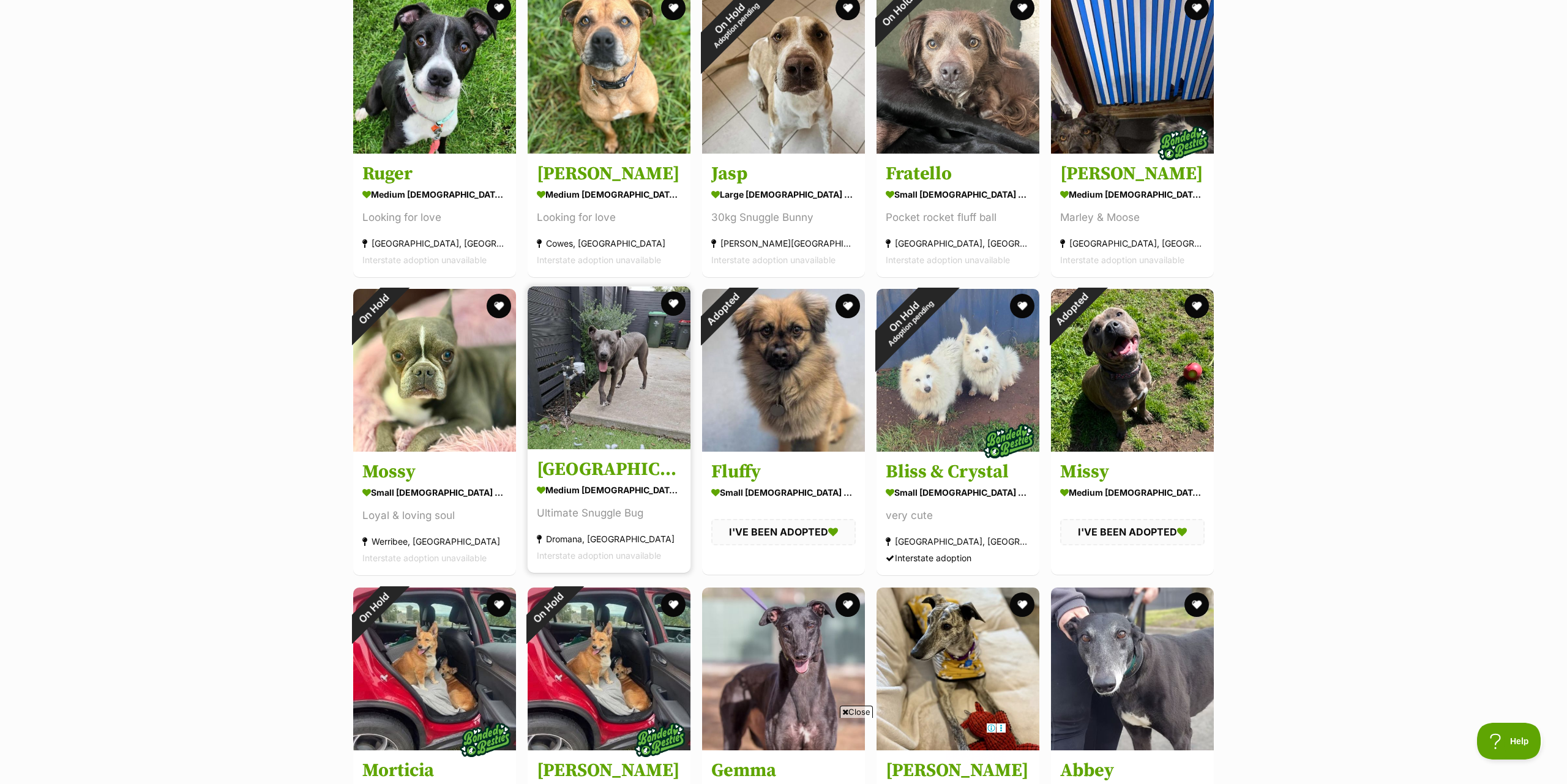
click at [613, 376] on img at bounding box center [609, 367] width 163 height 163
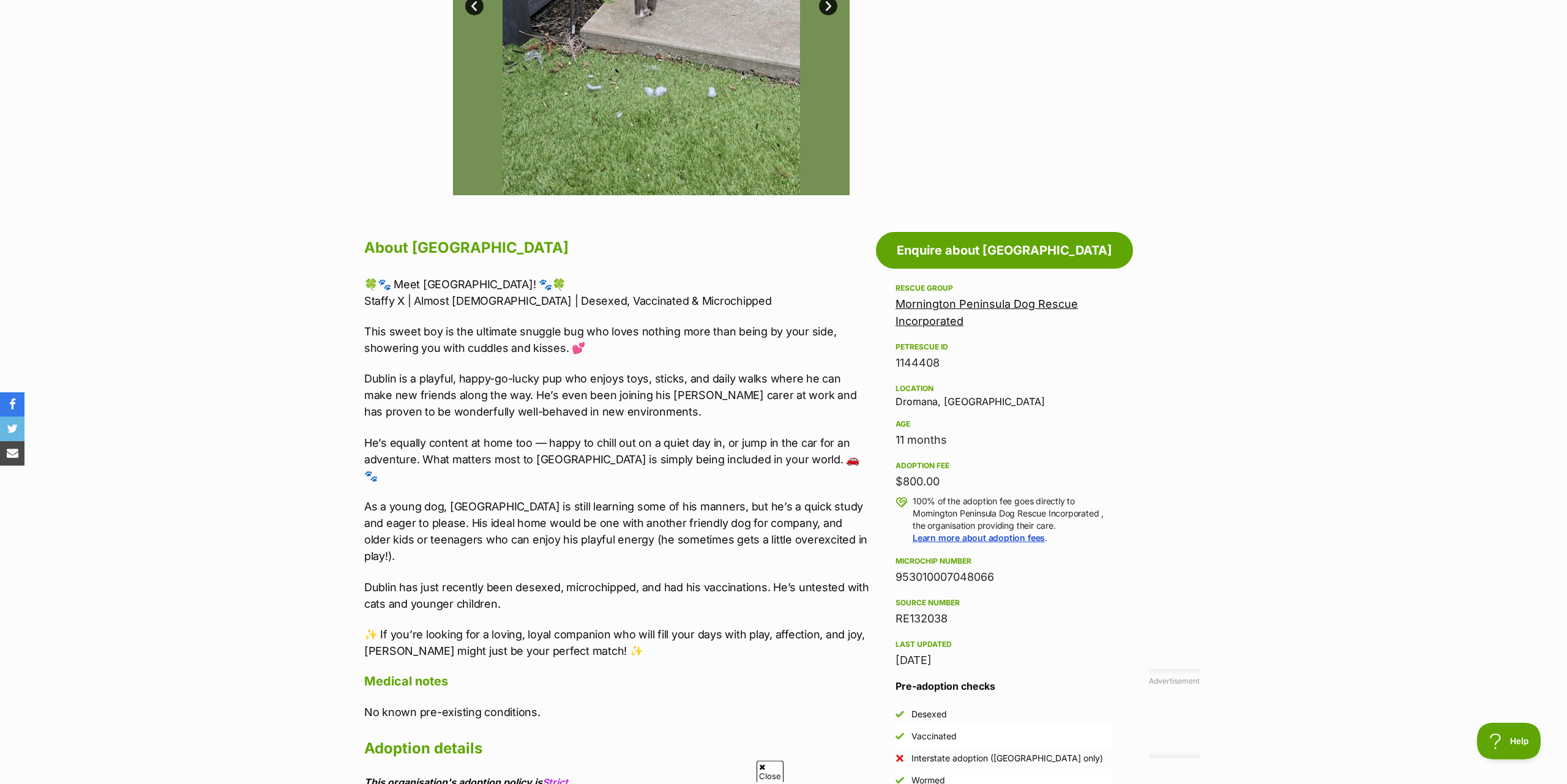
scroll to position [499, 0]
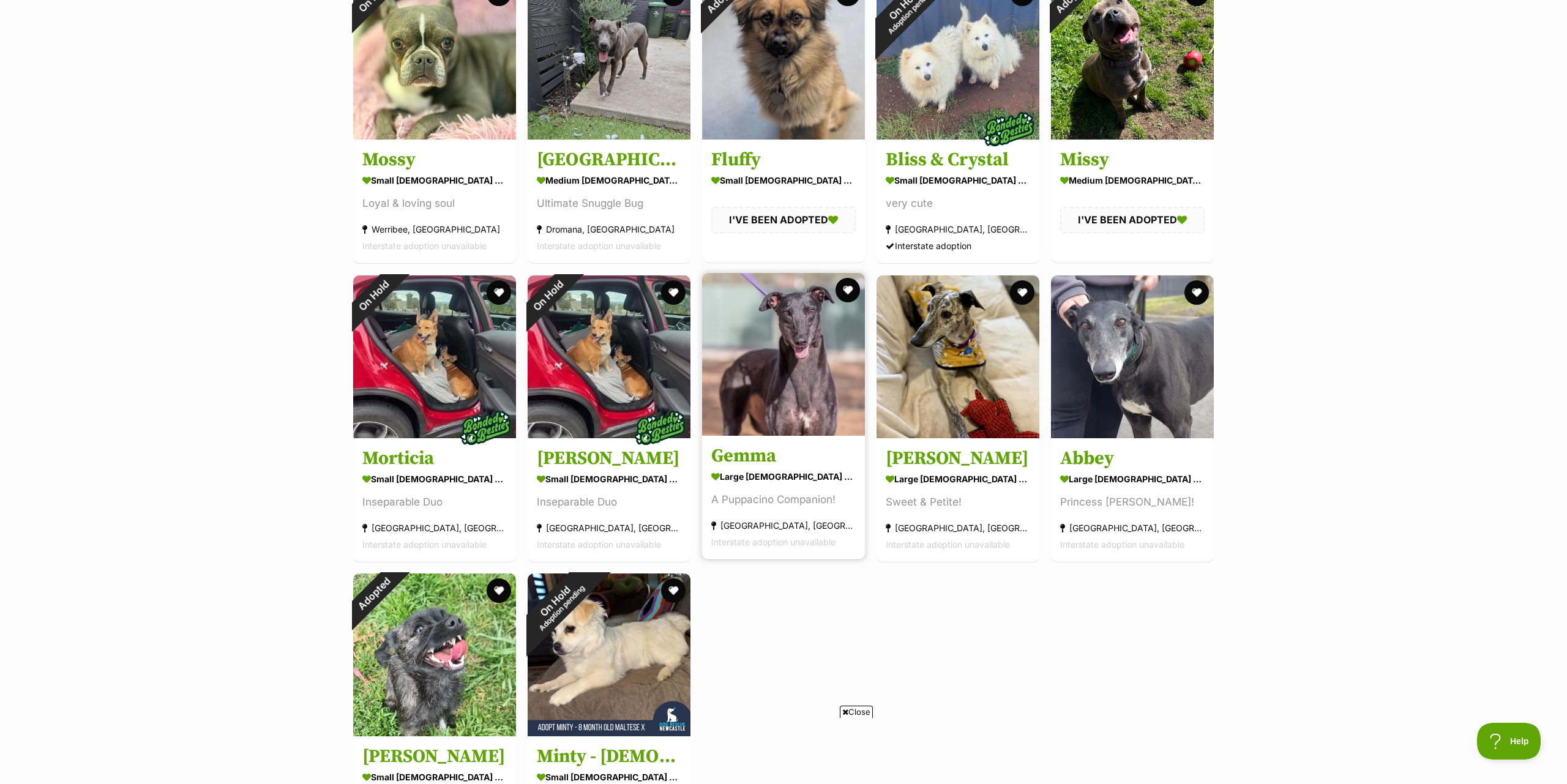
click at [781, 363] on img at bounding box center [784, 353] width 163 height 163
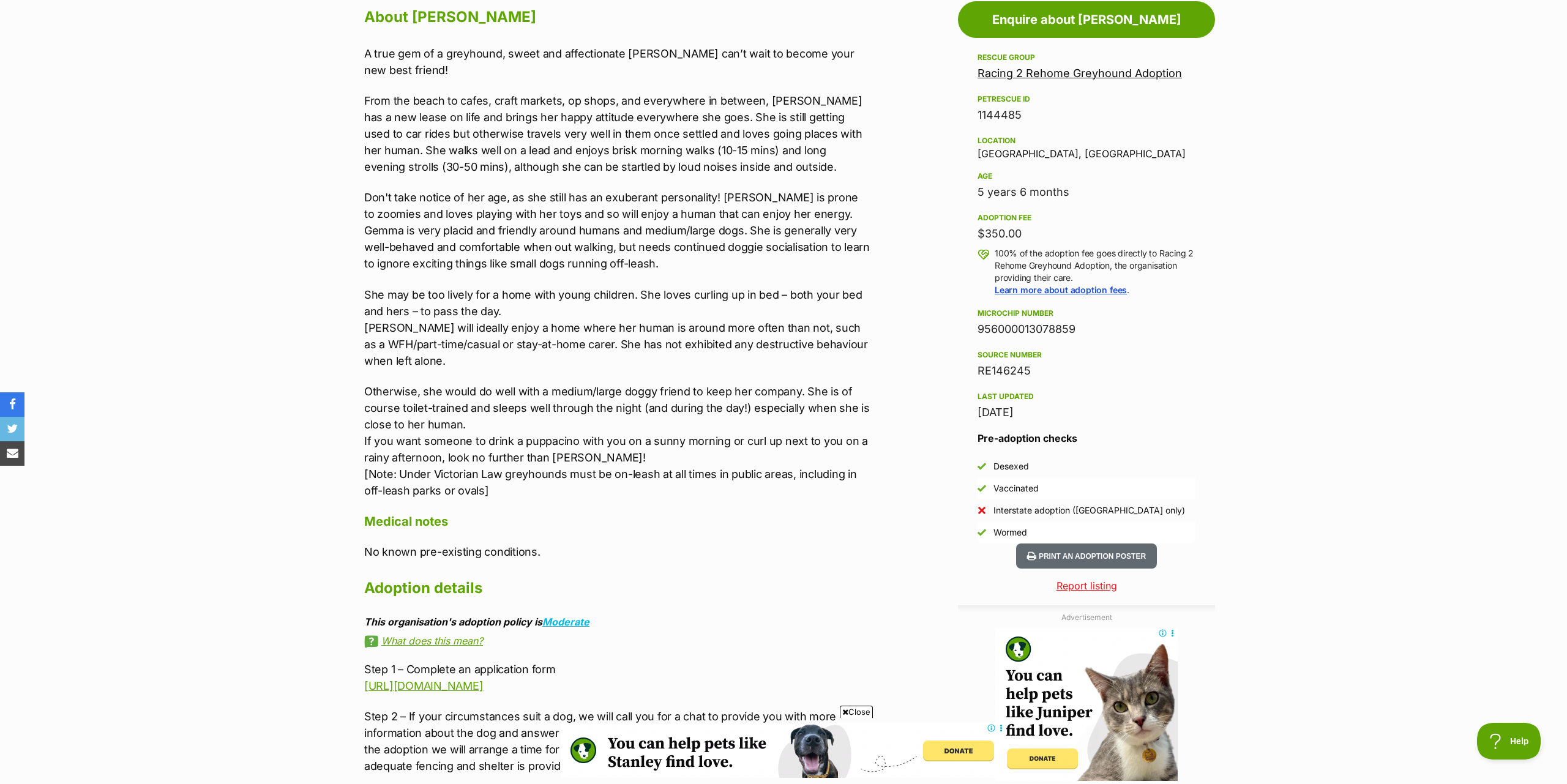
click at [1043, 76] on link "Racing 2 Rehome Greyhound Adoption" at bounding box center [1079, 73] width 205 height 13
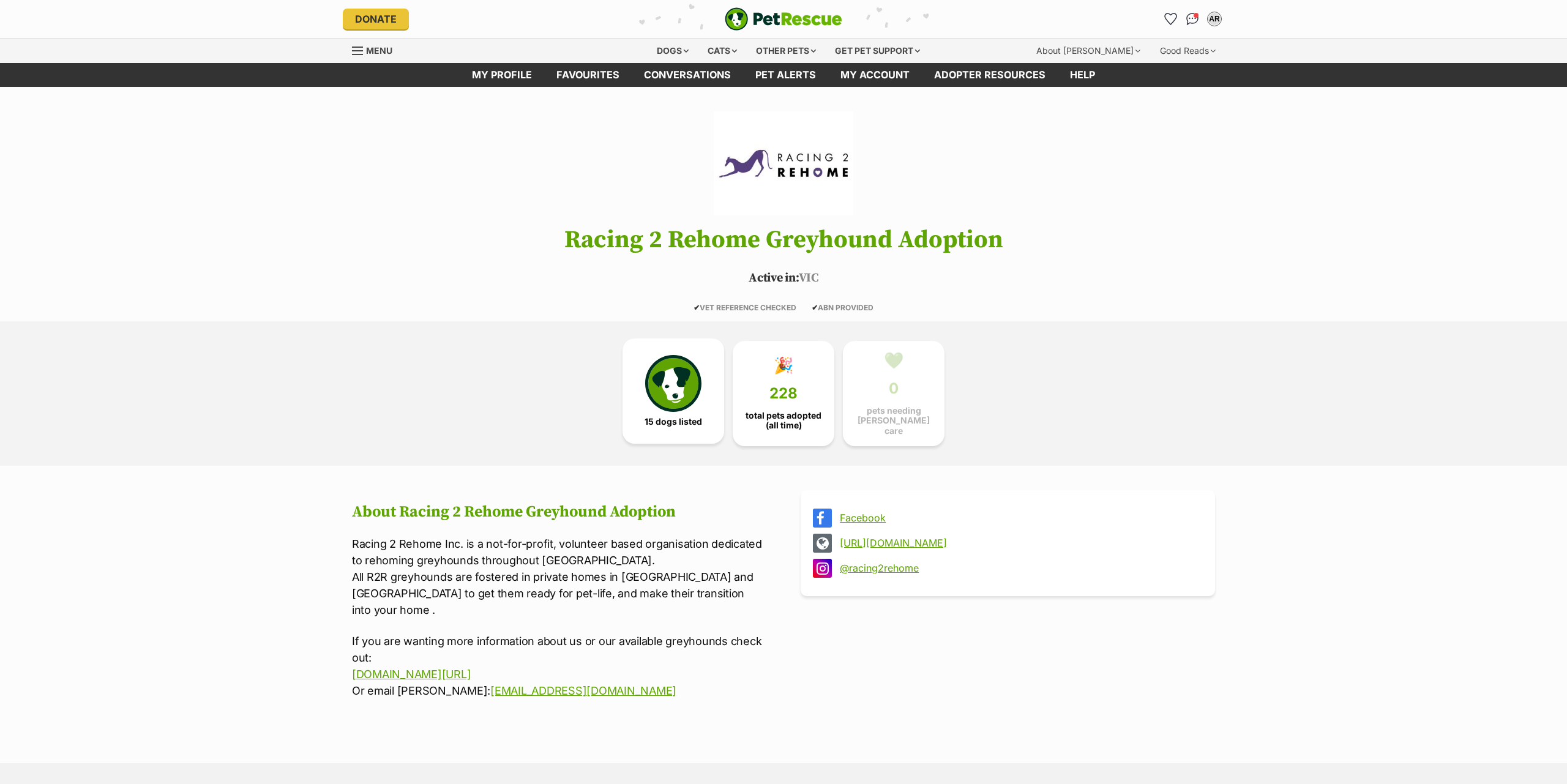
click at [672, 382] on img at bounding box center [673, 382] width 56 height 56
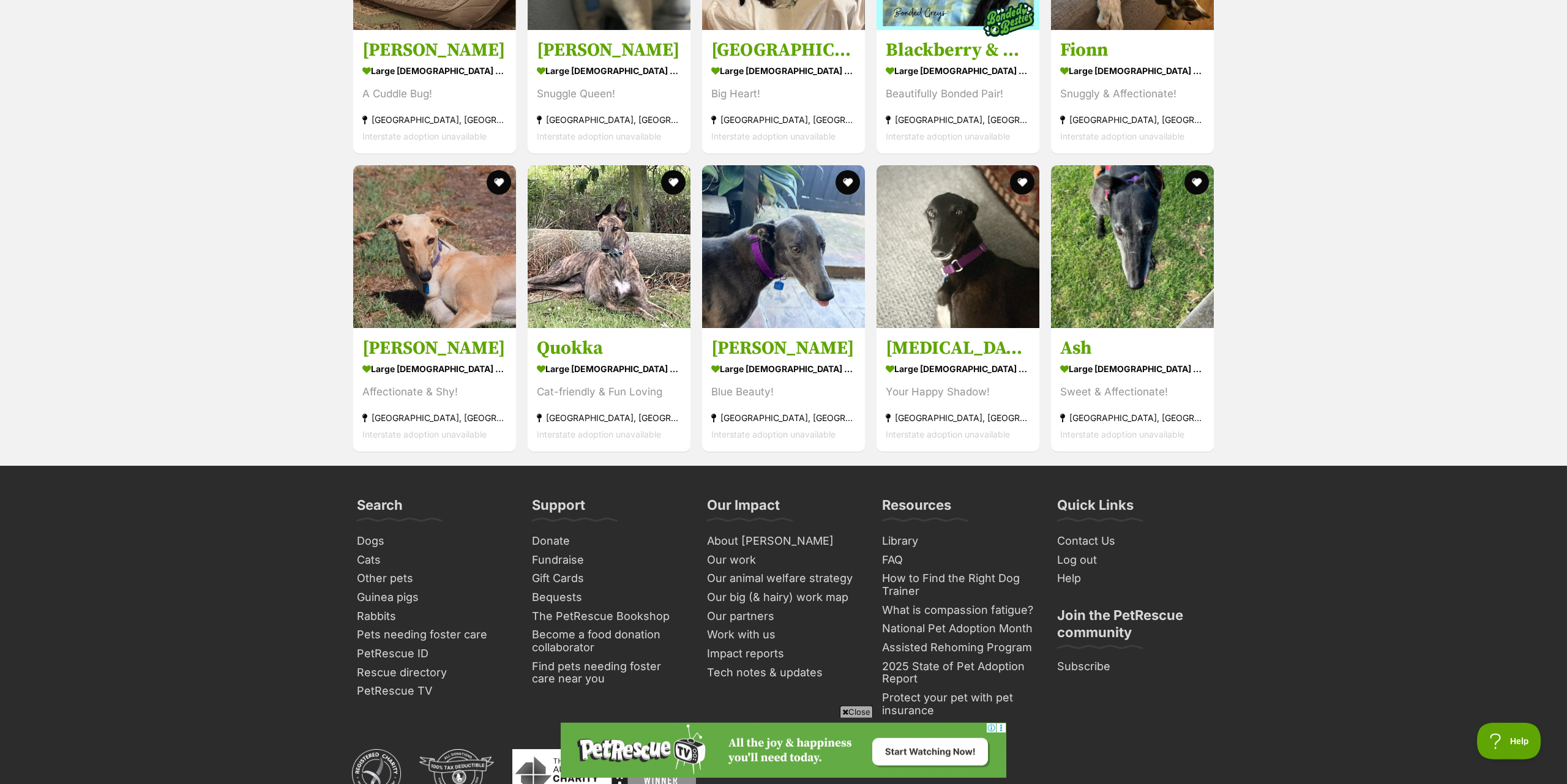
scroll to position [1748, 0]
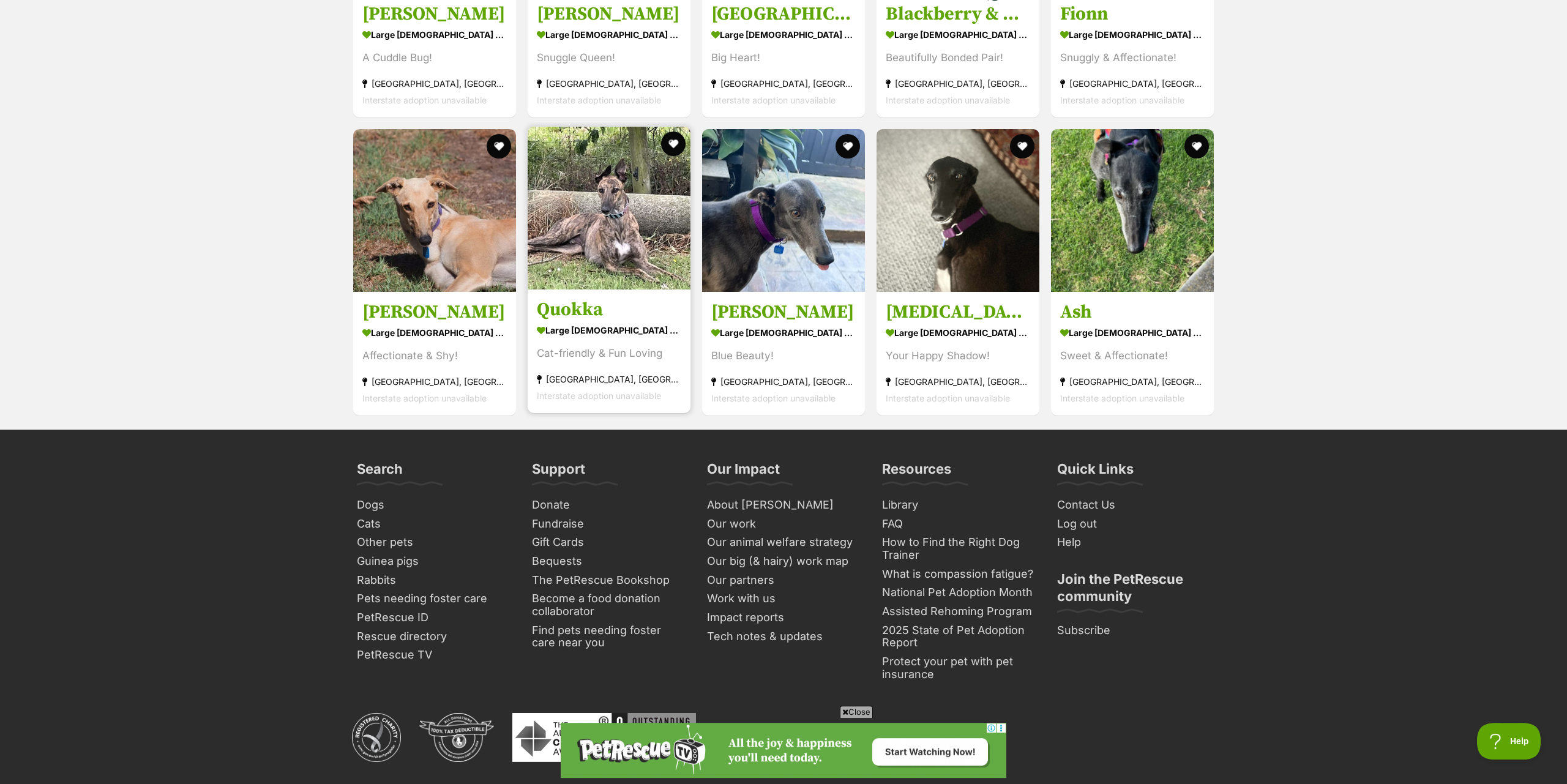
click at [590, 301] on h3 "Quokka" at bounding box center [609, 310] width 144 height 24
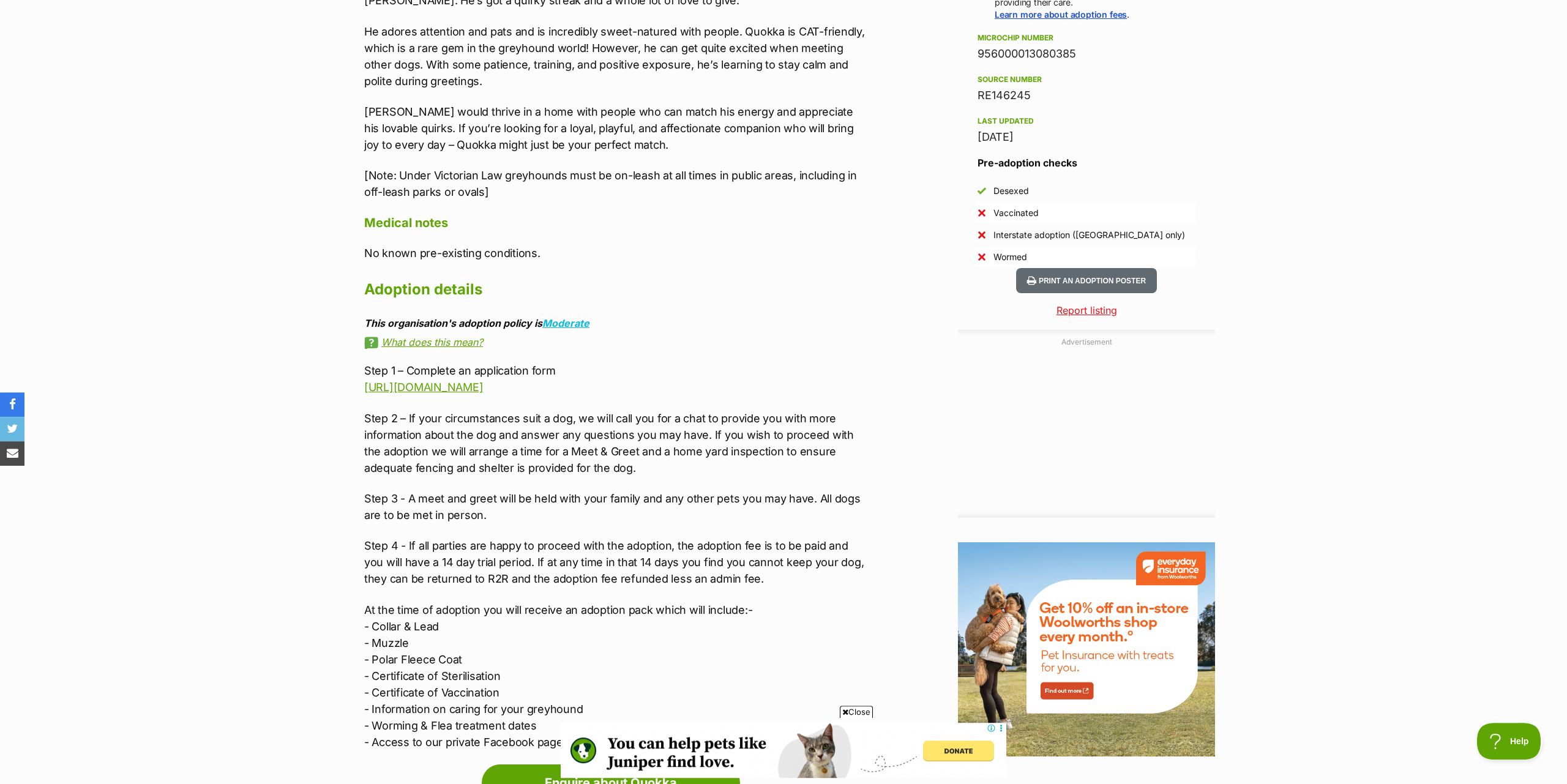
scroll to position [998, 0]
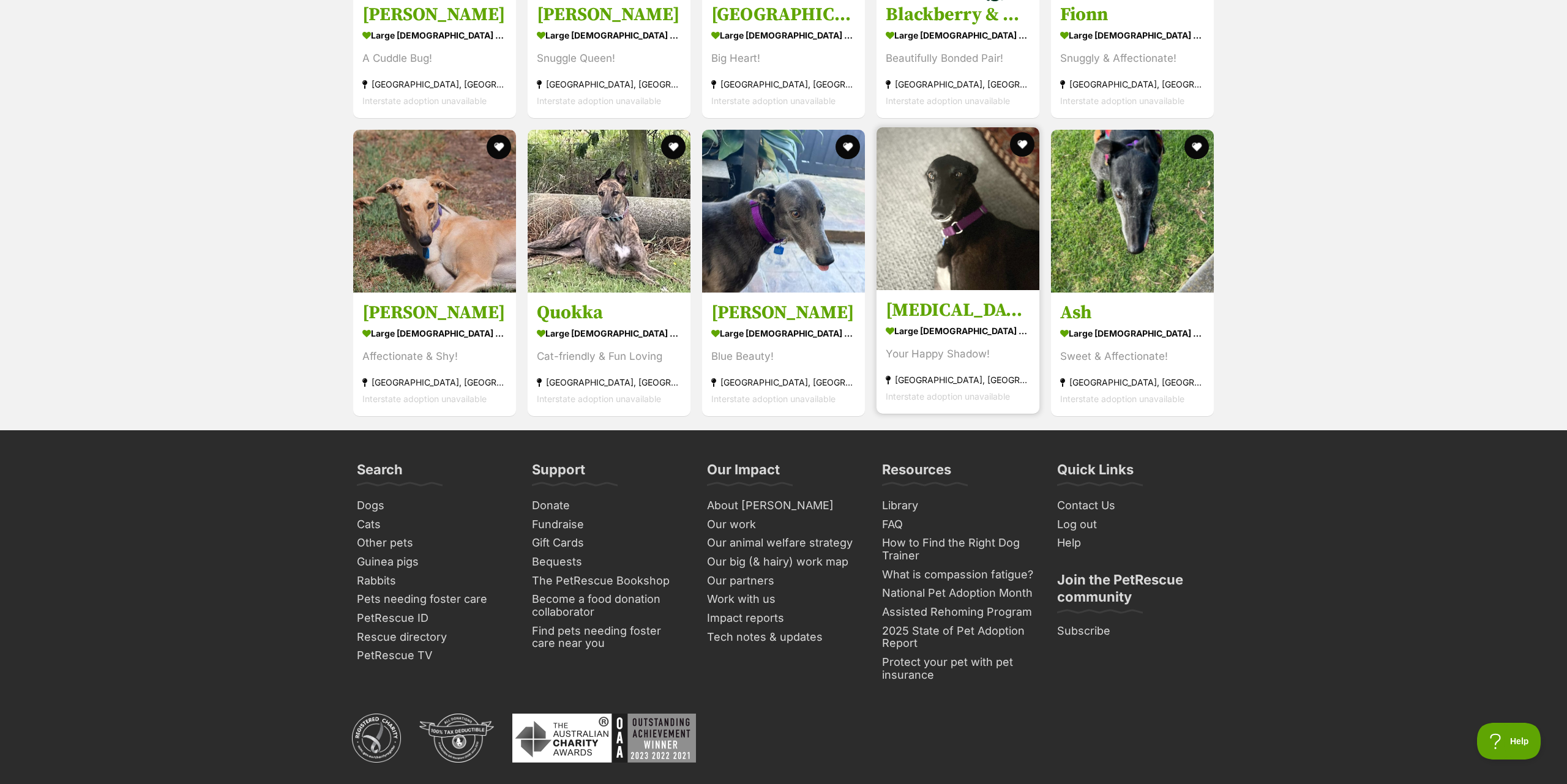
click at [953, 242] on img at bounding box center [957, 208] width 163 height 163
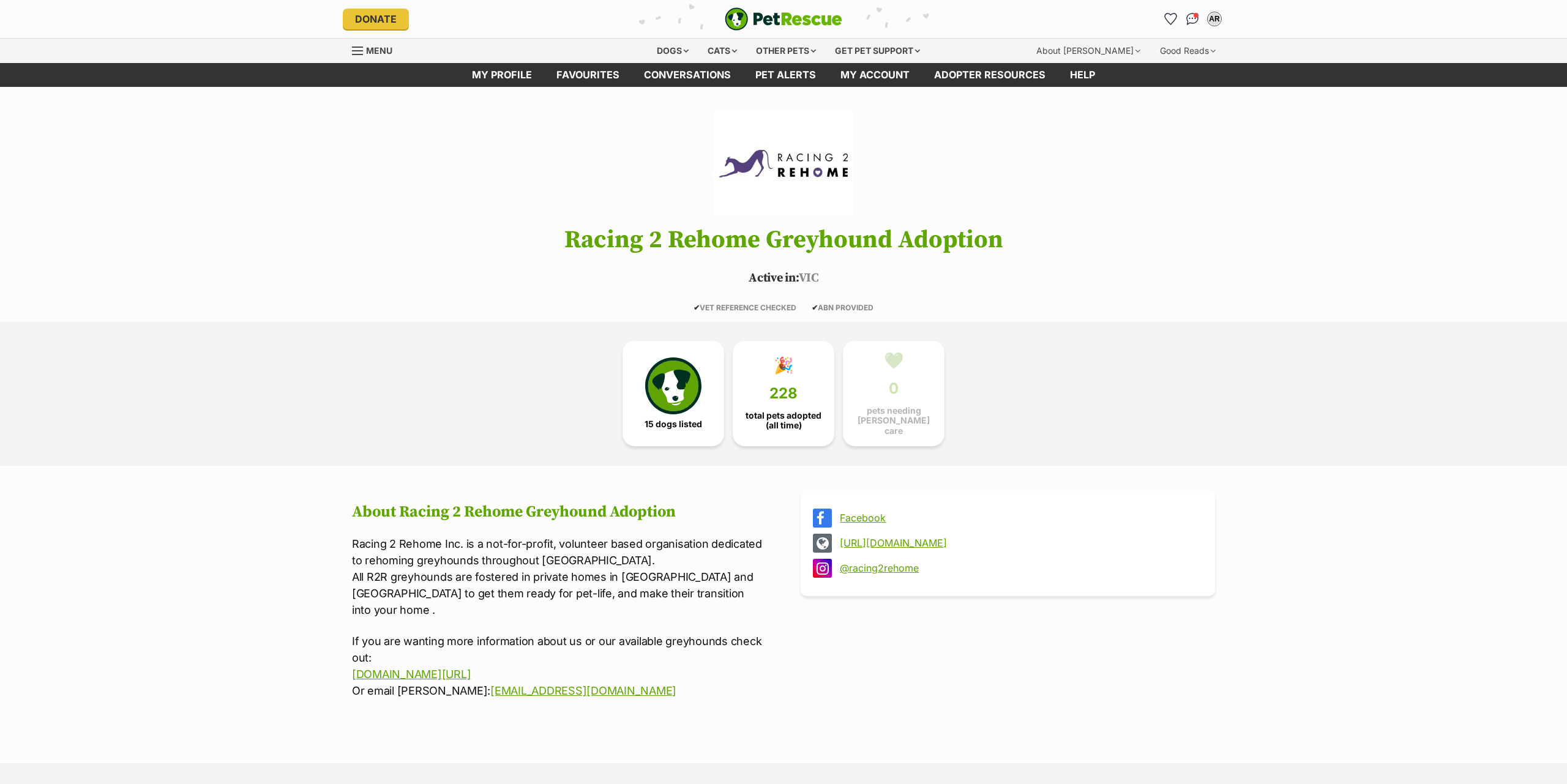
scroll to position [1748, 0]
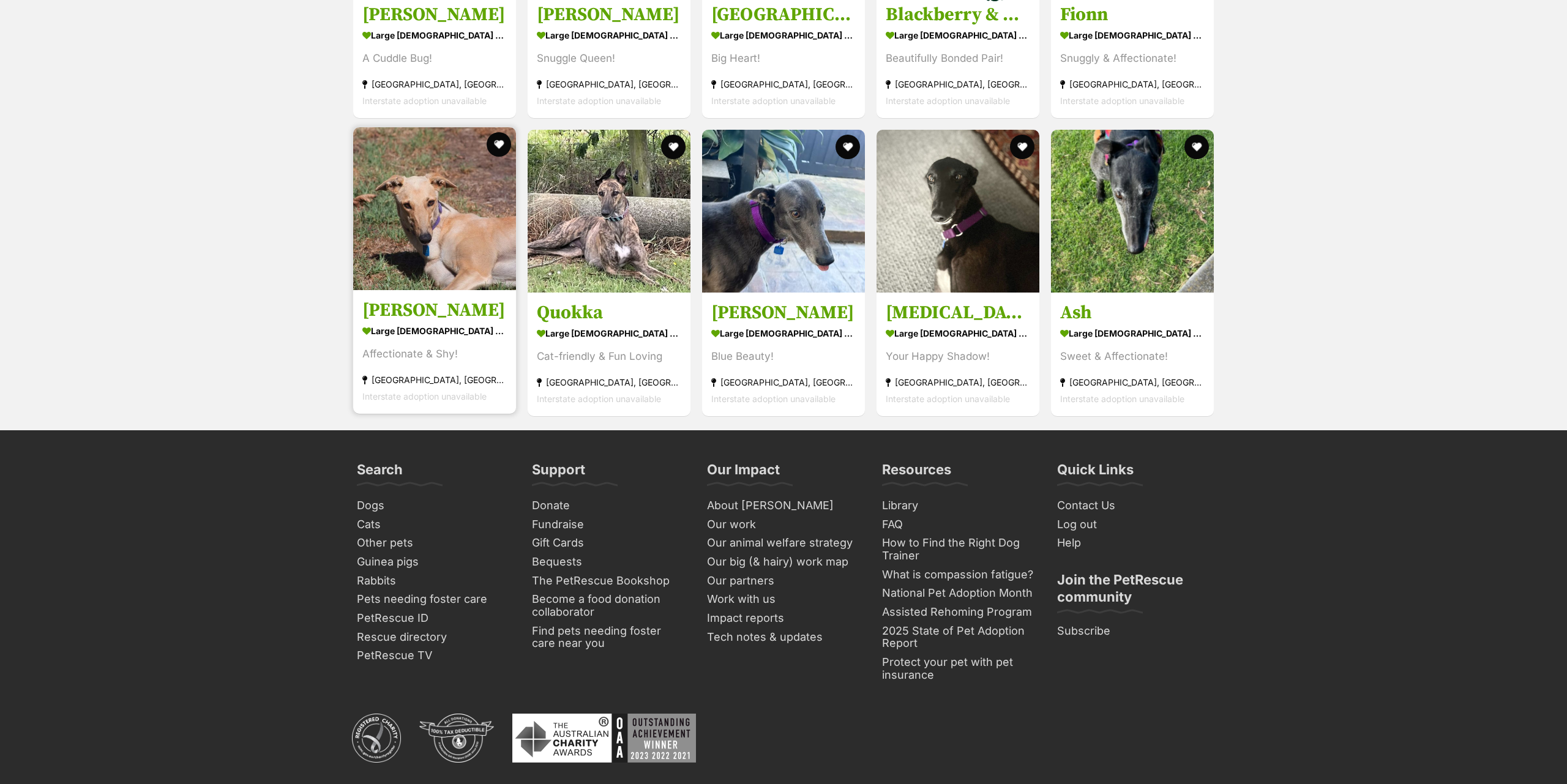
click at [389, 238] on img at bounding box center [434, 208] width 163 height 163
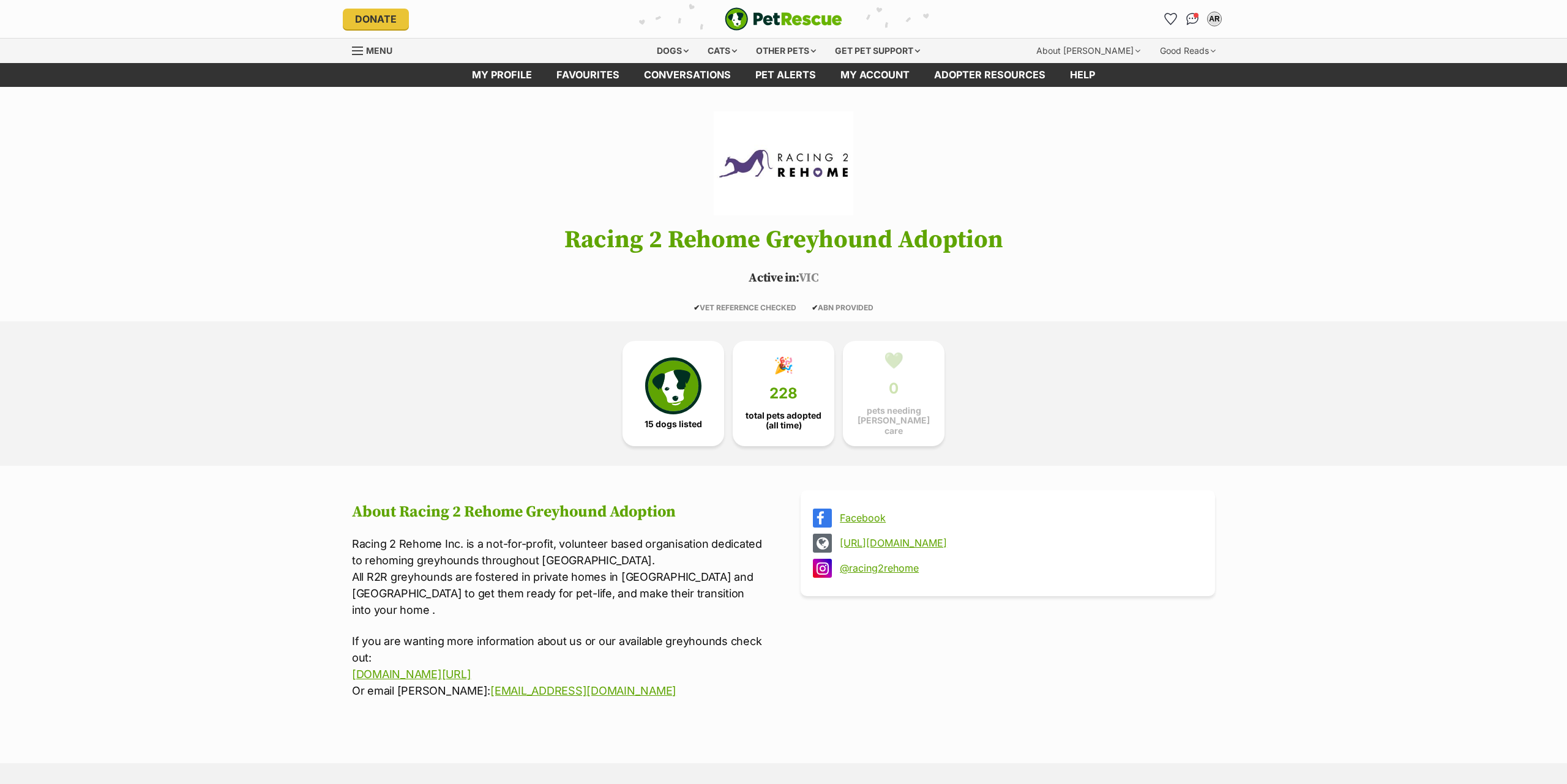
scroll to position [1748, 0]
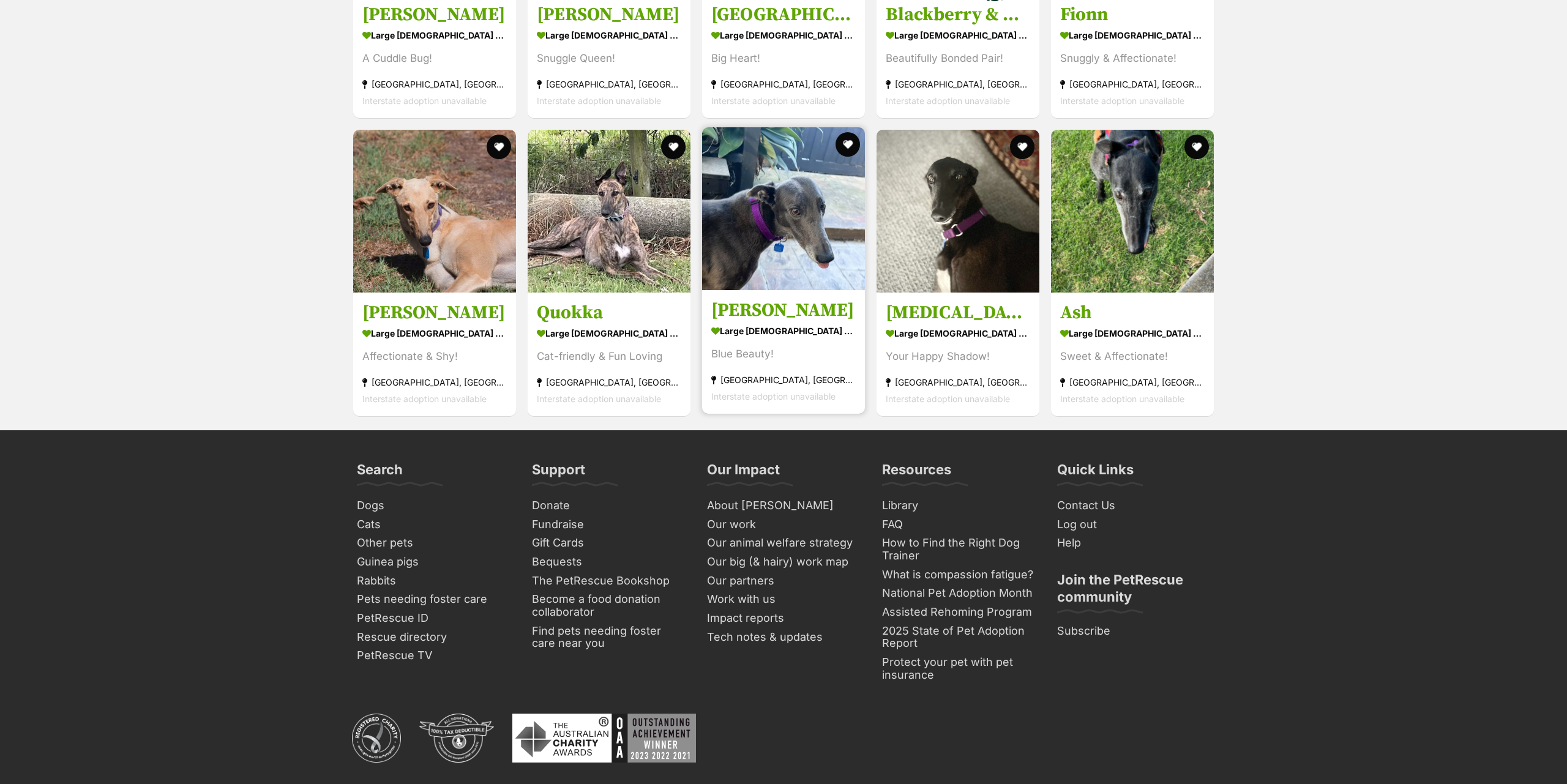
click at [731, 227] on img at bounding box center [784, 208] width 163 height 163
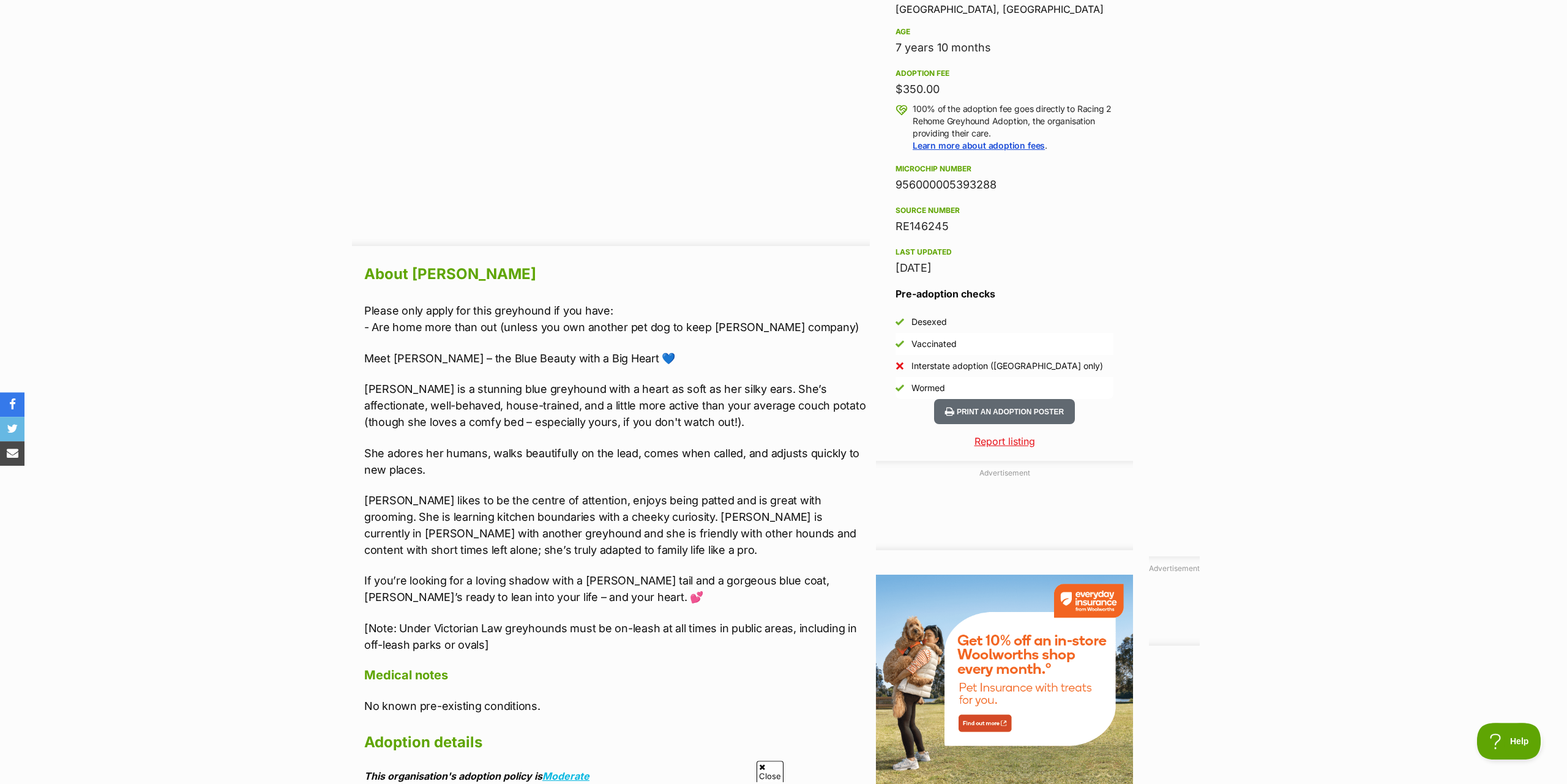
scroll to position [874, 0]
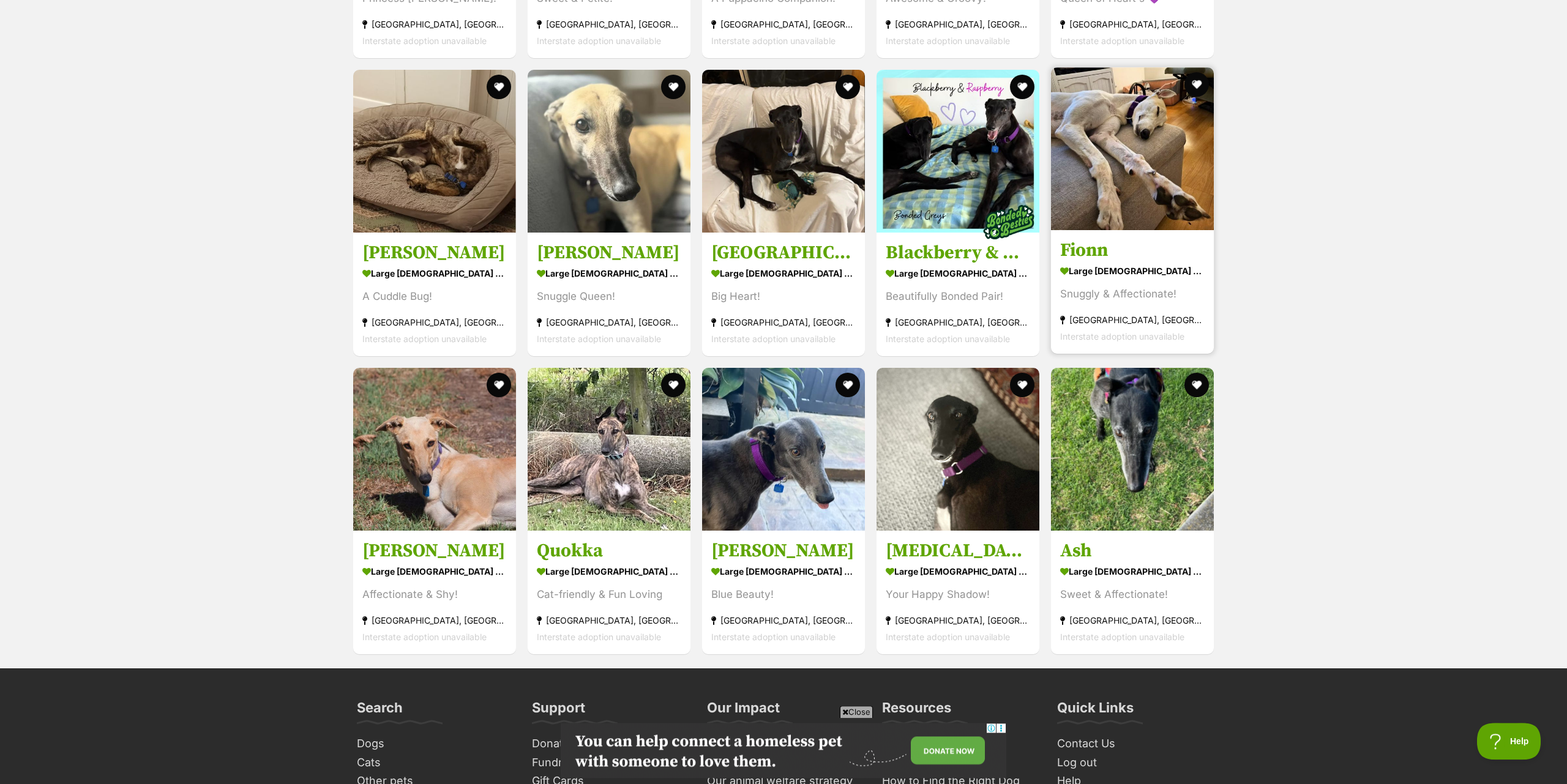
scroll to position [1498, 0]
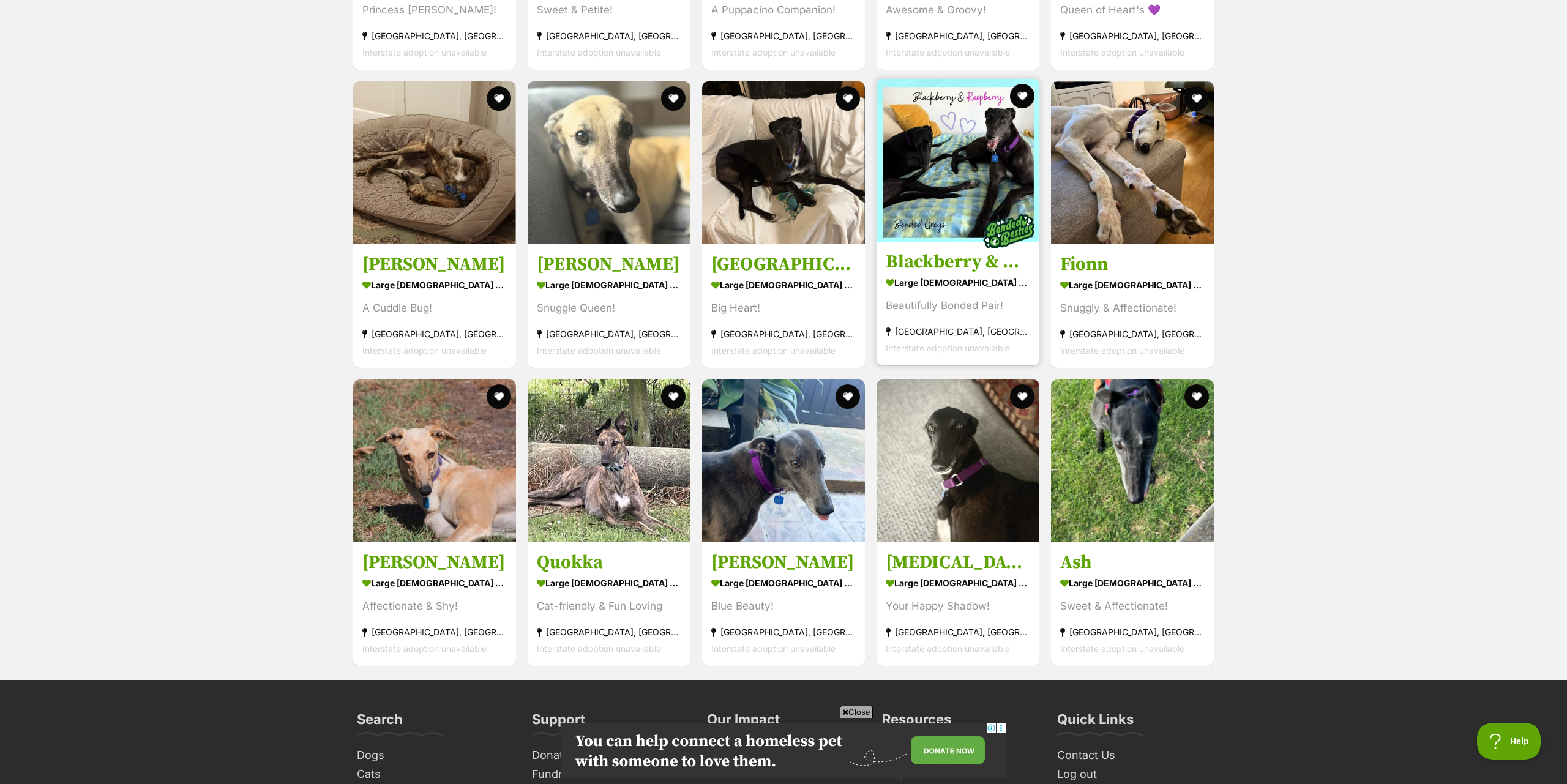
click at [942, 190] on img at bounding box center [957, 160] width 163 height 163
